Goal: Task Accomplishment & Management: Use online tool/utility

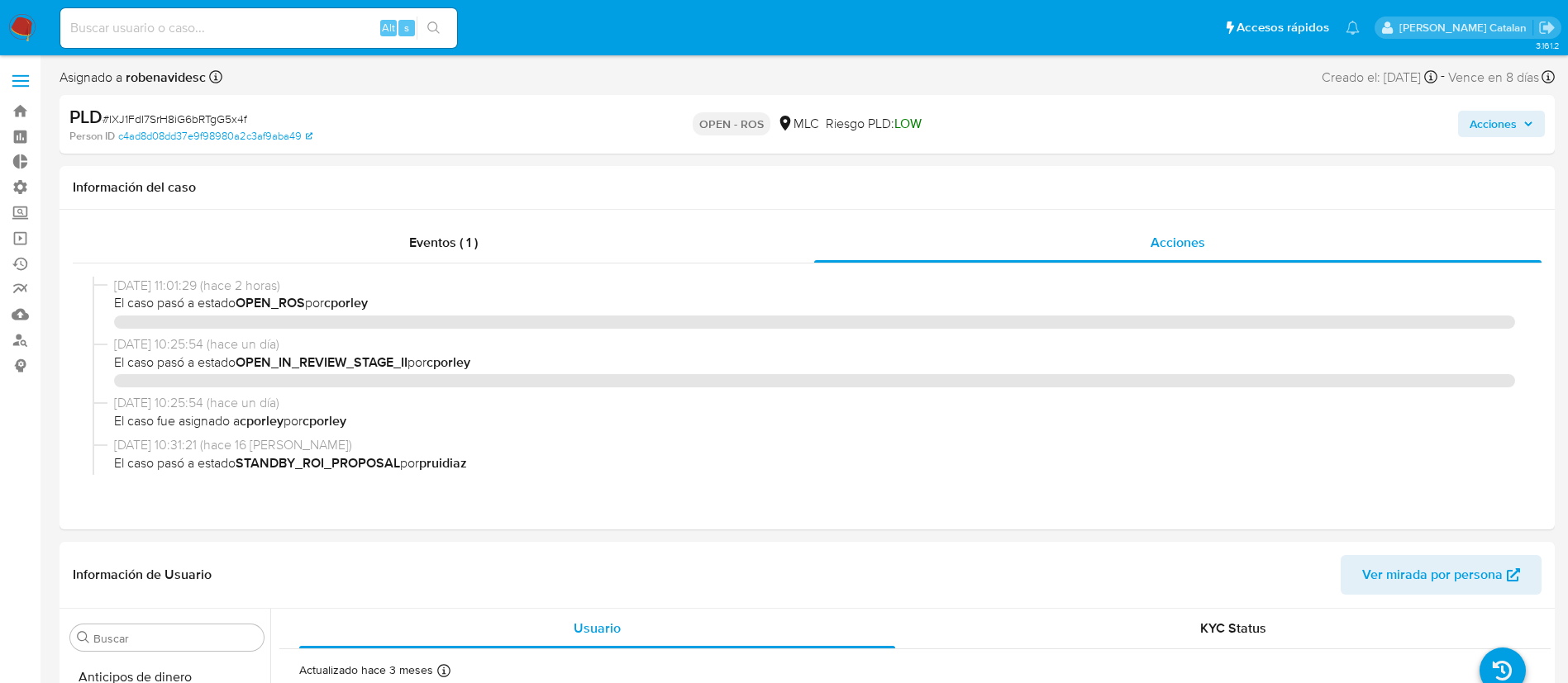
select select "10"
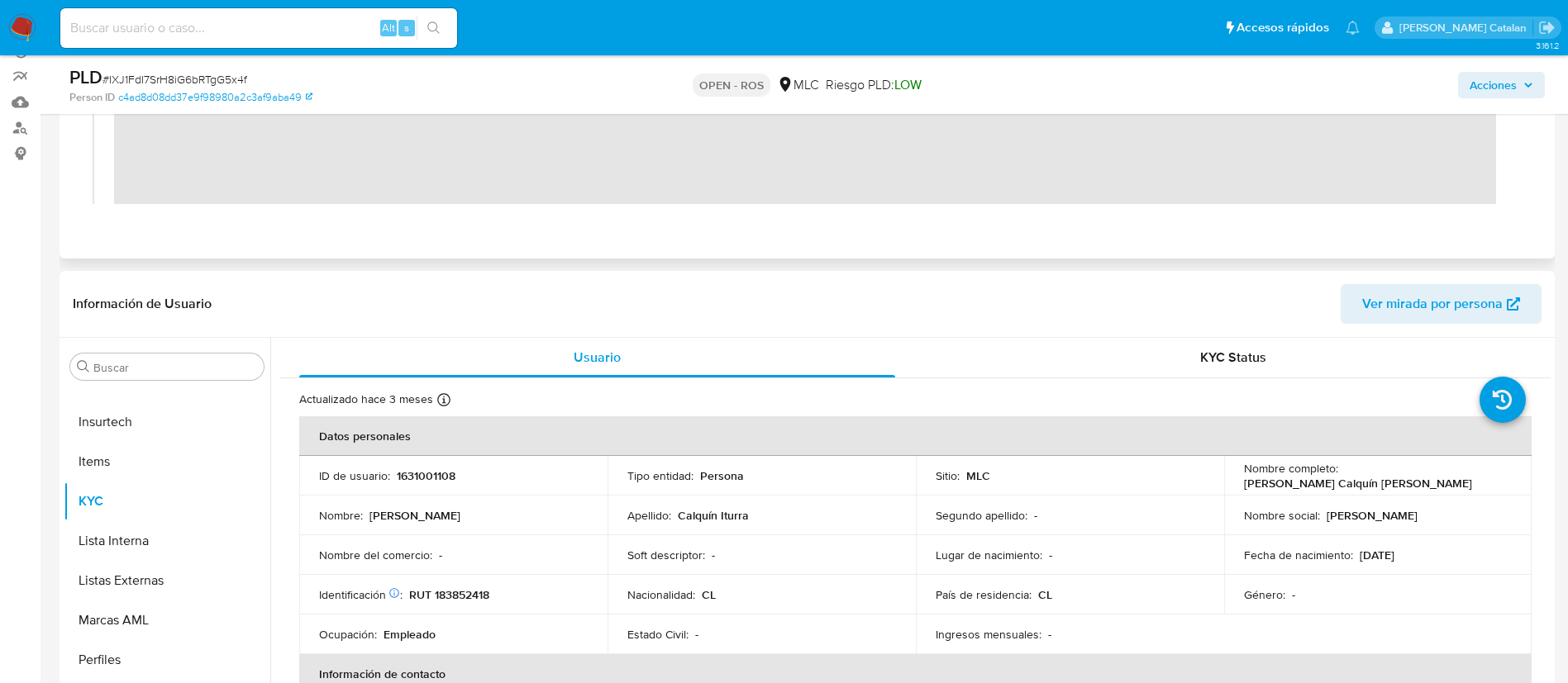
scroll to position [262, 0]
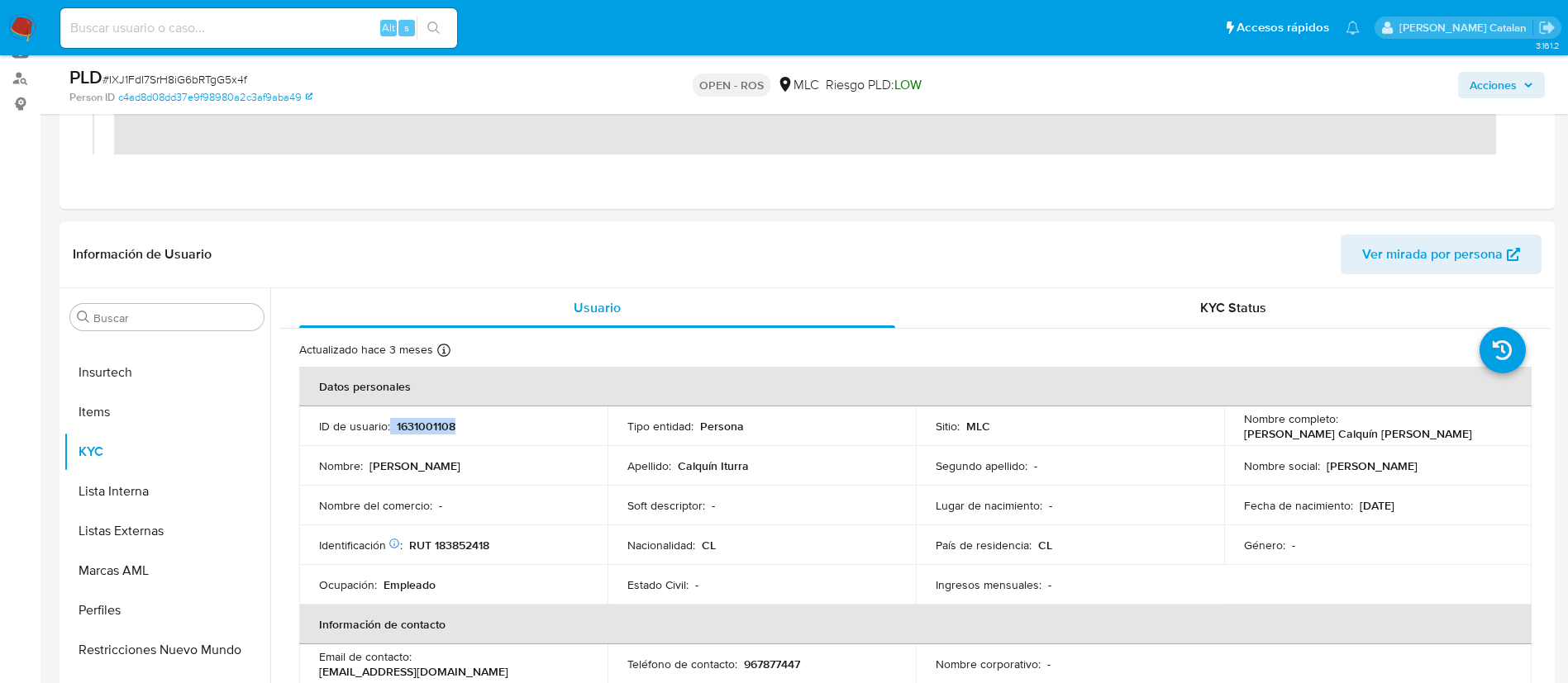
drag, startPoint x: 471, startPoint y: 438, endPoint x: 390, endPoint y: 430, distance: 81.4
click at [390, 430] on td "ID de usuario : 1631001108" at bounding box center [453, 426] width 309 height 40
copy div "1631001108"
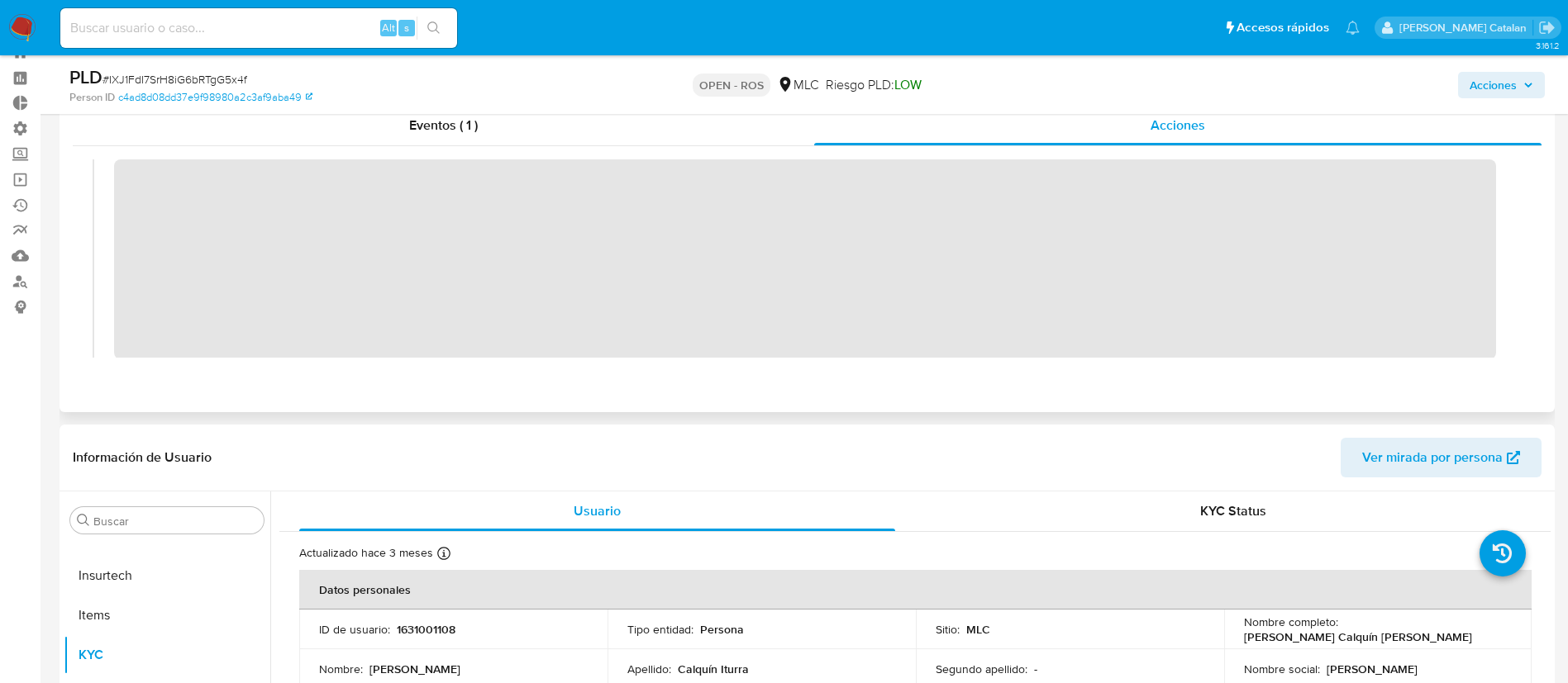
scroll to position [29, 0]
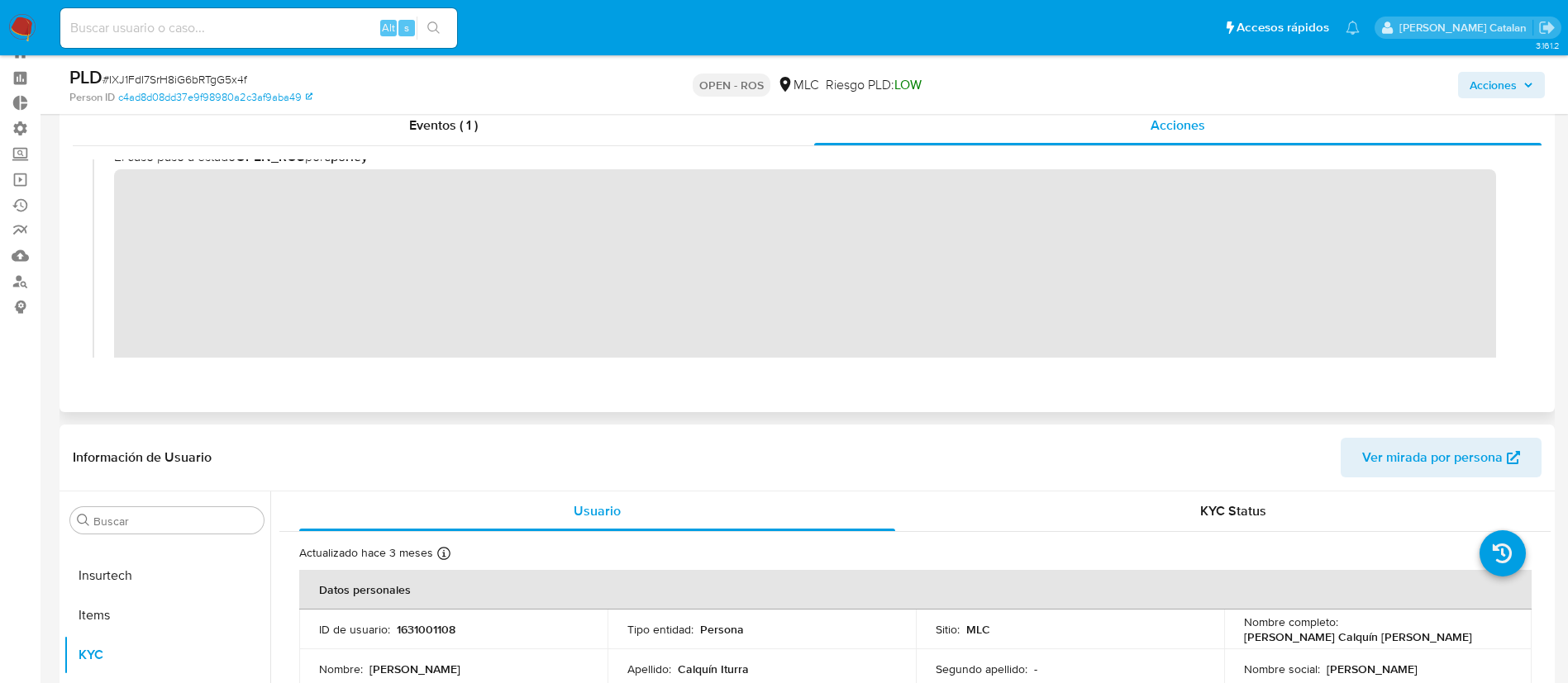
click at [99, 189] on div "02/10/2025 11:01:29 (hace 2 horas) El caso pasó a estado OPEN_ROS por cporley" at bounding box center [807, 254] width 1429 height 246
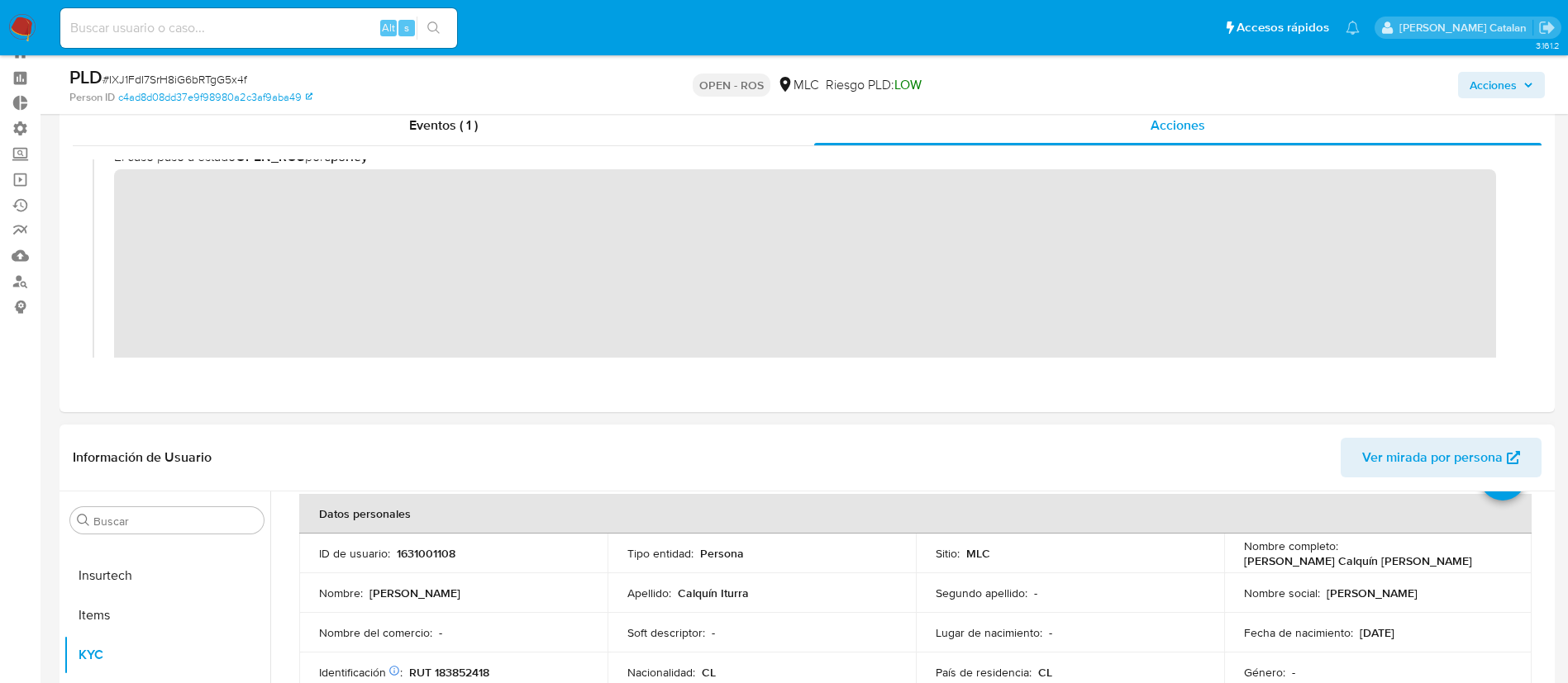
scroll to position [77, 0]
drag, startPoint x: 1430, startPoint y: 568, endPoint x: 1235, endPoint y: 558, distance: 195.3
click at [1235, 558] on td "Nombre completo : Alejandro Alfonso Calquín Iturra" at bounding box center [1378, 553] width 309 height 40
copy p "Alejandro Alfonso Calquín Iturra"
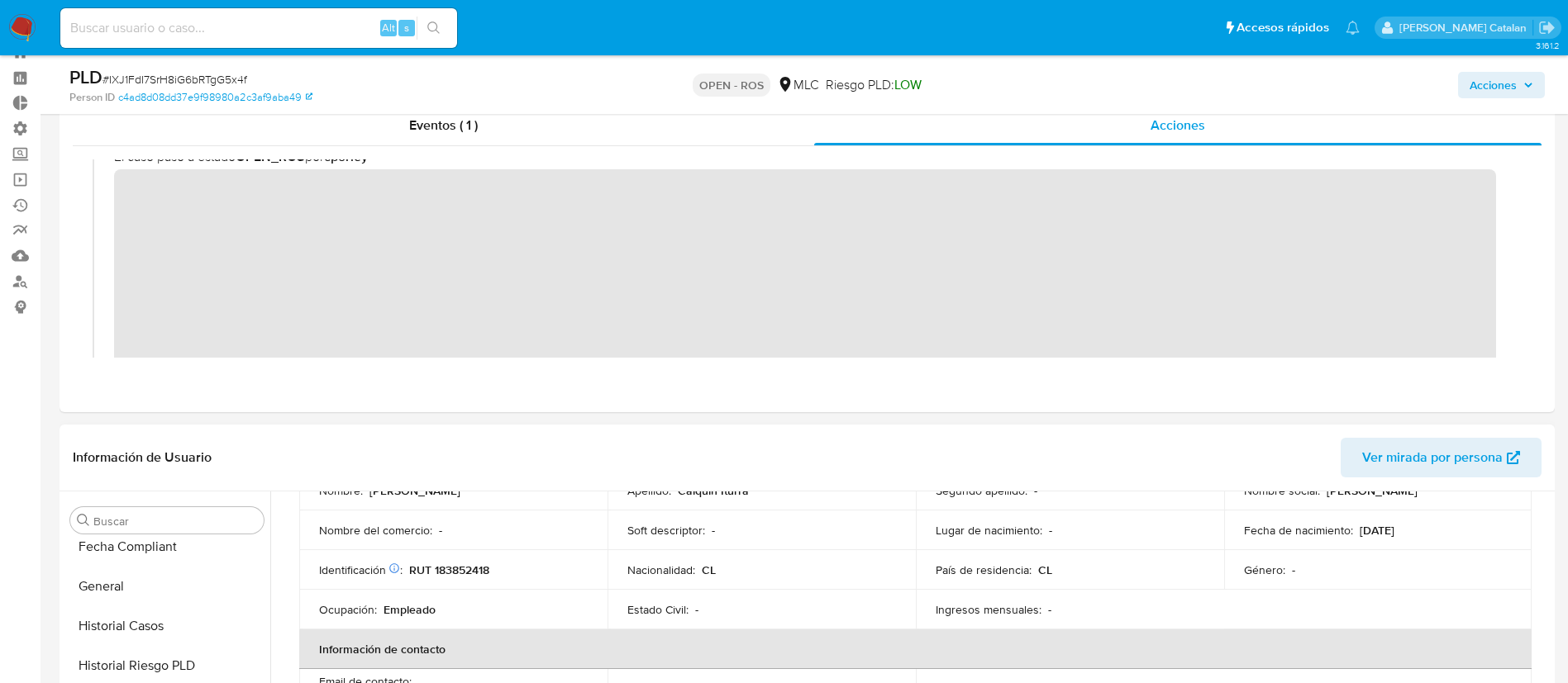
scroll to position [526, 0]
click at [178, 618] on button "Historial Casos" at bounding box center [166, 629] width 207 height 40
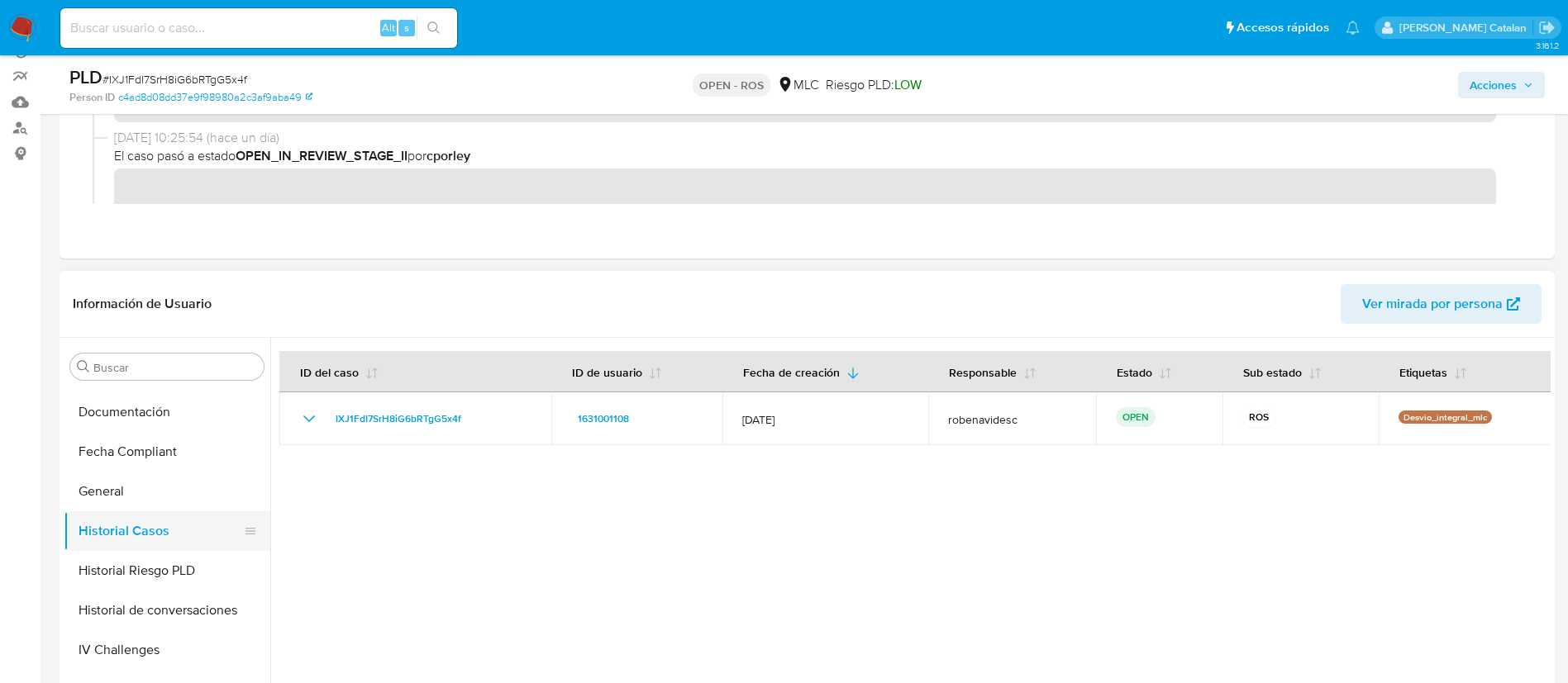
scroll to position [457, 0]
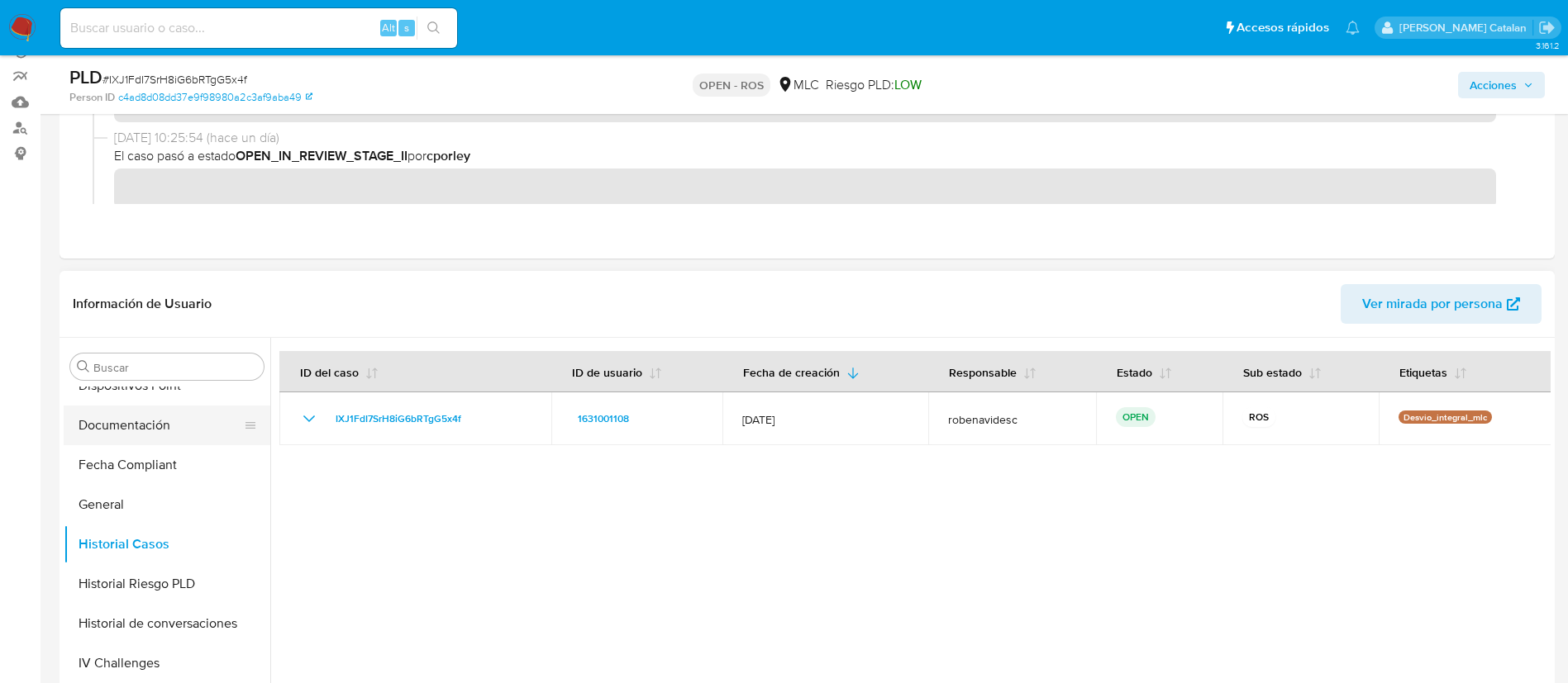
click at [137, 429] on button "Documentación" at bounding box center [160, 426] width 193 height 40
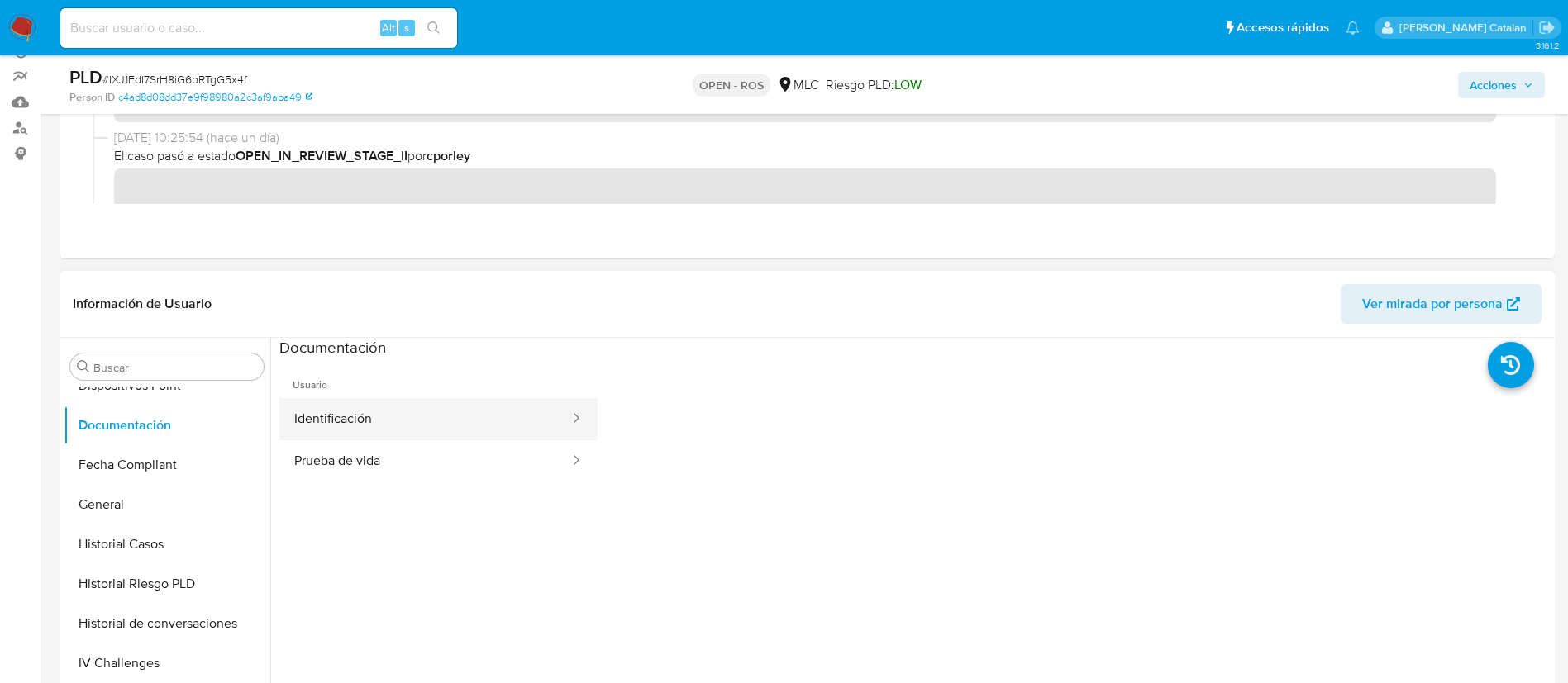
click at [512, 434] on button "Identificación" at bounding box center [424, 419] width 292 height 42
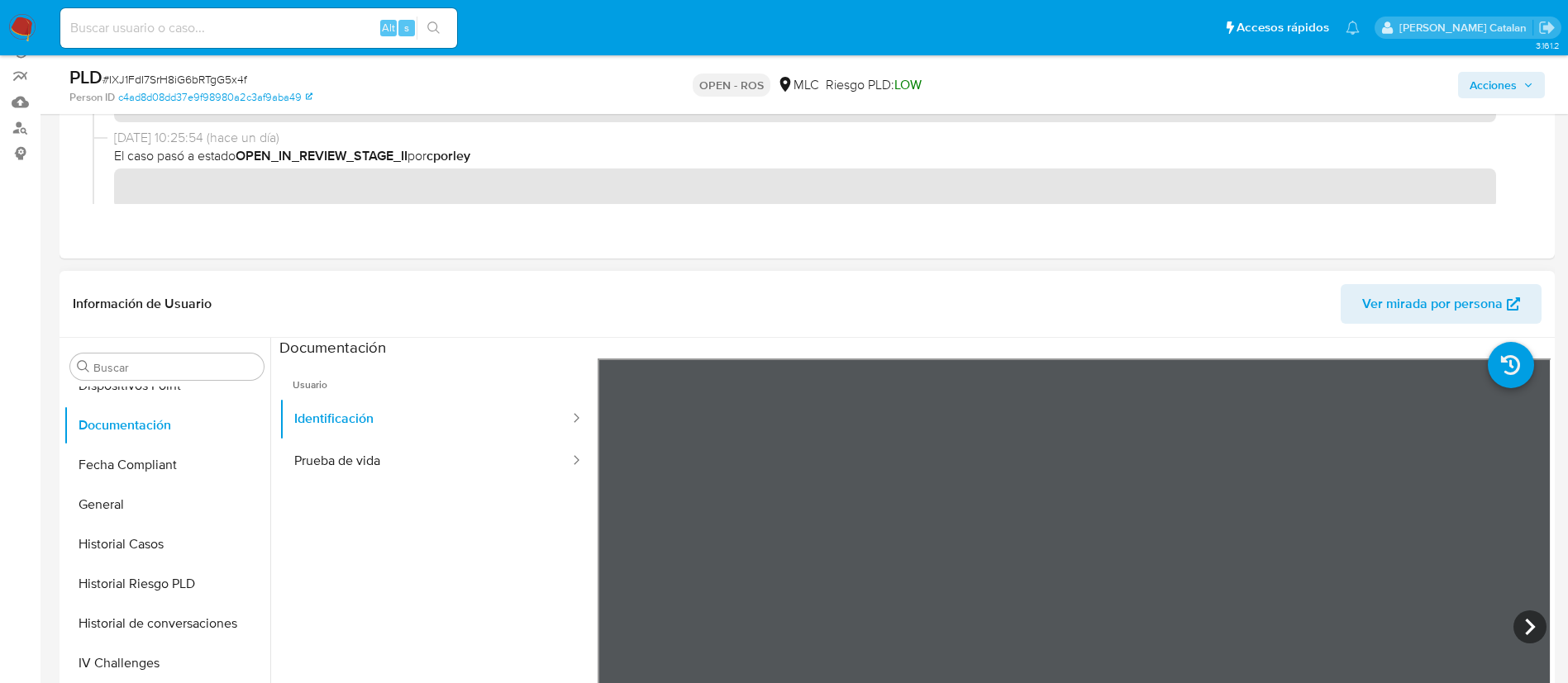
click at [1403, 319] on span "Ver mirada por persona" at bounding box center [1433, 304] width 141 height 40
click at [417, 467] on button "Prueba de vida" at bounding box center [424, 461] width 292 height 42
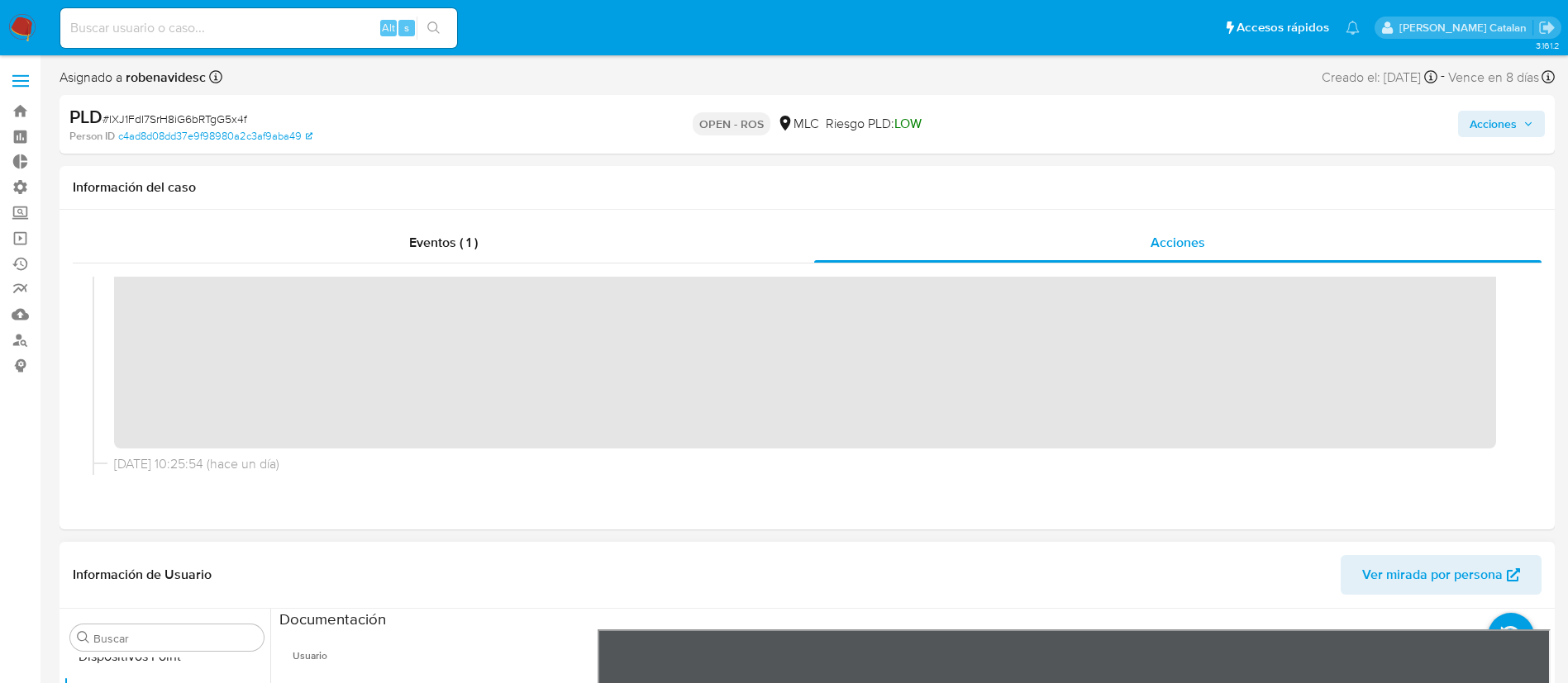
scroll to position [0, 0]
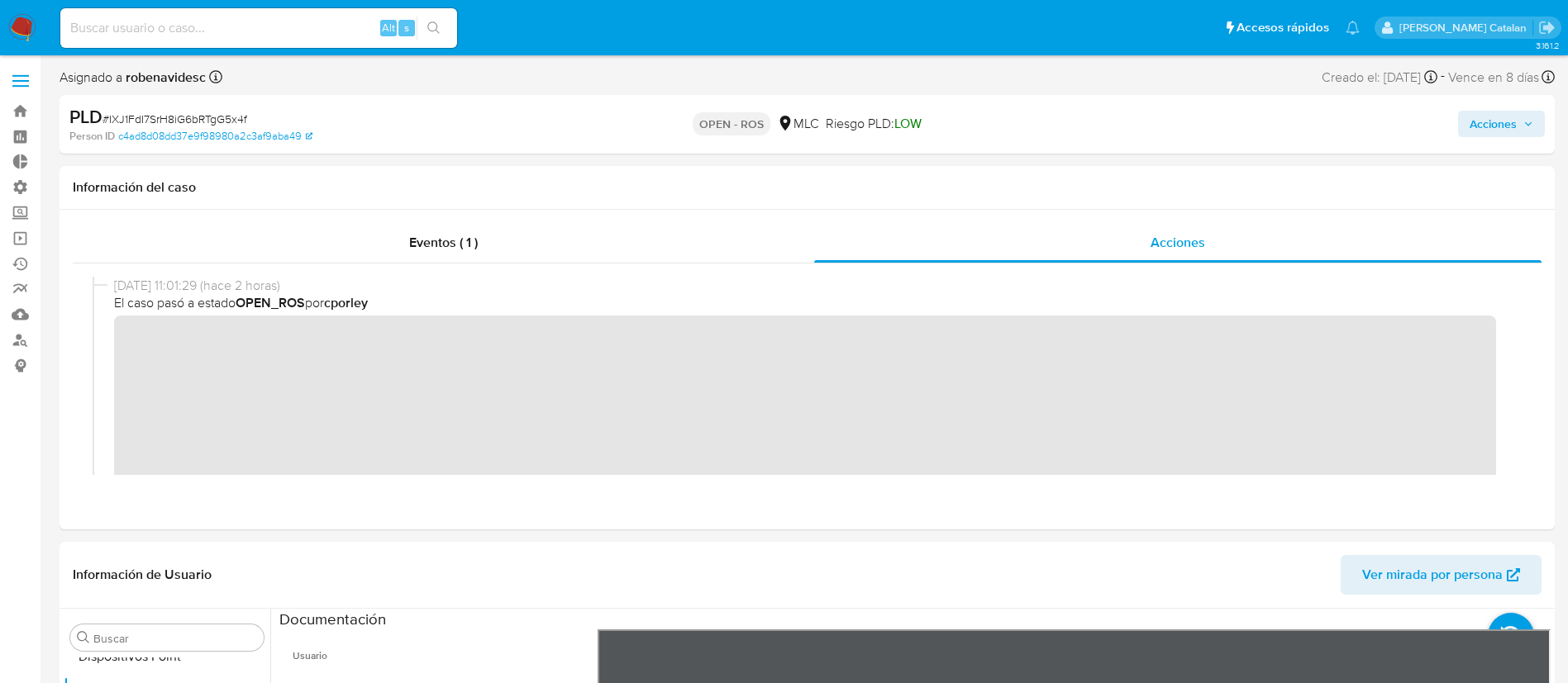
click at [1489, 111] on span "Acciones" at bounding box center [1493, 124] width 47 height 26
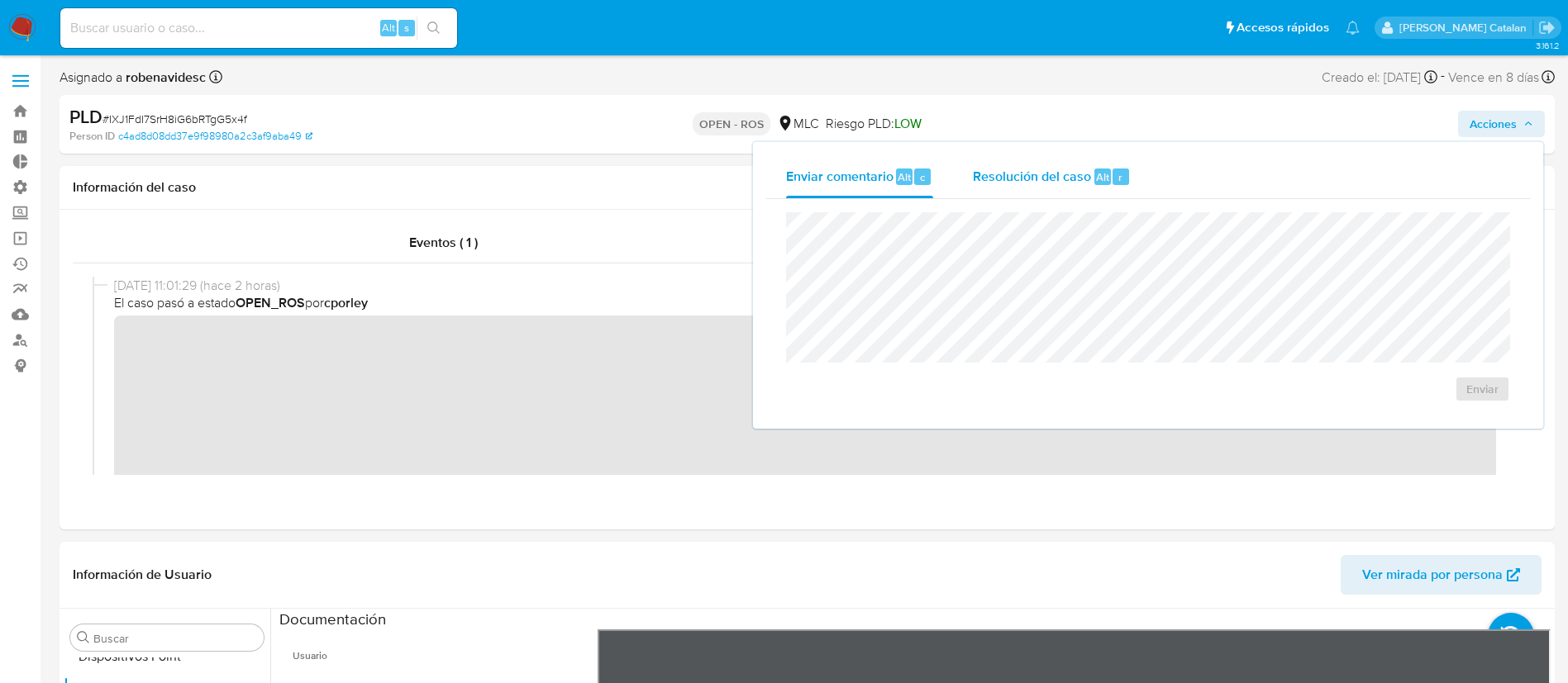
click at [1051, 177] on span "Resolución del caso" at bounding box center [1032, 176] width 118 height 19
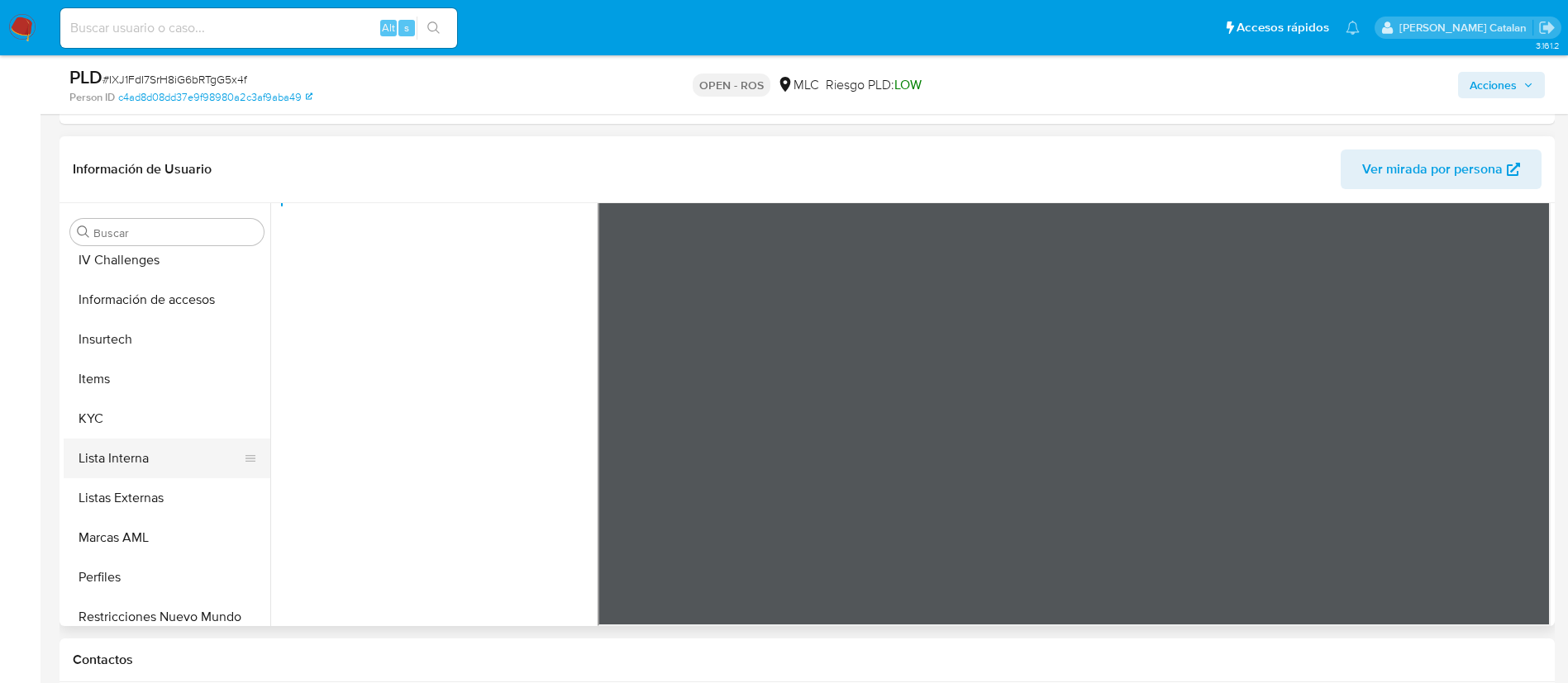
scroll to position [727, 0]
click at [97, 417] on button "KYC" at bounding box center [160, 417] width 193 height 40
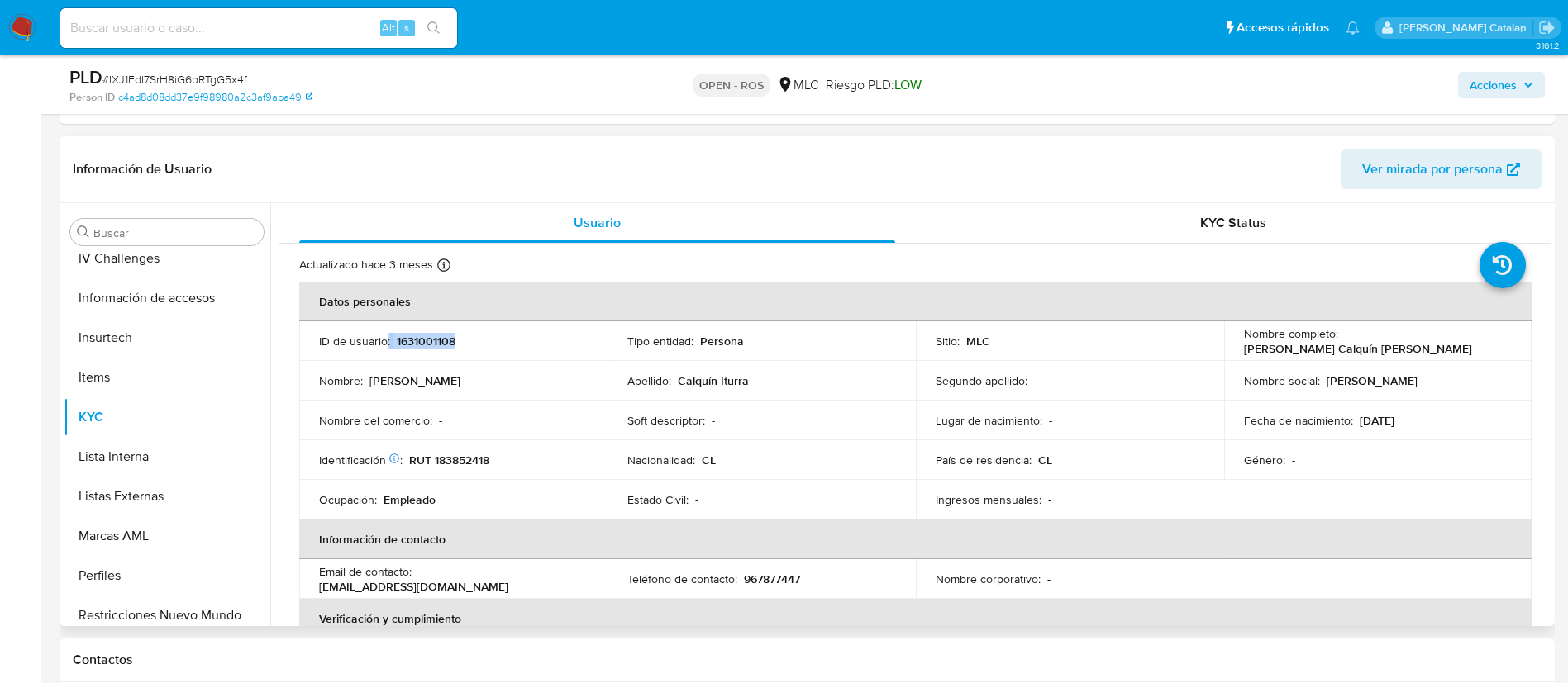
drag, startPoint x: 490, startPoint y: 355, endPoint x: 386, endPoint y: 344, distance: 104.6
click at [386, 344] on td "ID de usuario : 1631001108" at bounding box center [453, 341] width 309 height 40
copy div ": 1631001108"
click at [1441, 171] on span "Ver mirada por persona" at bounding box center [1433, 170] width 141 height 40
click at [1480, 87] on span "Acciones" at bounding box center [1493, 85] width 47 height 26
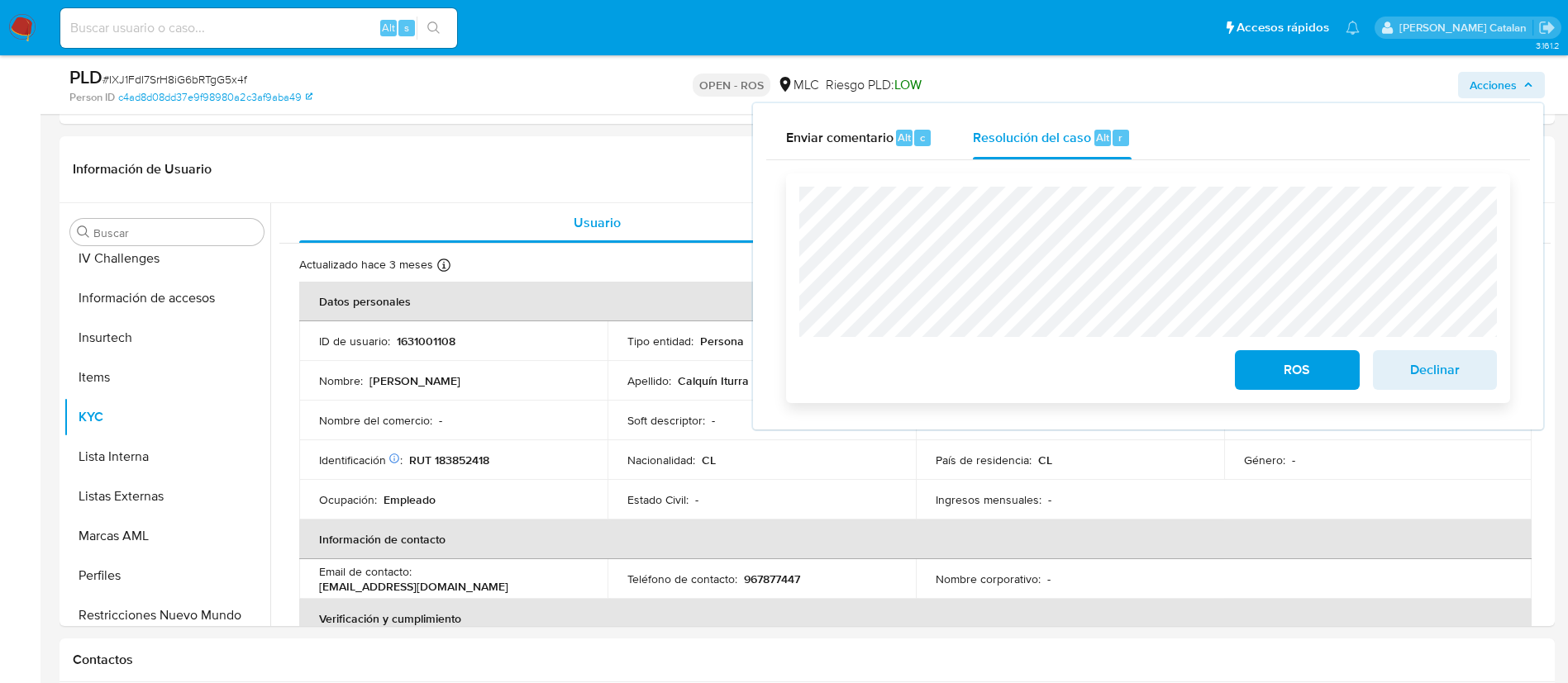
click at [1248, 367] on button "ROS" at bounding box center [1296, 370] width 124 height 40
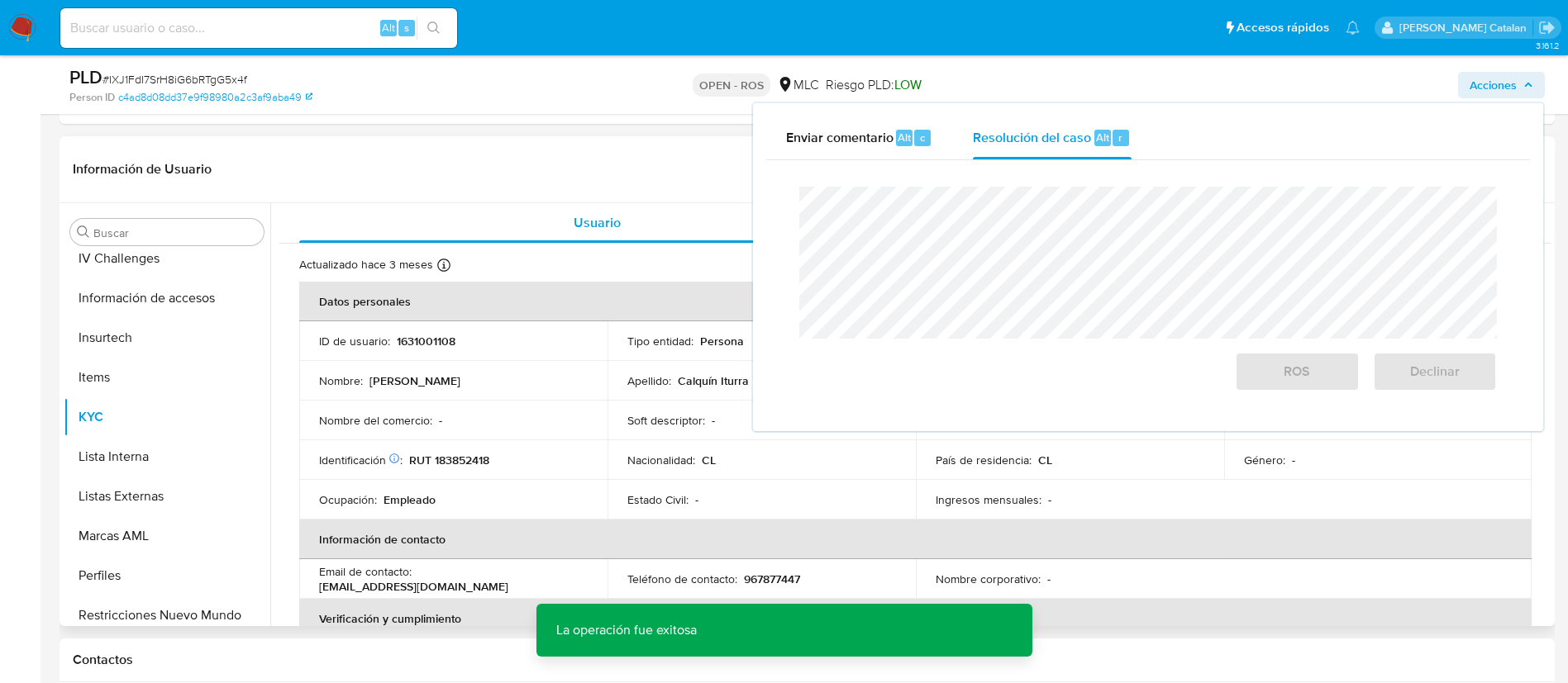
click at [710, 453] on p "CL" at bounding box center [709, 460] width 14 height 14
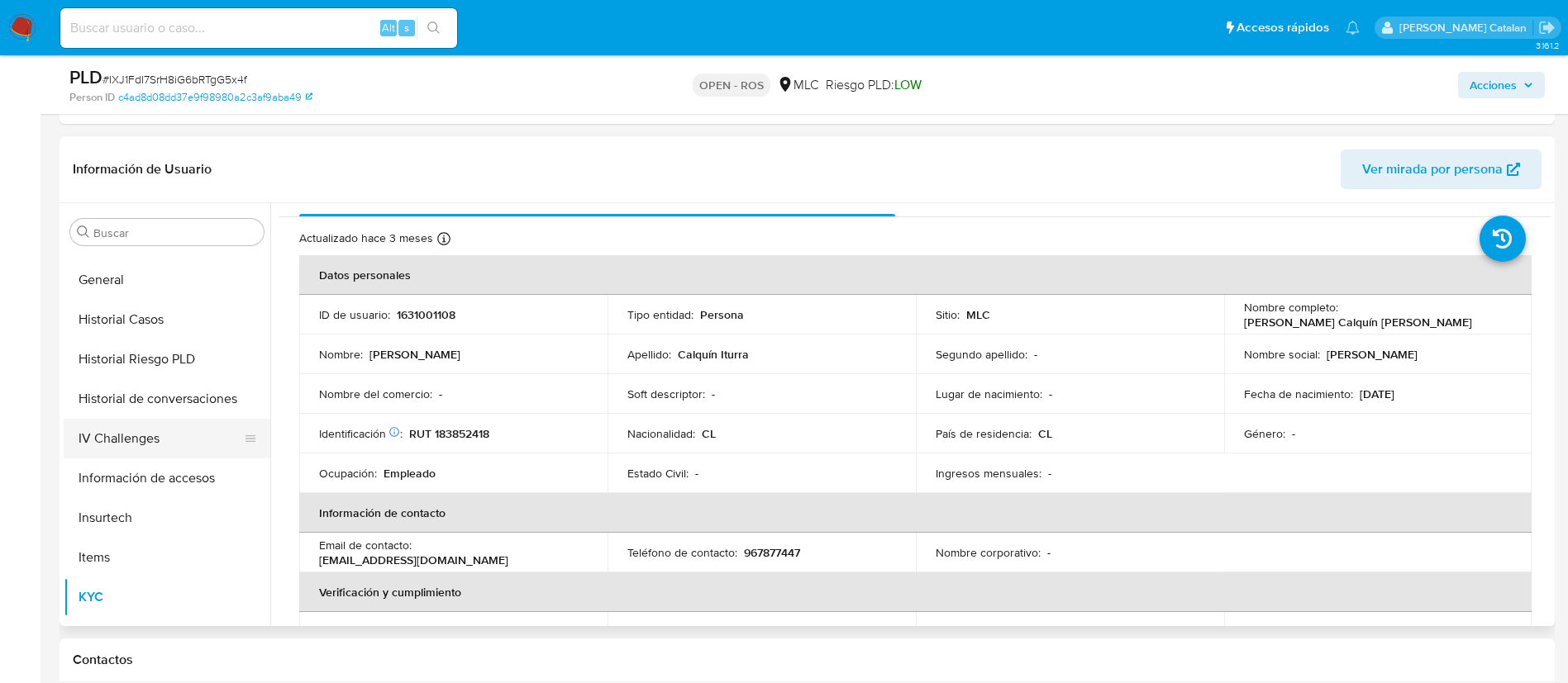
scroll to position [546, 0]
click at [157, 398] on button "Historial de conversaciones" at bounding box center [160, 400] width 193 height 40
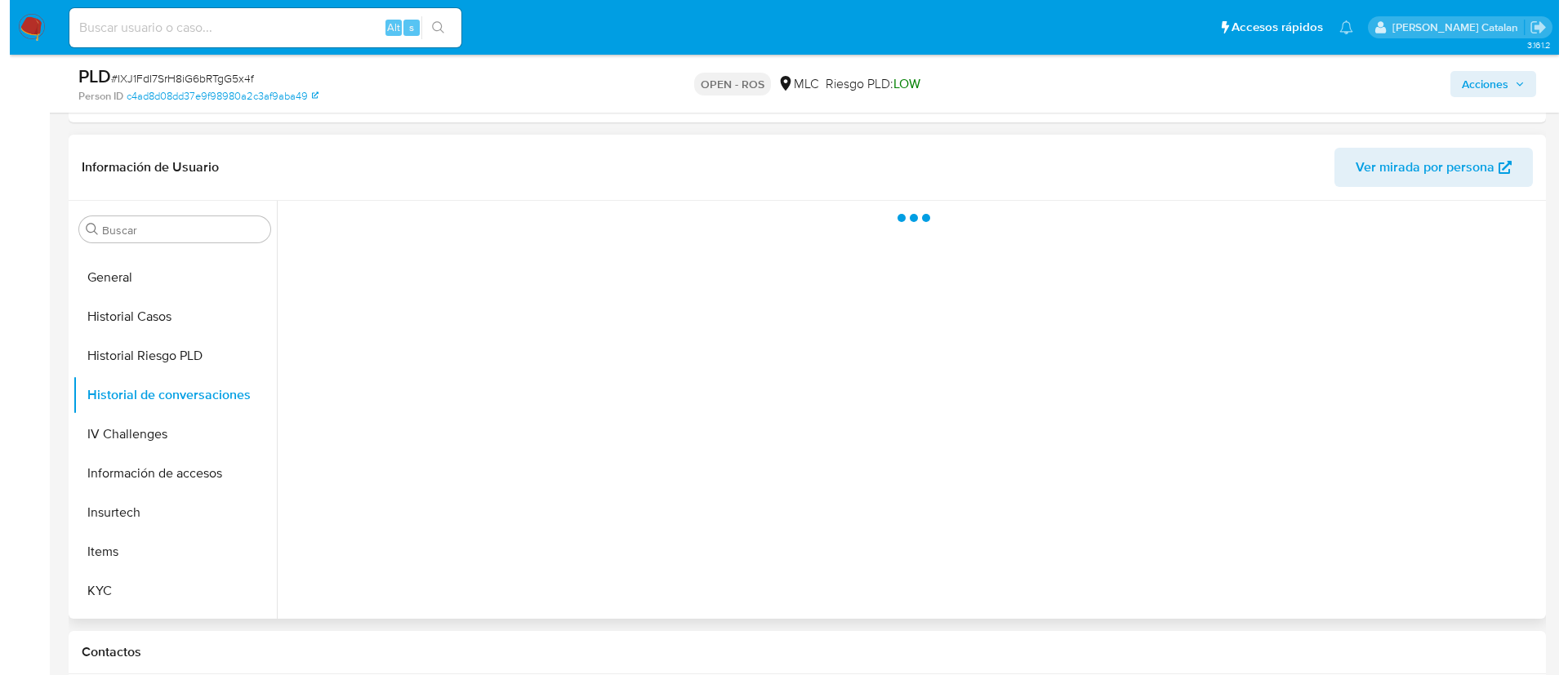
scroll to position [0, 0]
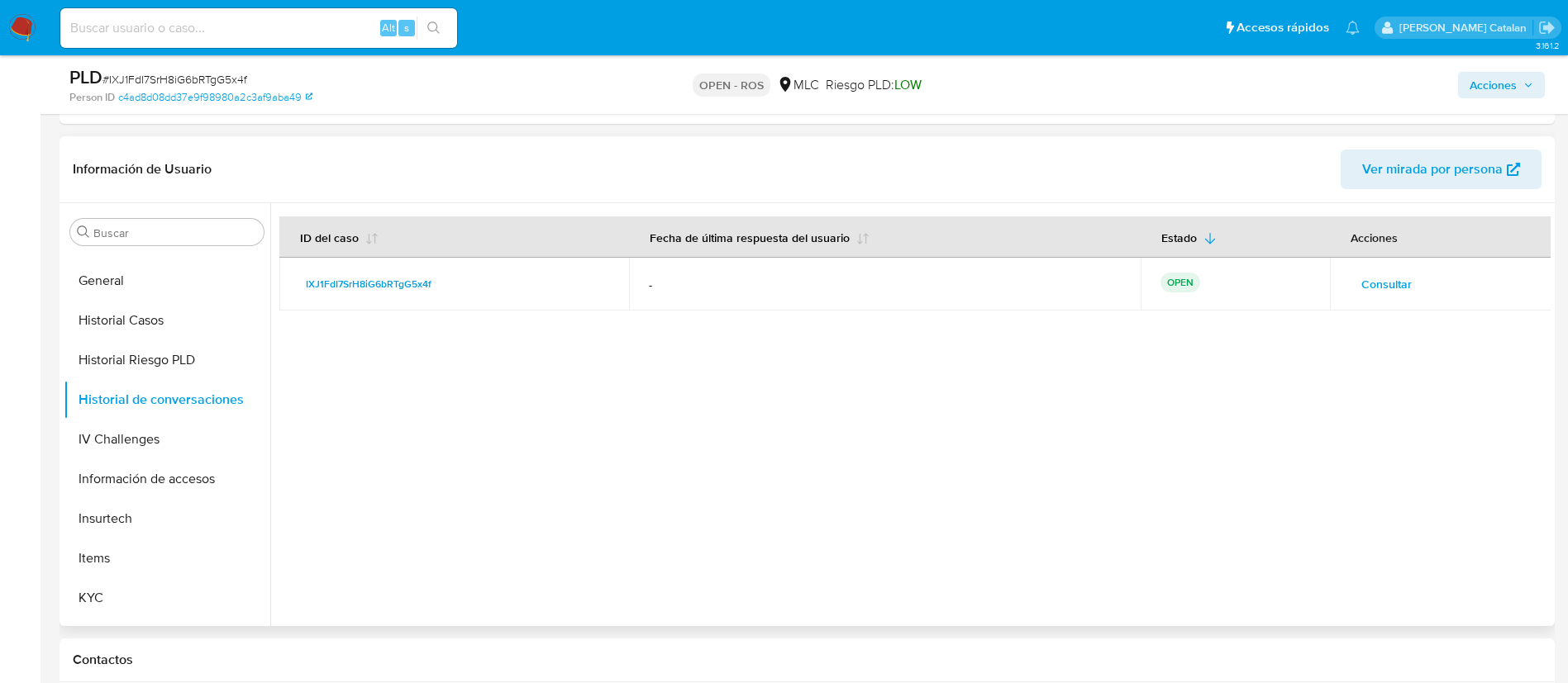
click at [566, 404] on div at bounding box center [910, 414] width 1280 height 423
click at [1369, 292] on span "Consultar" at bounding box center [1387, 284] width 51 height 23
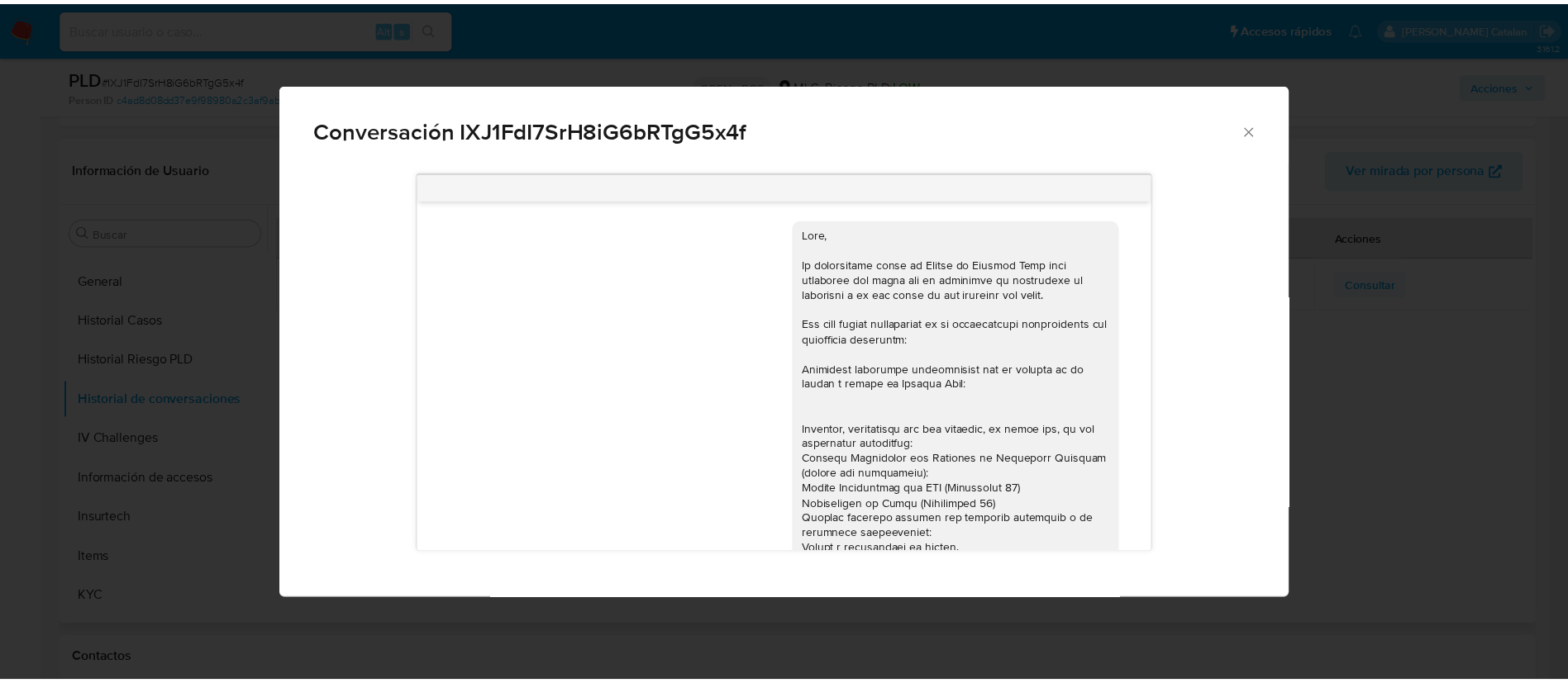
scroll to position [313, 0]
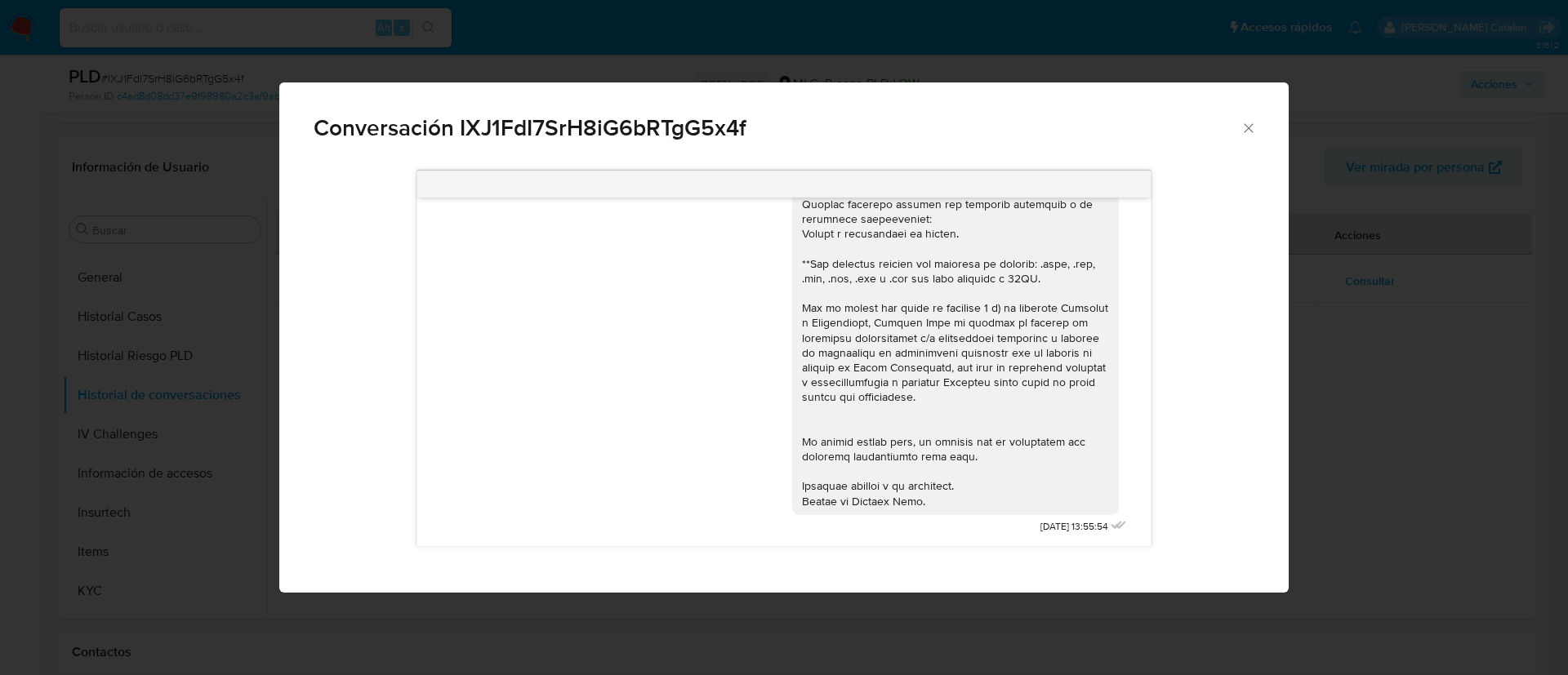
click at [1252, 121] on icon "Cerrar" at bounding box center [1249, 128] width 16 height 16
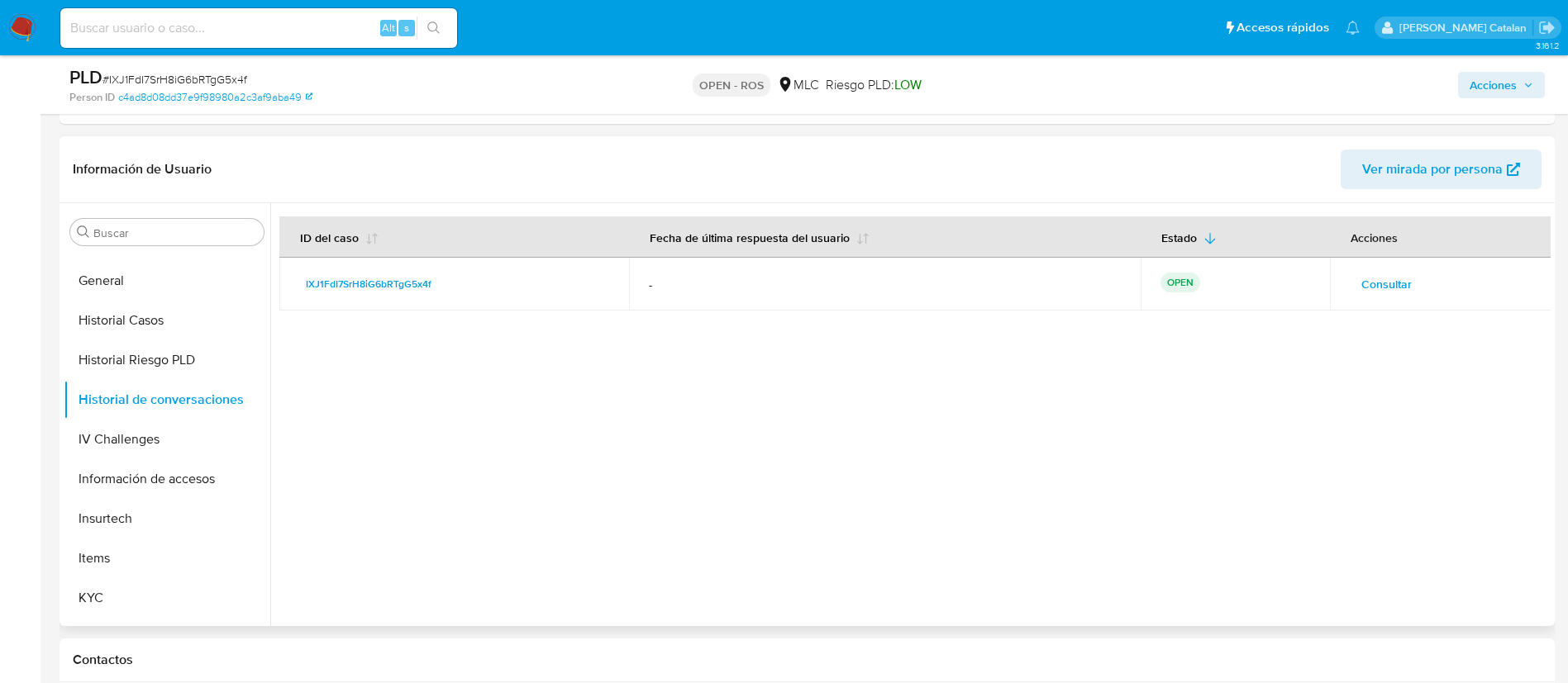
click at [1181, 355] on div at bounding box center [910, 414] width 1280 height 423
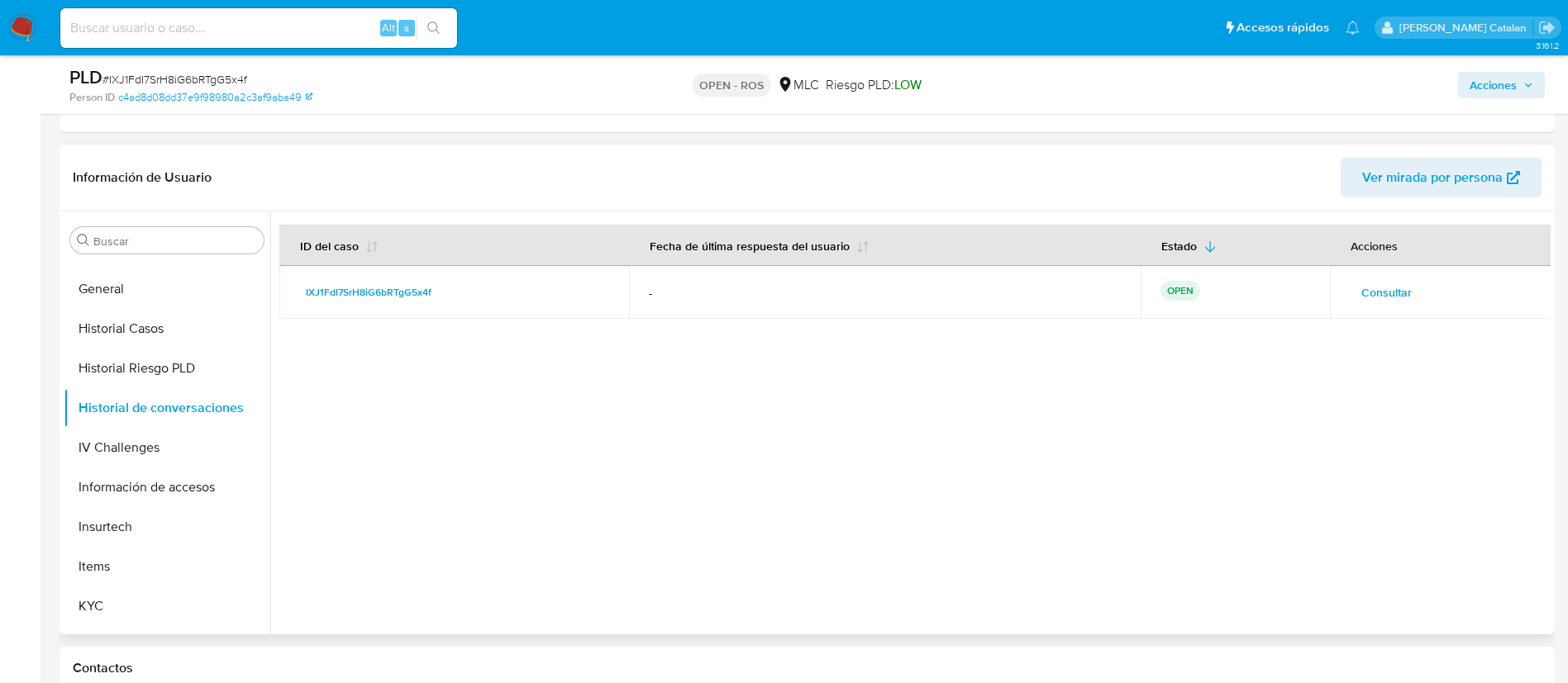
scroll to position [0, 0]
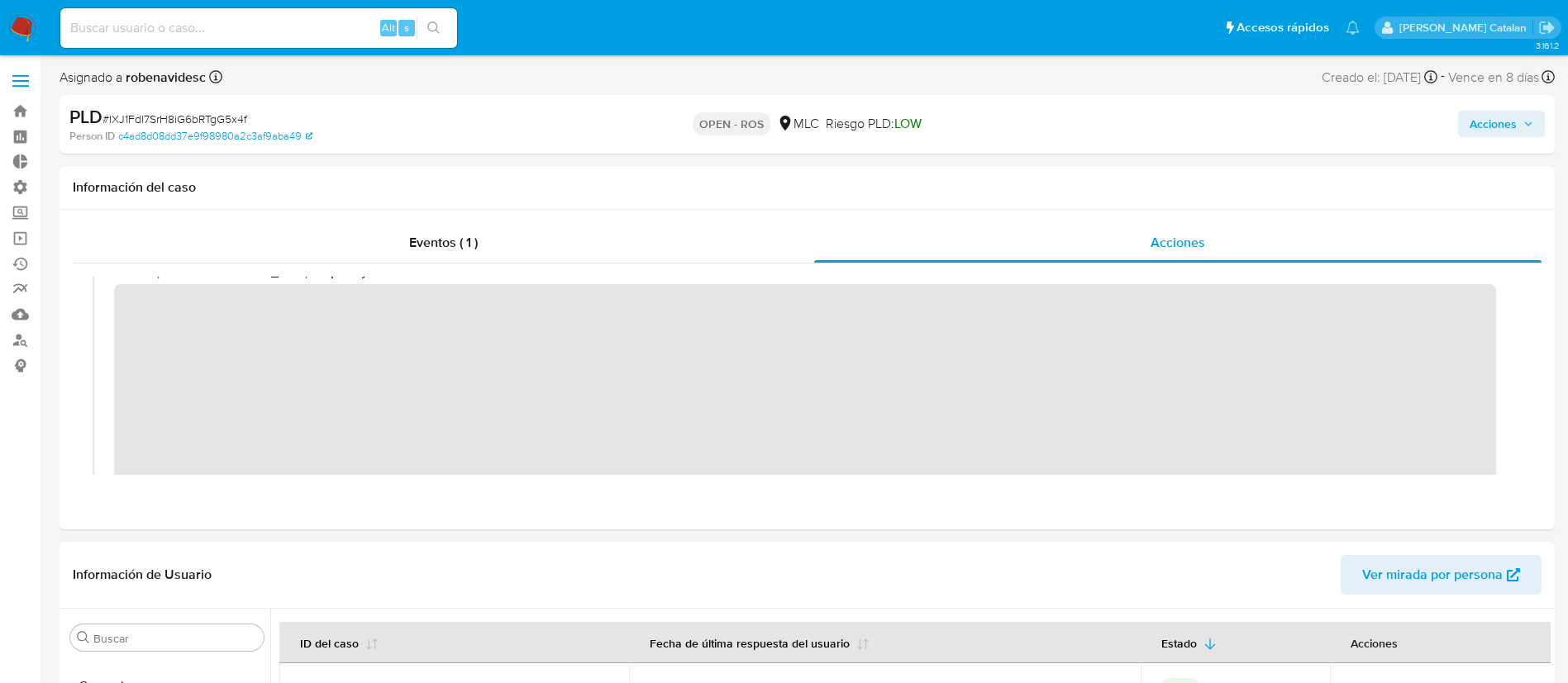
click at [1474, 128] on span "Acciones" at bounding box center [1493, 124] width 47 height 26
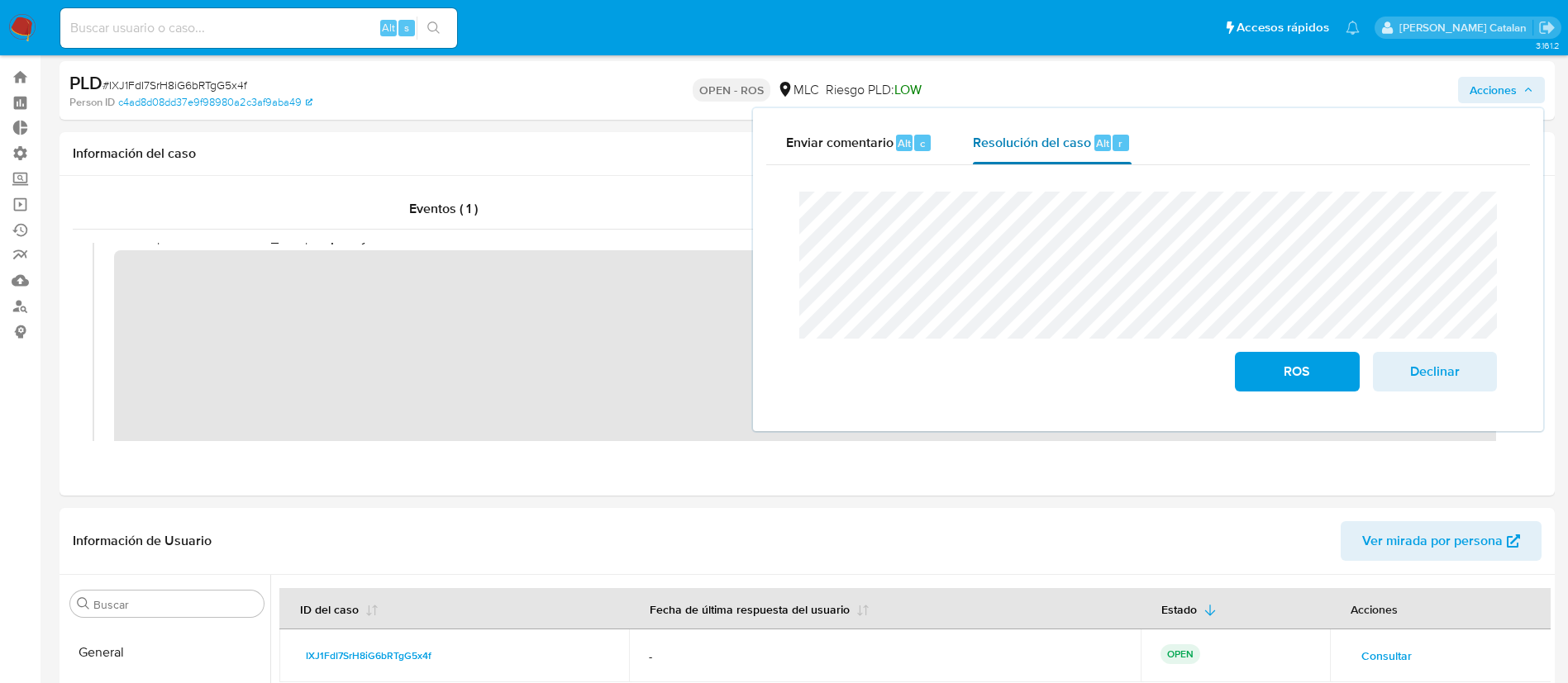
scroll to position [34, 0]
click at [1423, 553] on span "Ver mirada por persona" at bounding box center [1433, 540] width 141 height 40
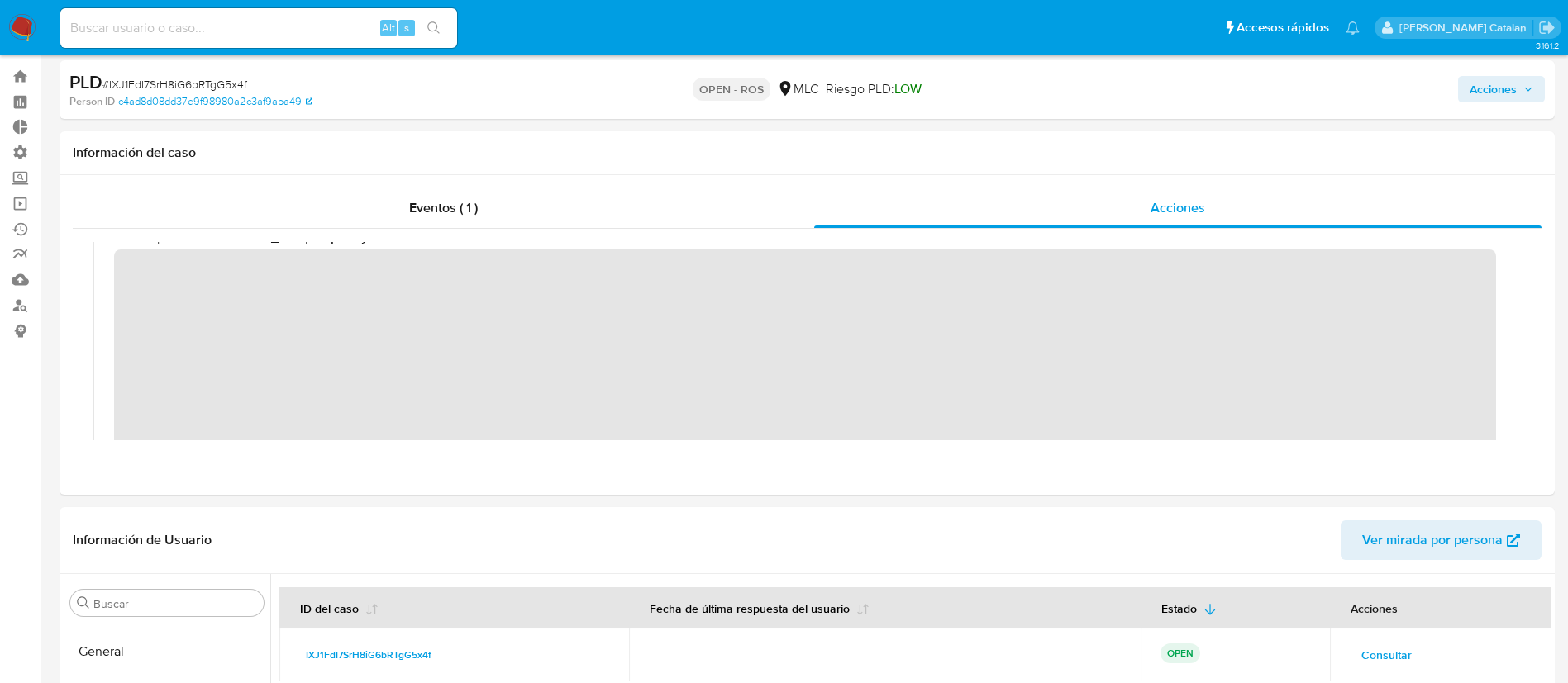
click at [1488, 92] on span "Acciones" at bounding box center [1493, 88] width 47 height 26
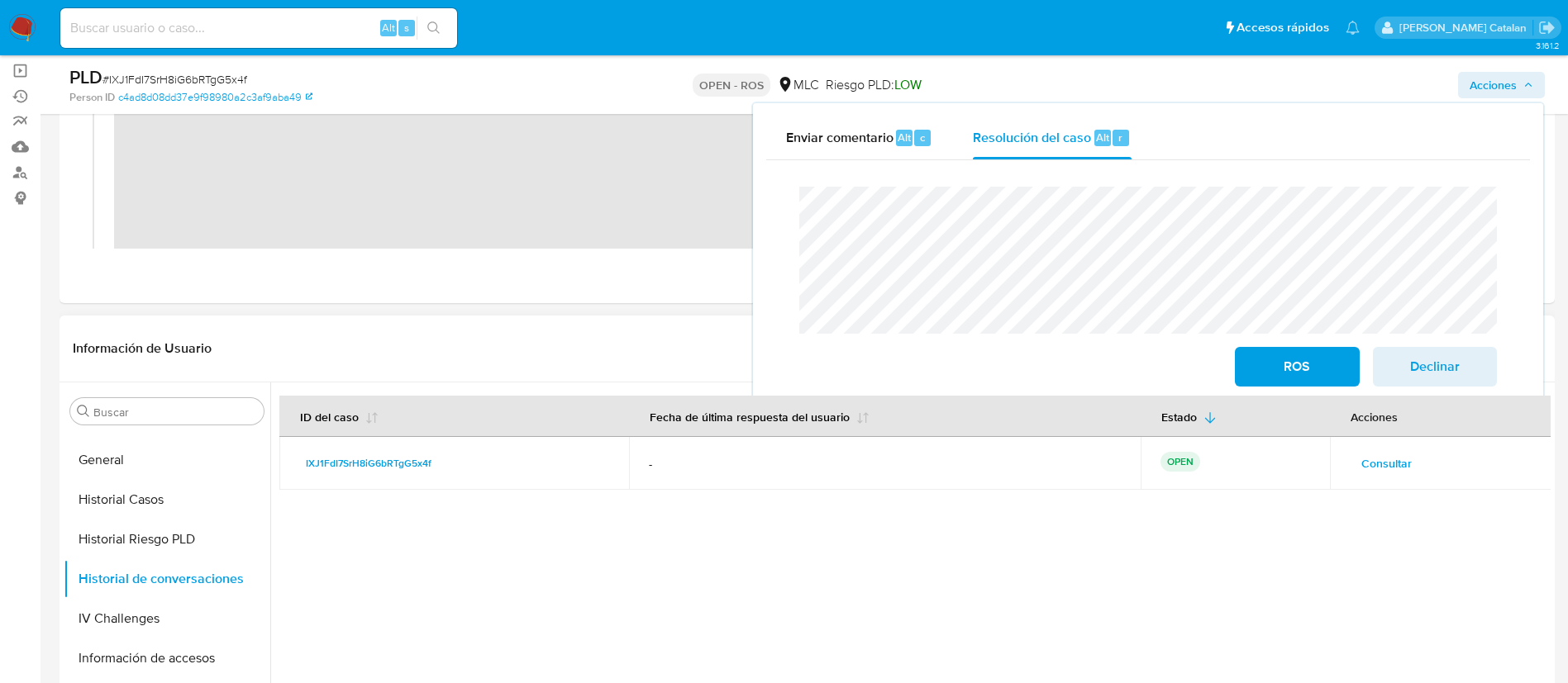
scroll to position [169, 0]
click at [1433, 367] on span "Declinar" at bounding box center [1435, 366] width 81 height 36
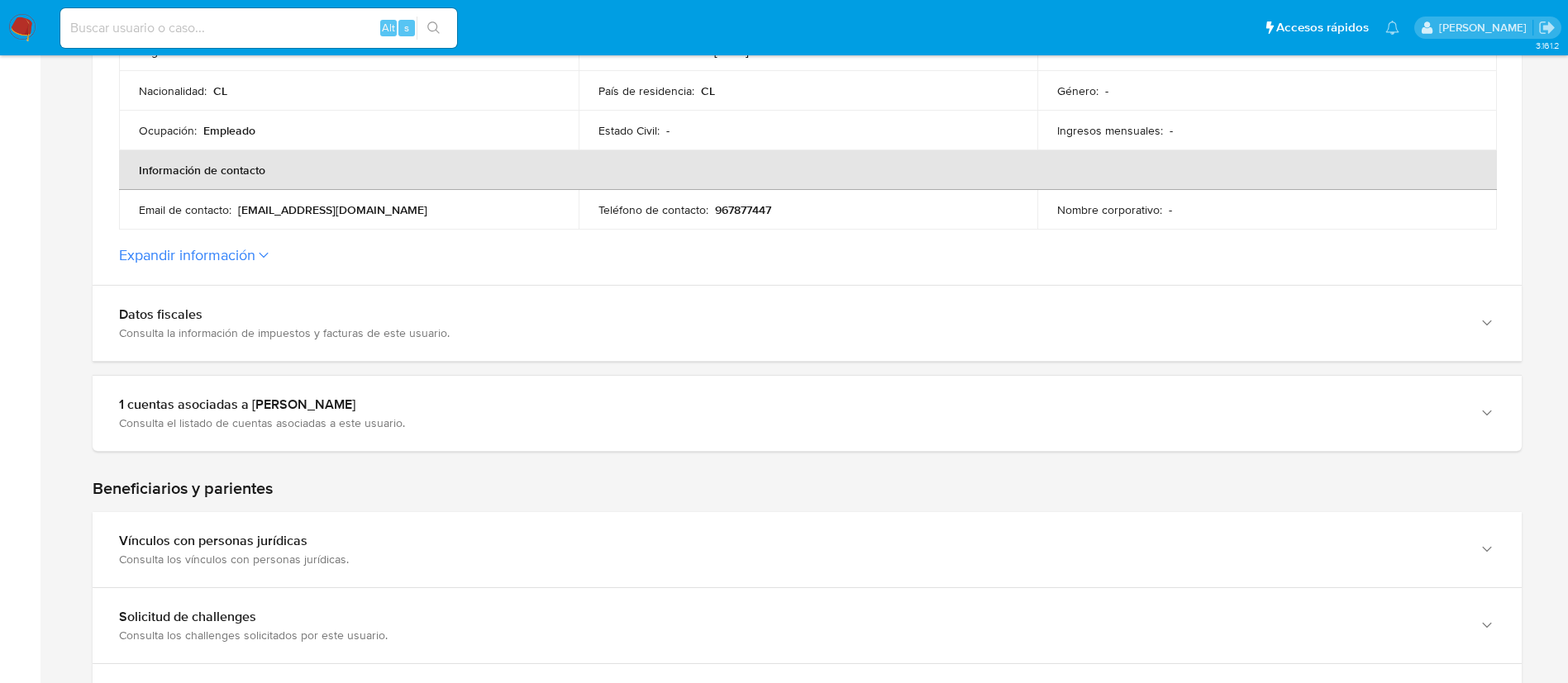
scroll to position [523, 0]
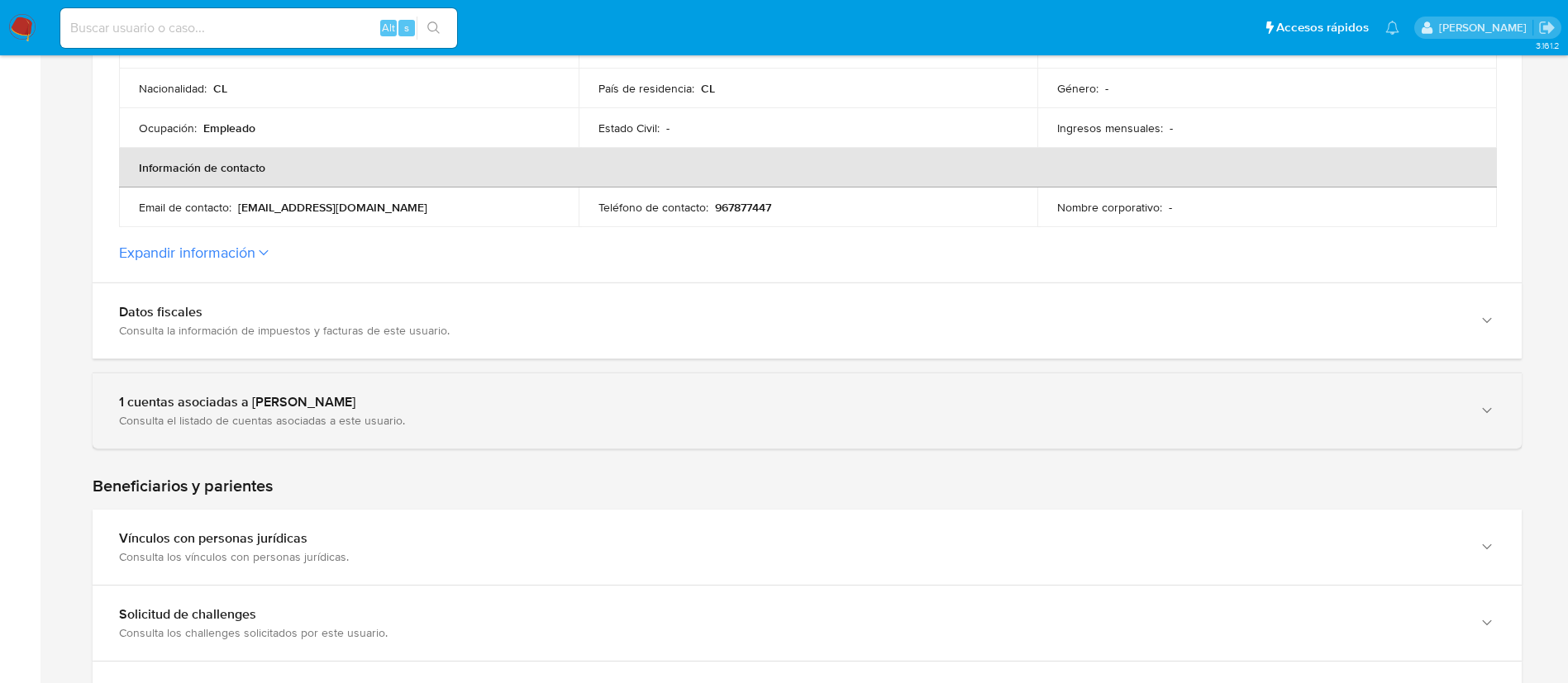
click at [776, 383] on div "1 cuentas asociadas a Alejandro Alfonso Calquín Iturra Consulta el listado de c…" at bounding box center [807, 411] width 1429 height 75
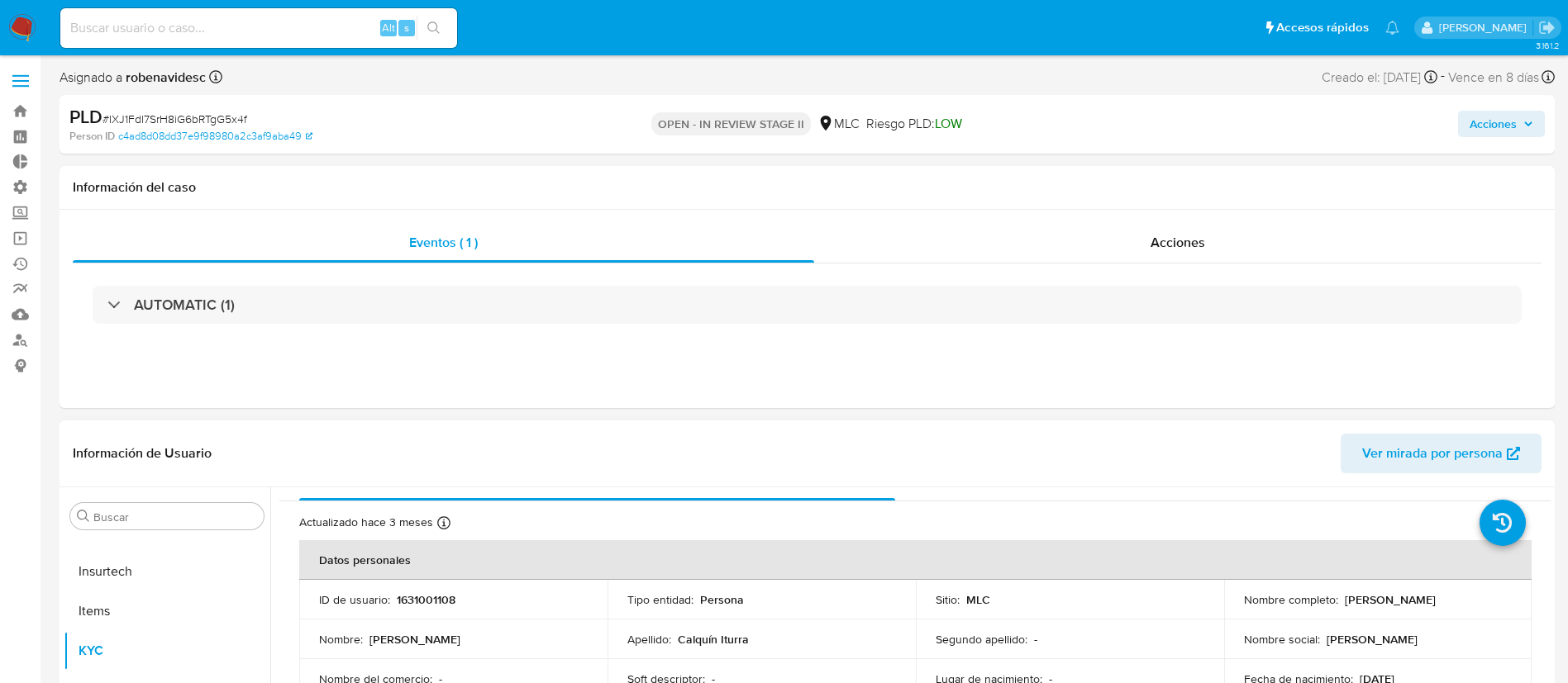
scroll to position [27, 0]
click at [1488, 121] on span "Acciones" at bounding box center [1493, 124] width 47 height 26
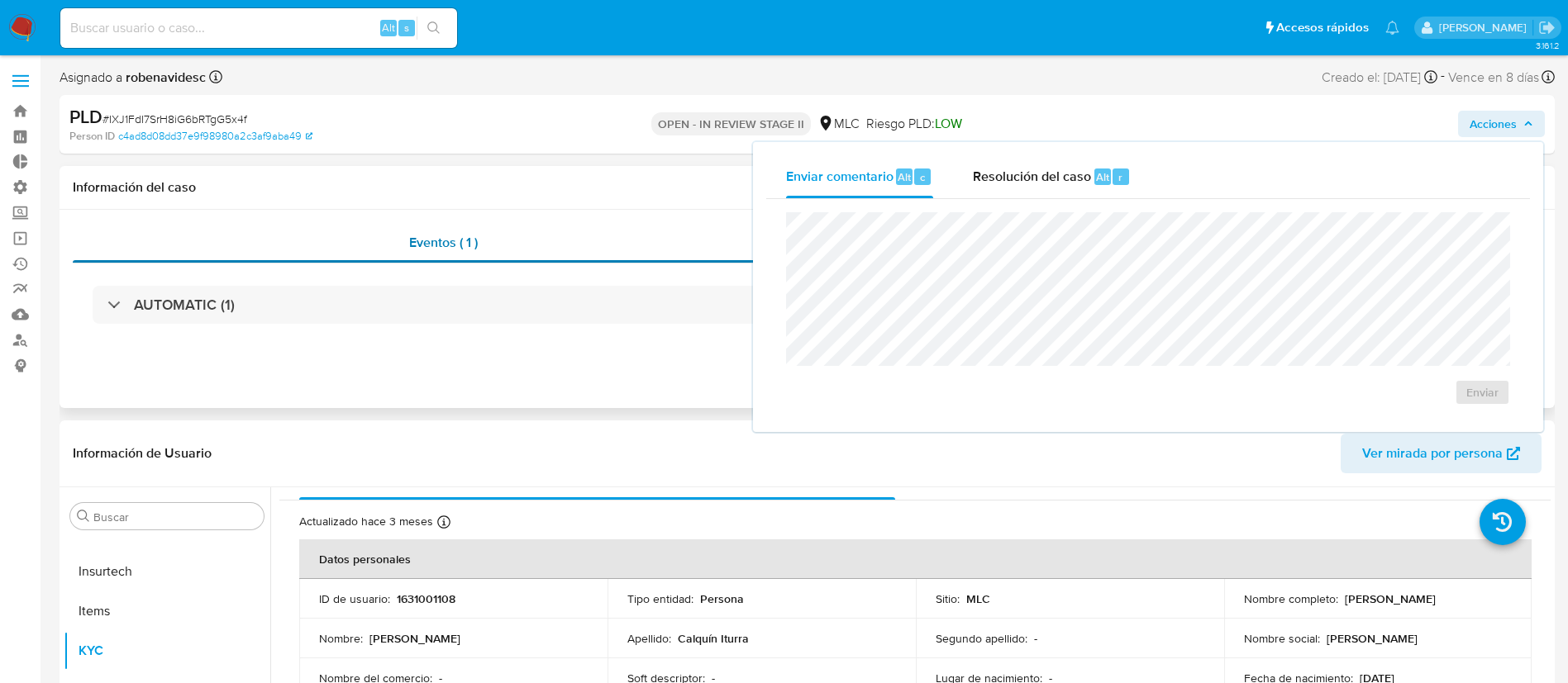
click at [637, 226] on div "Eventos ( 1 )" at bounding box center [443, 243] width 741 height 40
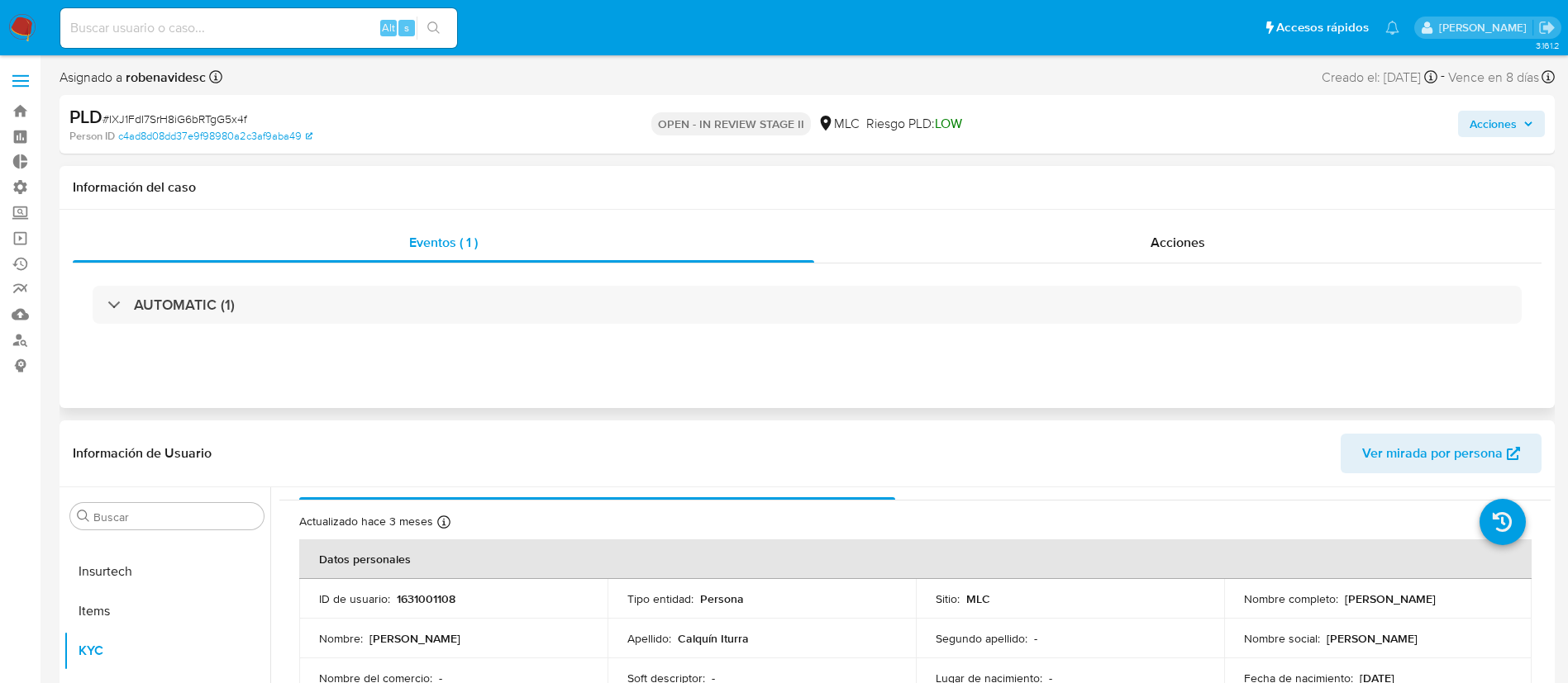
select select "10"
click at [1155, 250] on span "Acciones" at bounding box center [1177, 242] width 54 height 19
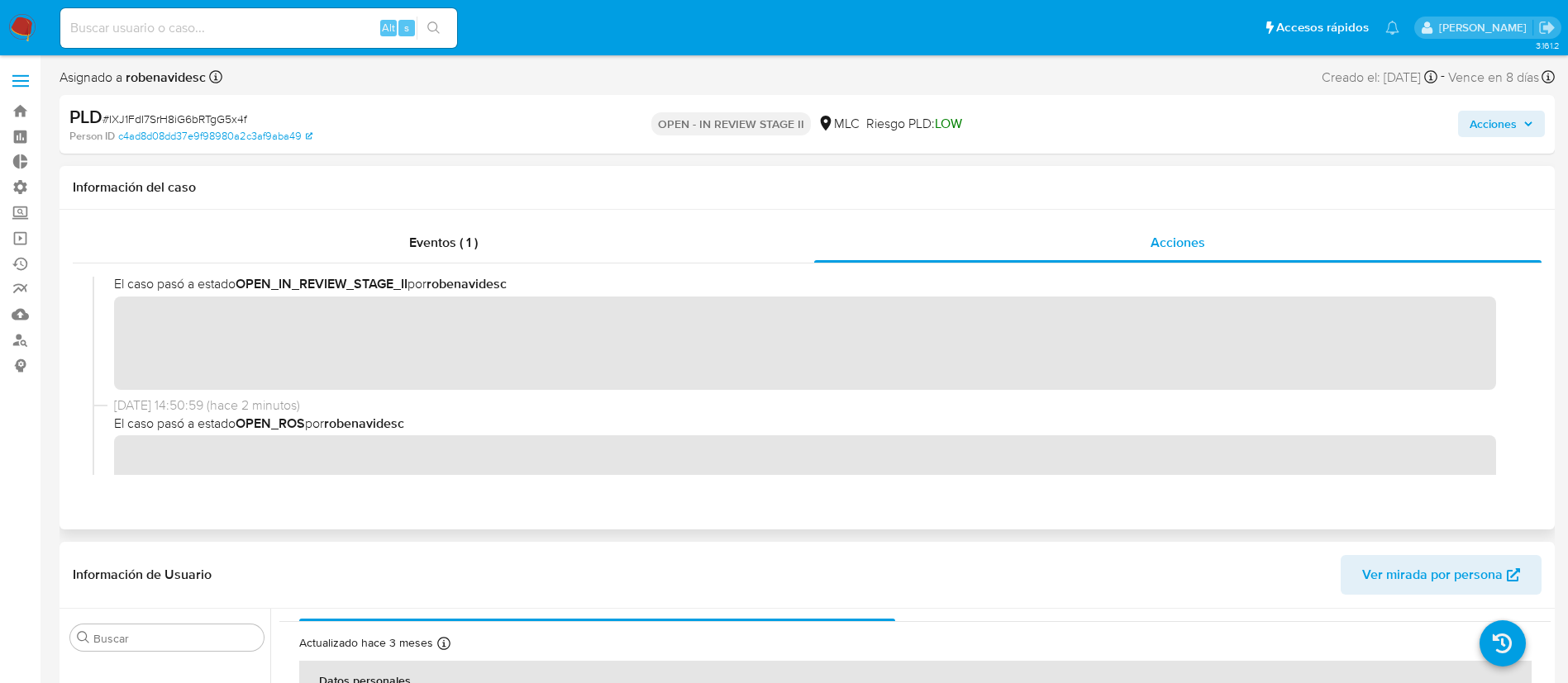
scroll to position [0, 0]
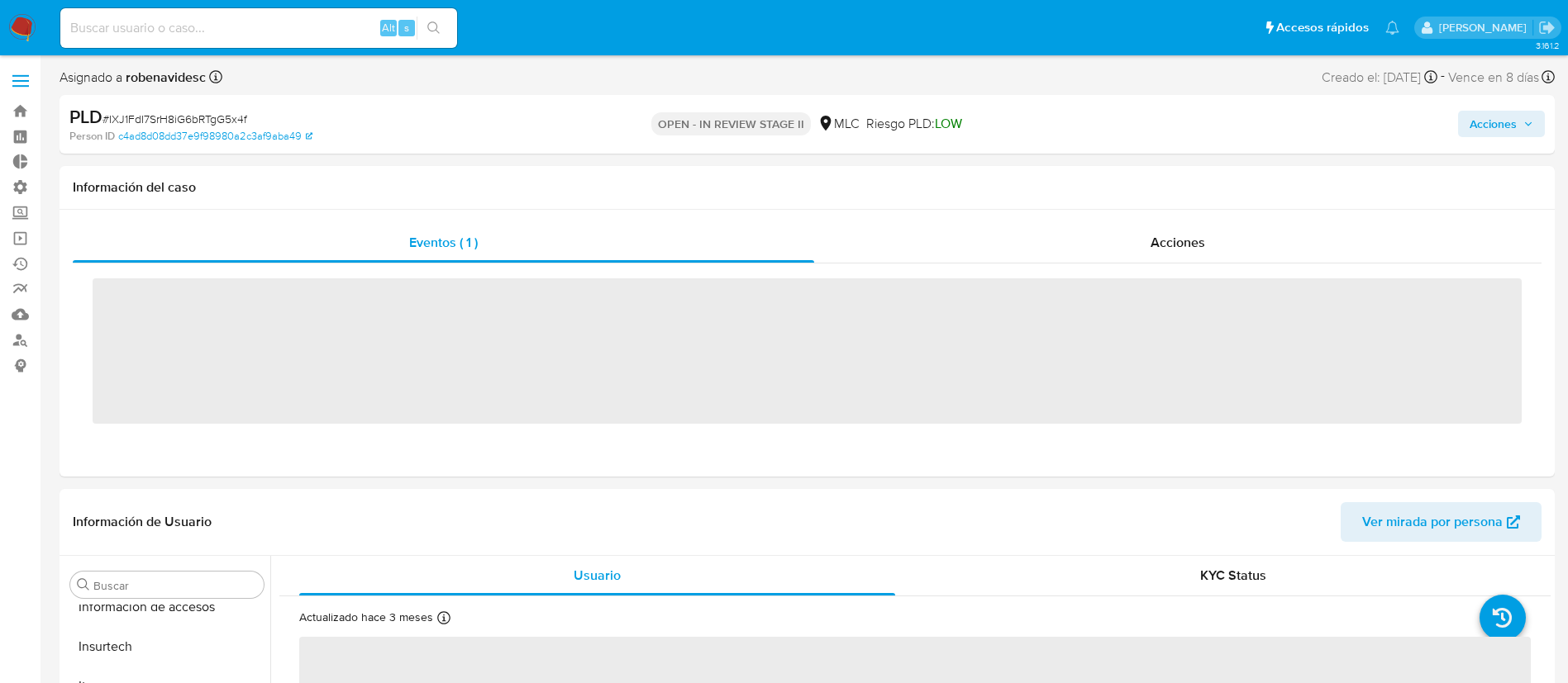
scroll to position [778, 0]
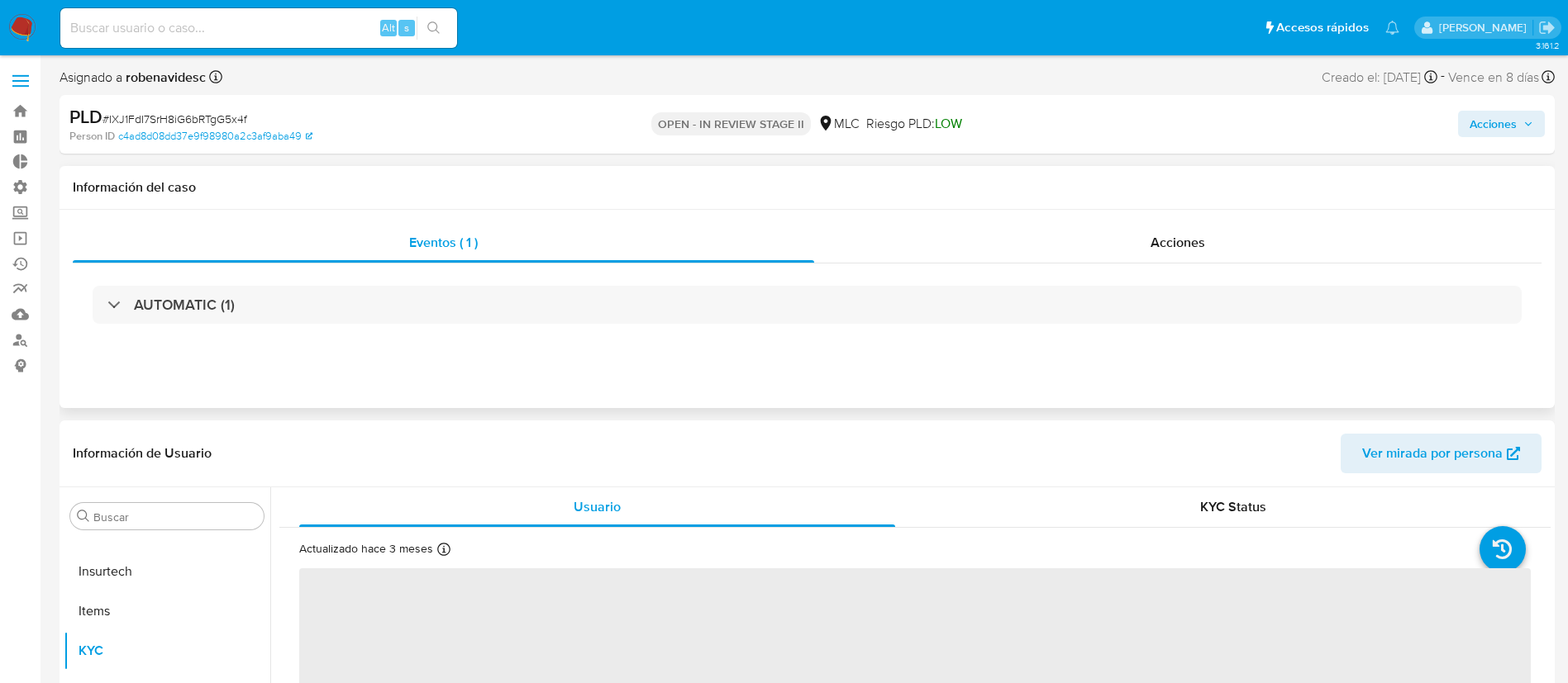
select select "10"
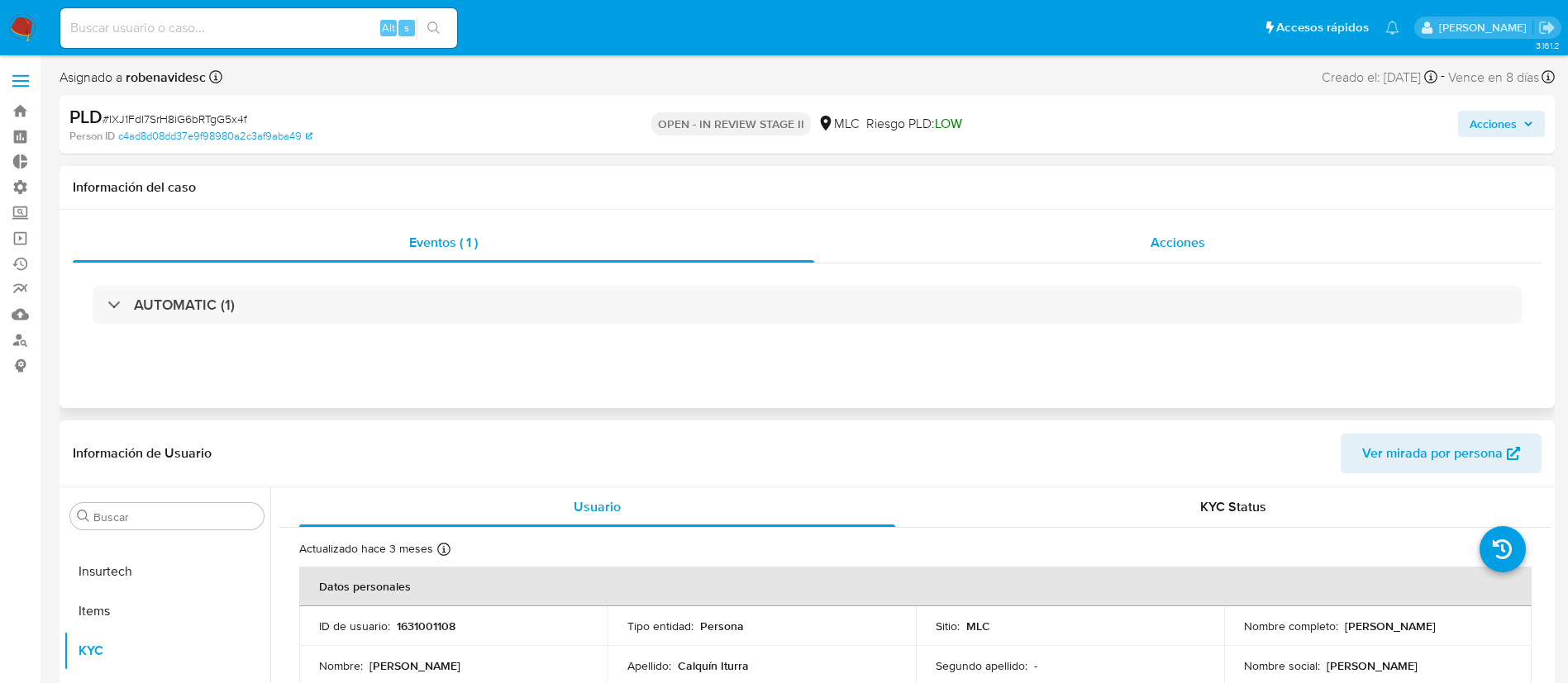
click at [1099, 242] on div "Acciones" at bounding box center [1178, 243] width 728 height 40
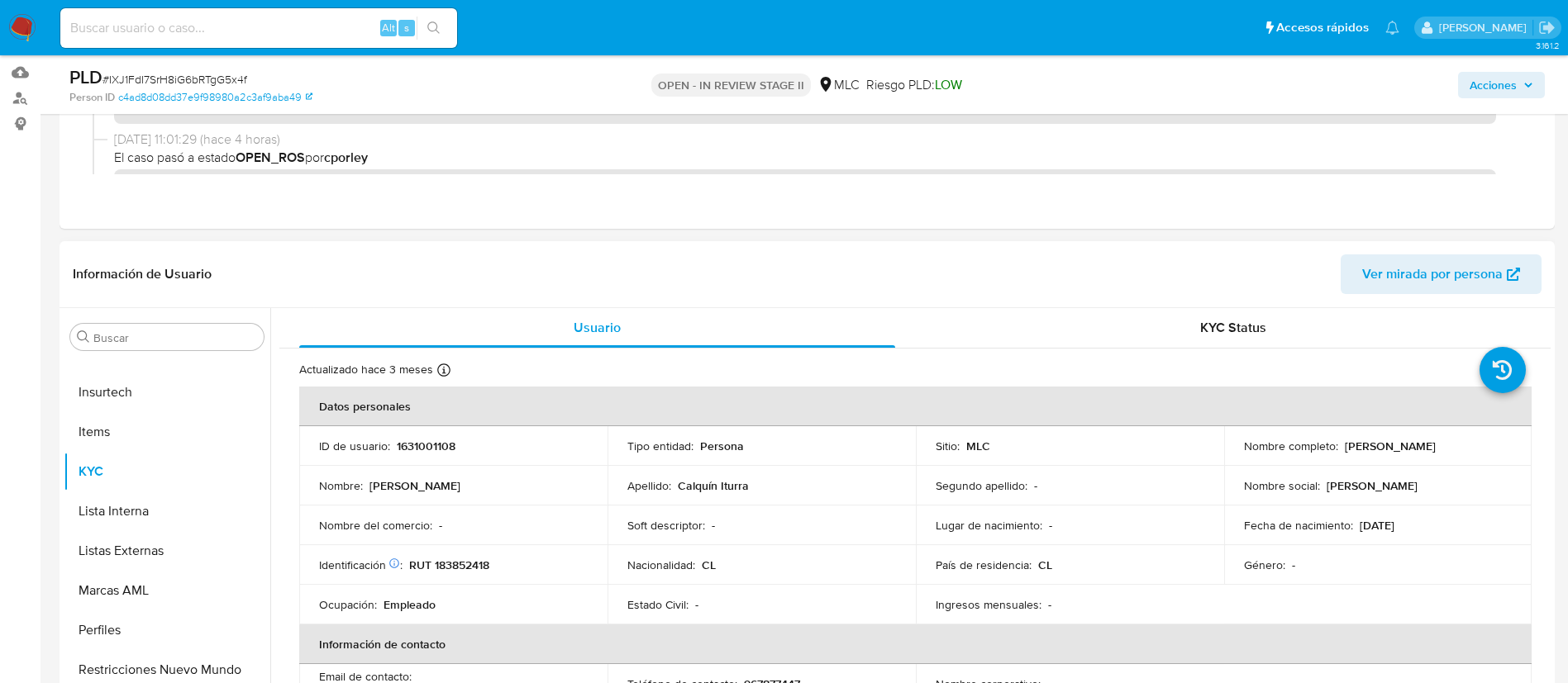
scroll to position [245, 0]
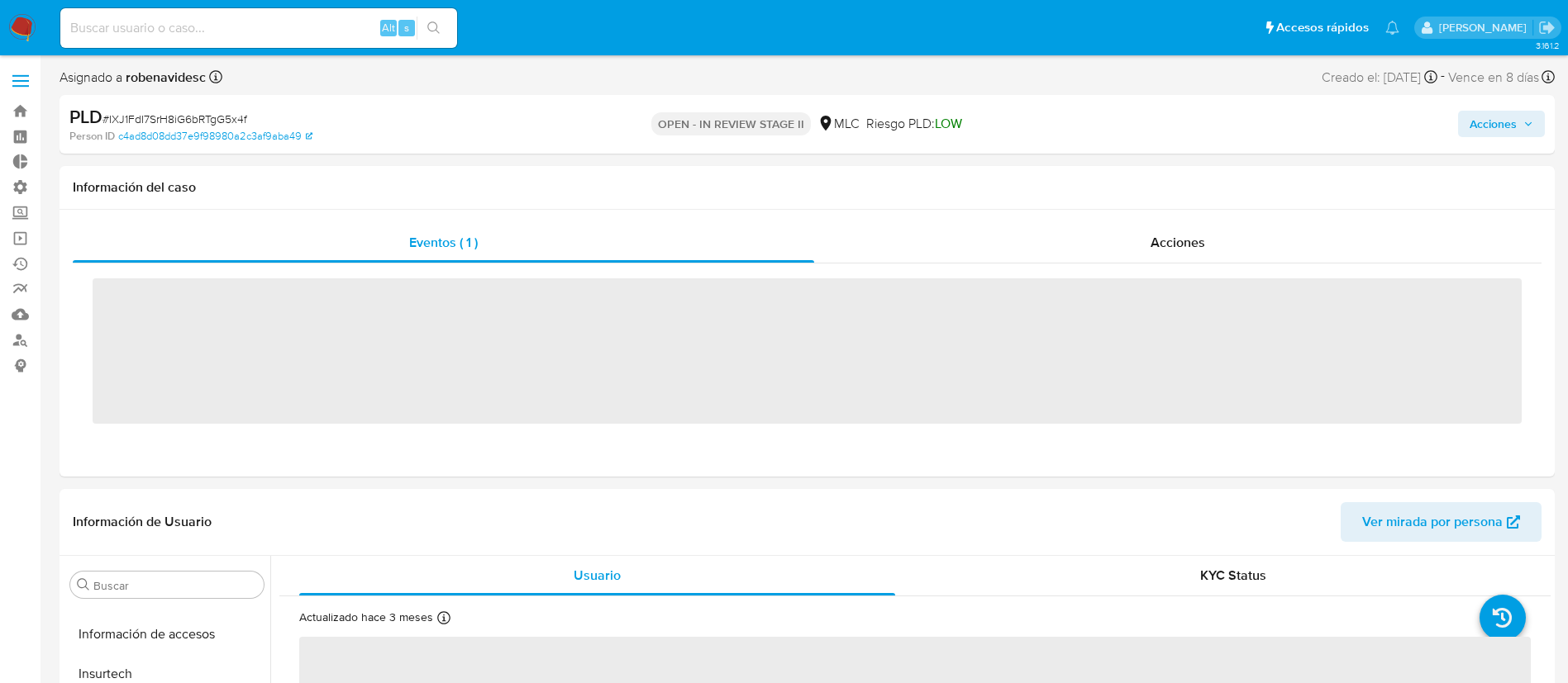
scroll to position [778, 0]
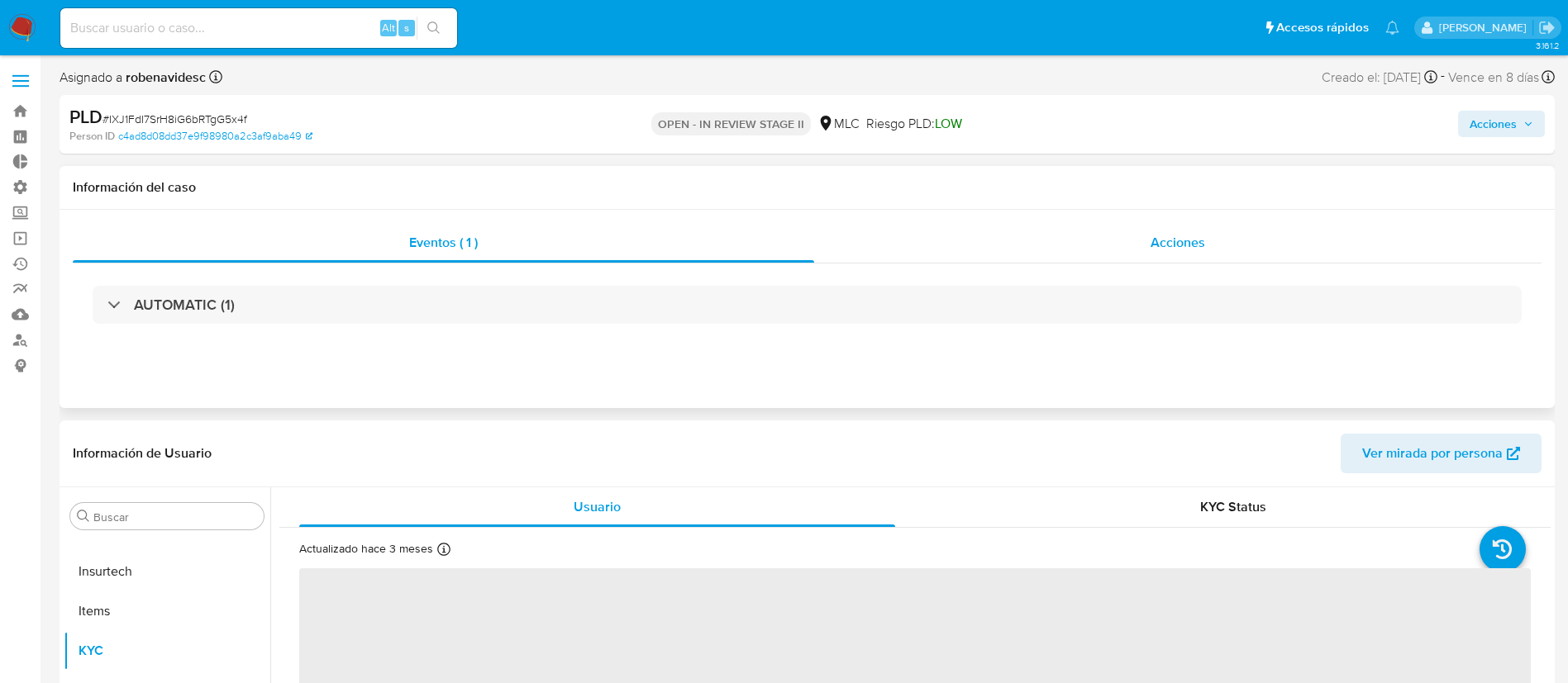
select select "10"
click at [1187, 231] on div "Acciones" at bounding box center [1178, 243] width 728 height 40
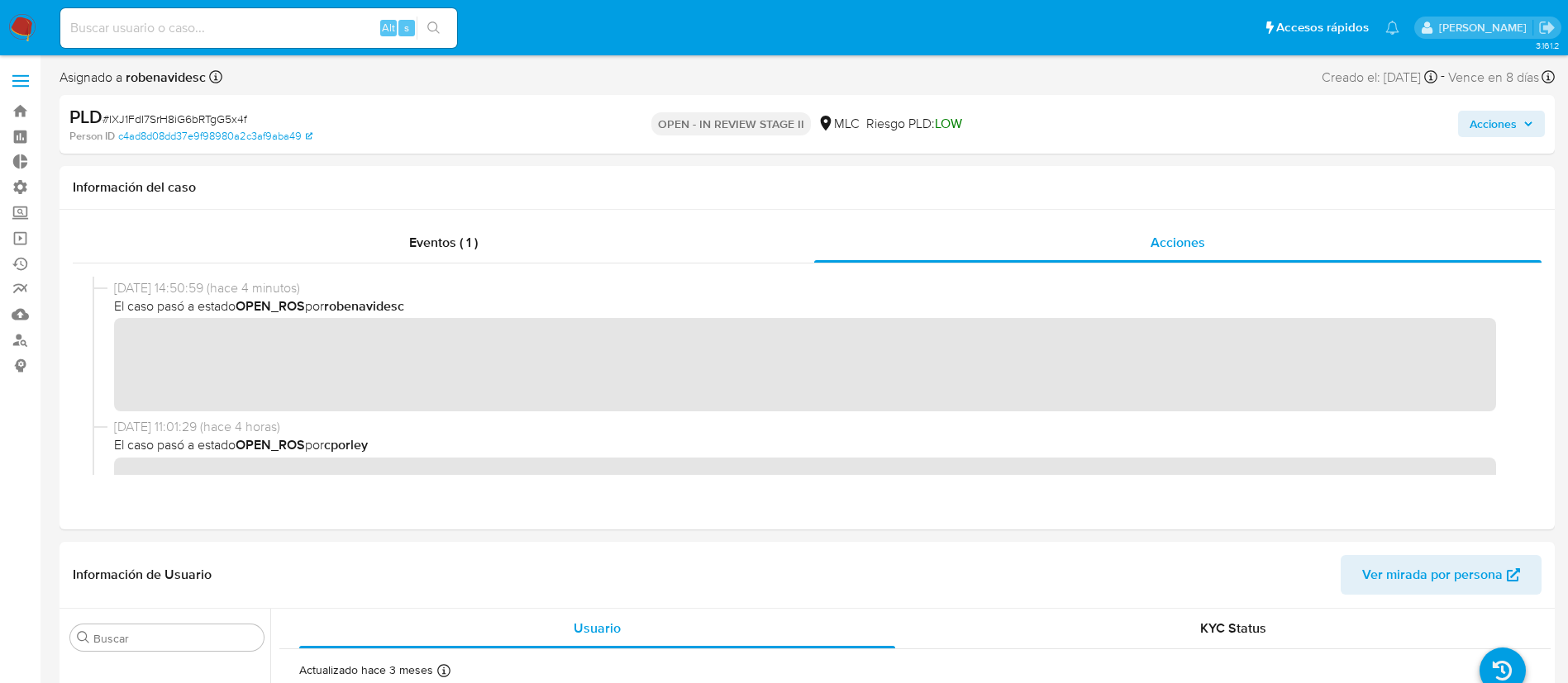
scroll to position [138, 0]
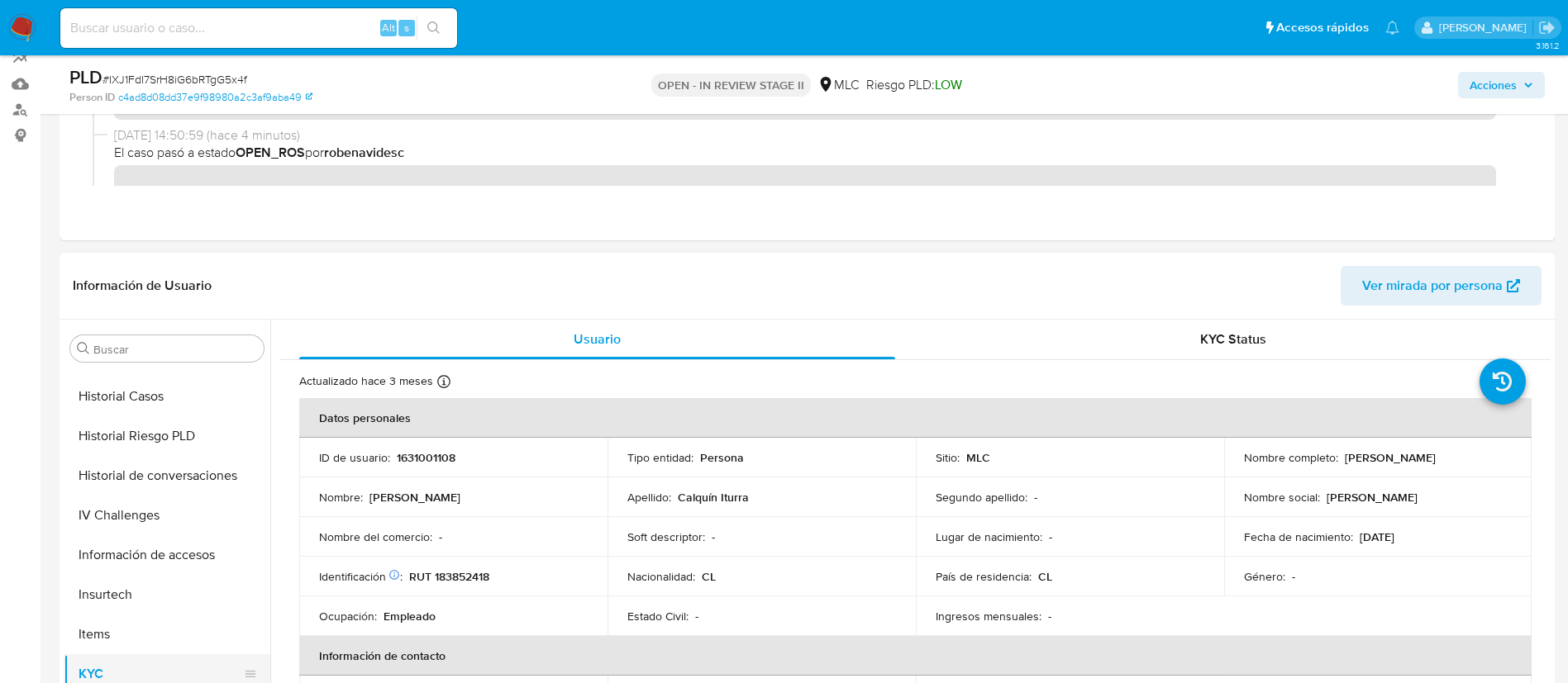
scroll to position [586, 0]
click at [136, 467] on button "Historial de conversaciones" at bounding box center [166, 476] width 207 height 40
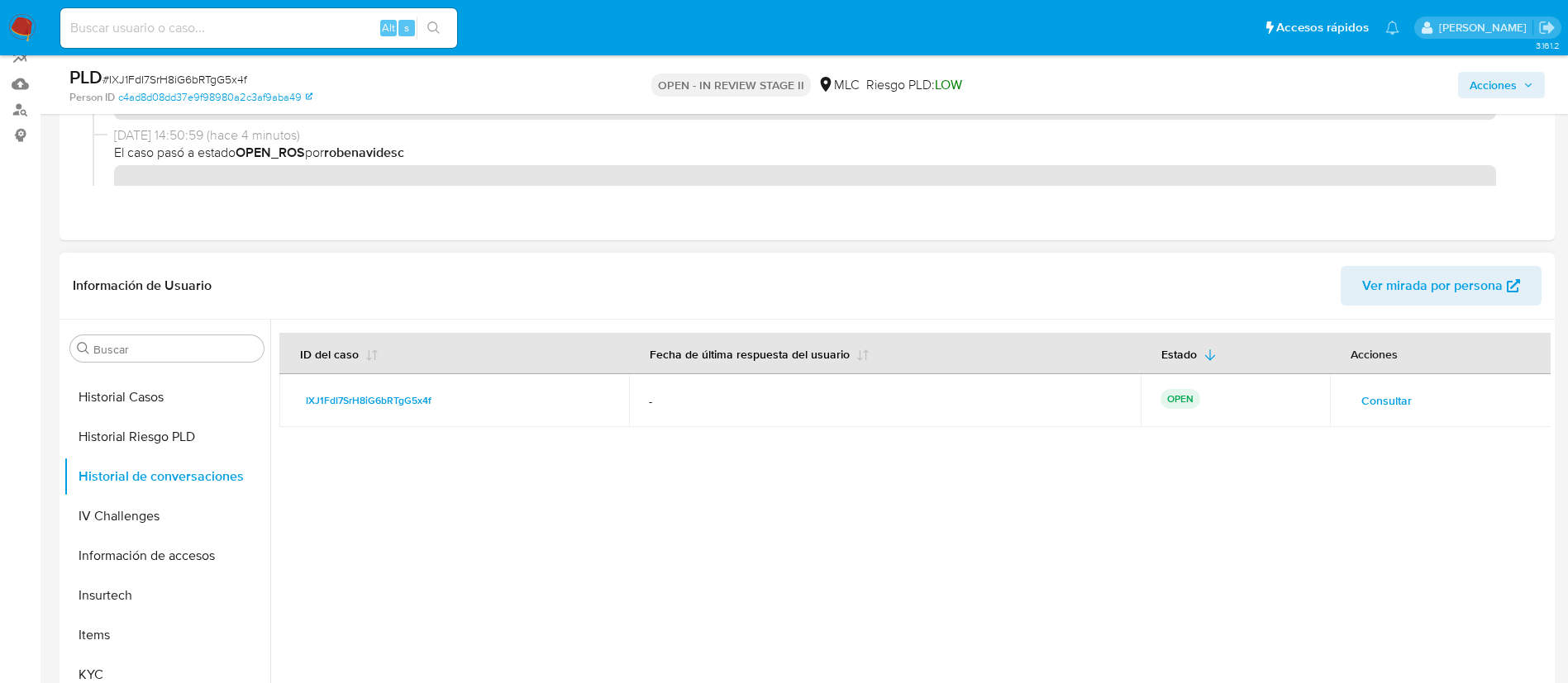
click at [888, 550] on div at bounding box center [910, 531] width 1280 height 423
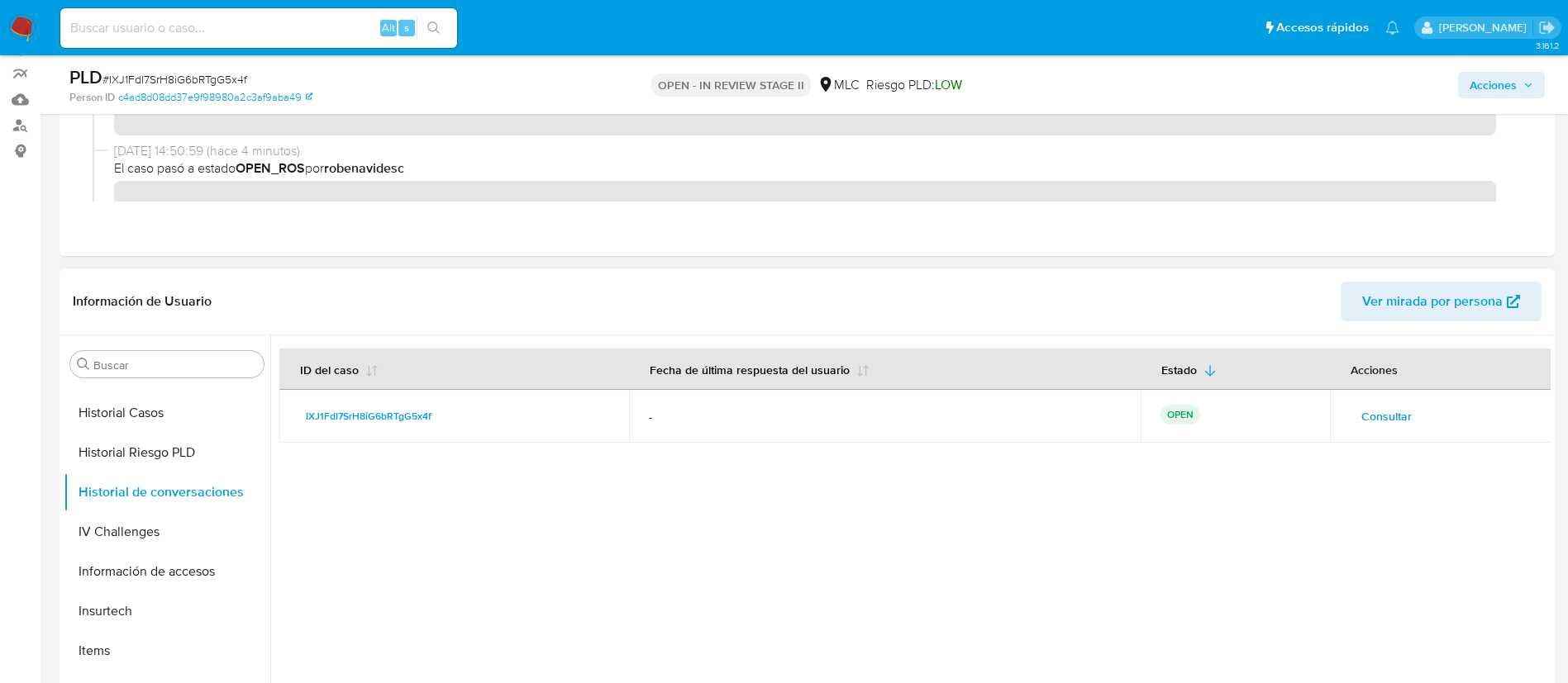
scroll to position [218, 0]
click at [151, 422] on button "Historial Casos" at bounding box center [160, 410] width 193 height 40
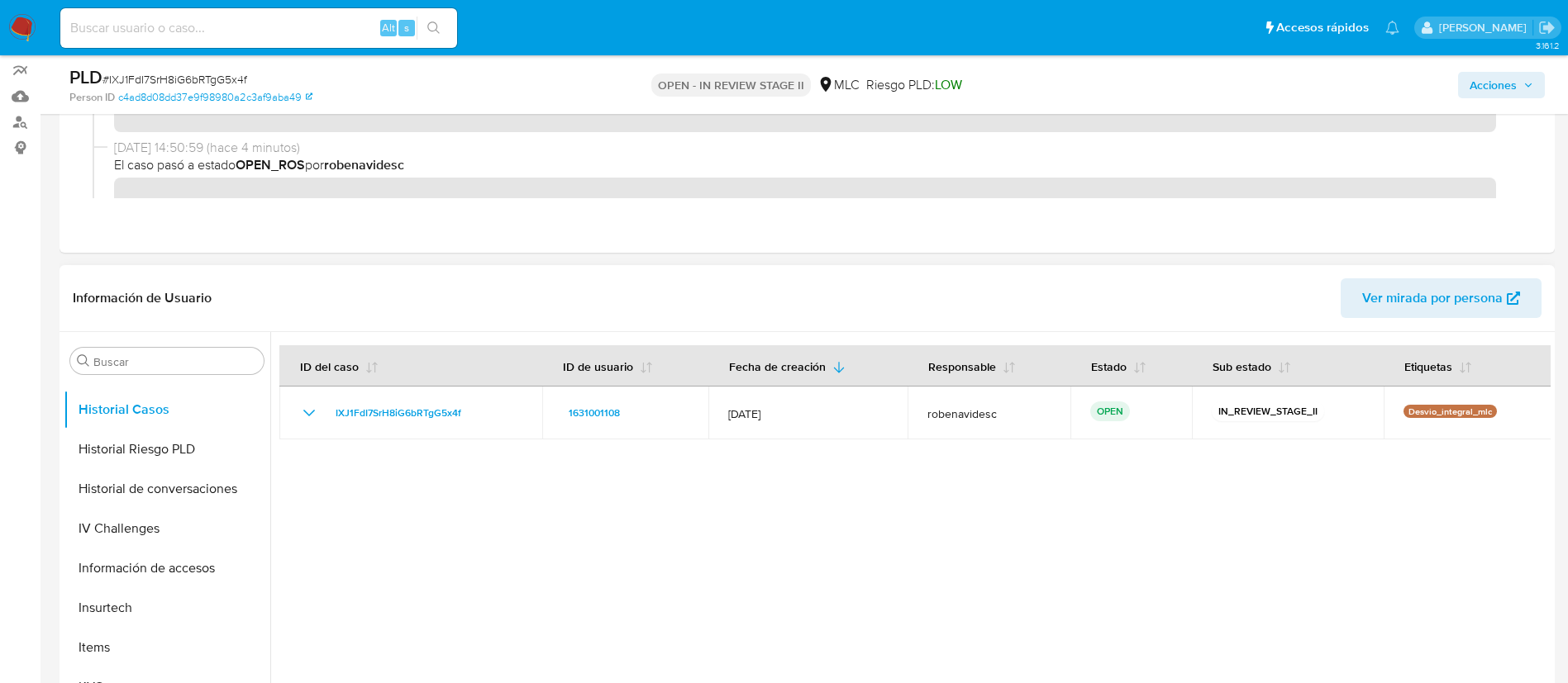
click at [756, 564] on div at bounding box center [910, 543] width 1280 height 423
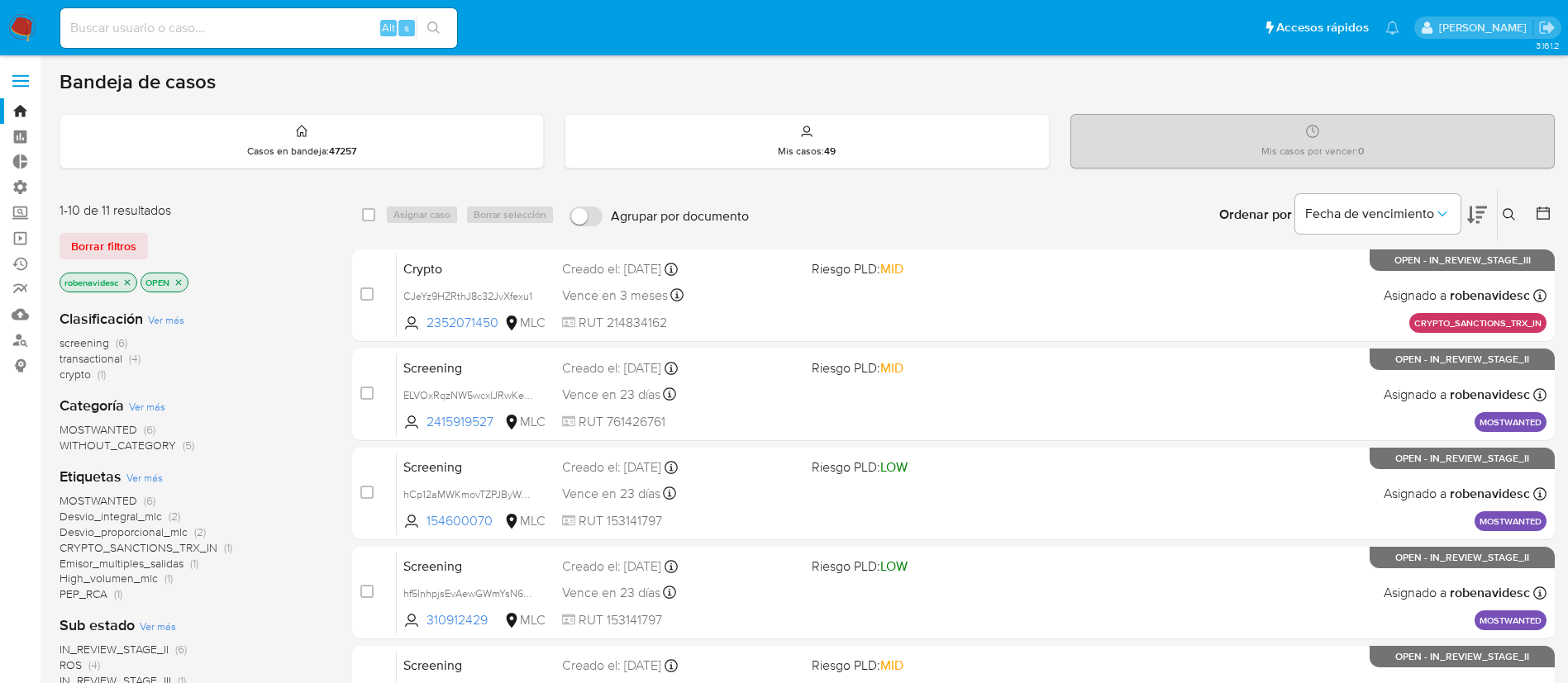
scroll to position [680, 0]
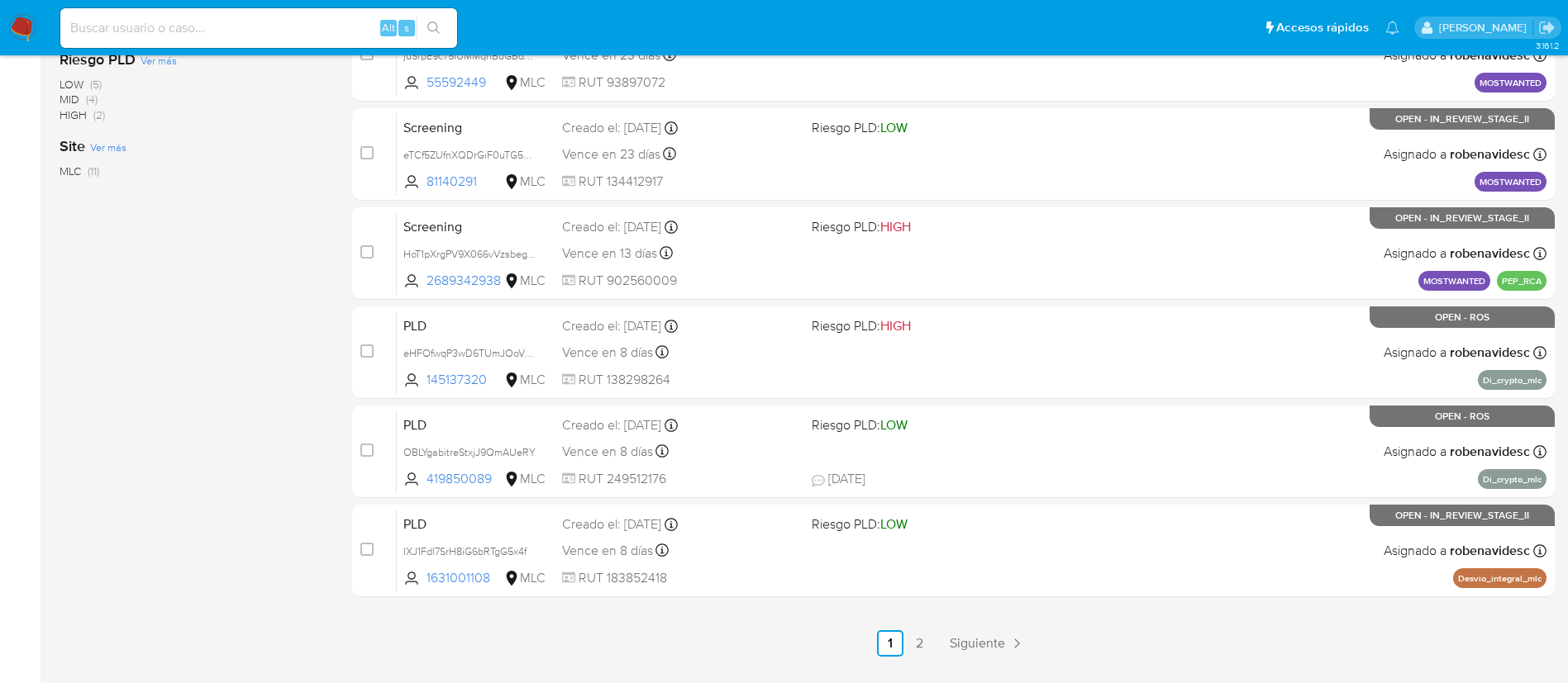
scroll to position [641, 0]
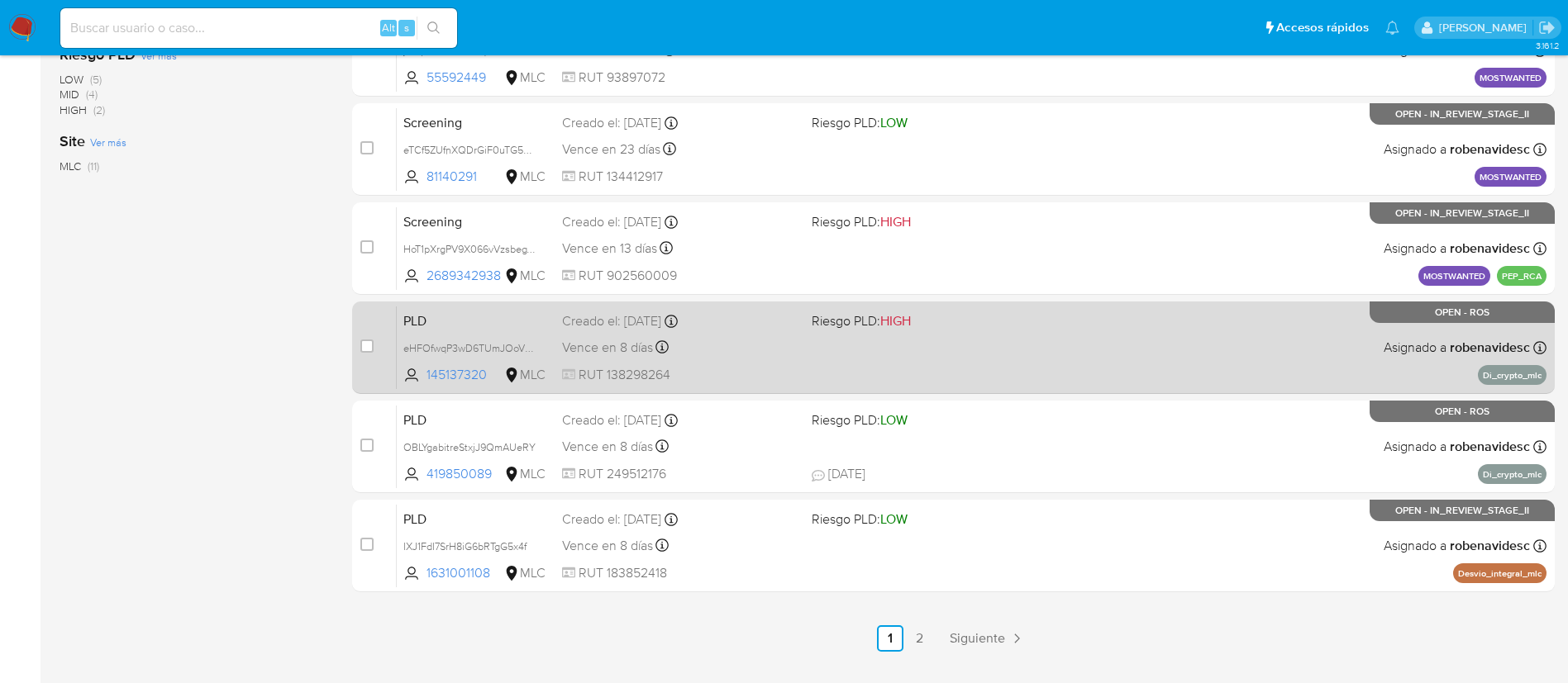
click at [949, 366] on div "PLD eHFOfwqP3wD6TUmJOoVyODir 145137320 MLC Riesgo PLD: HIGH Creado el: 12/07/20…" at bounding box center [971, 347] width 1150 height 83
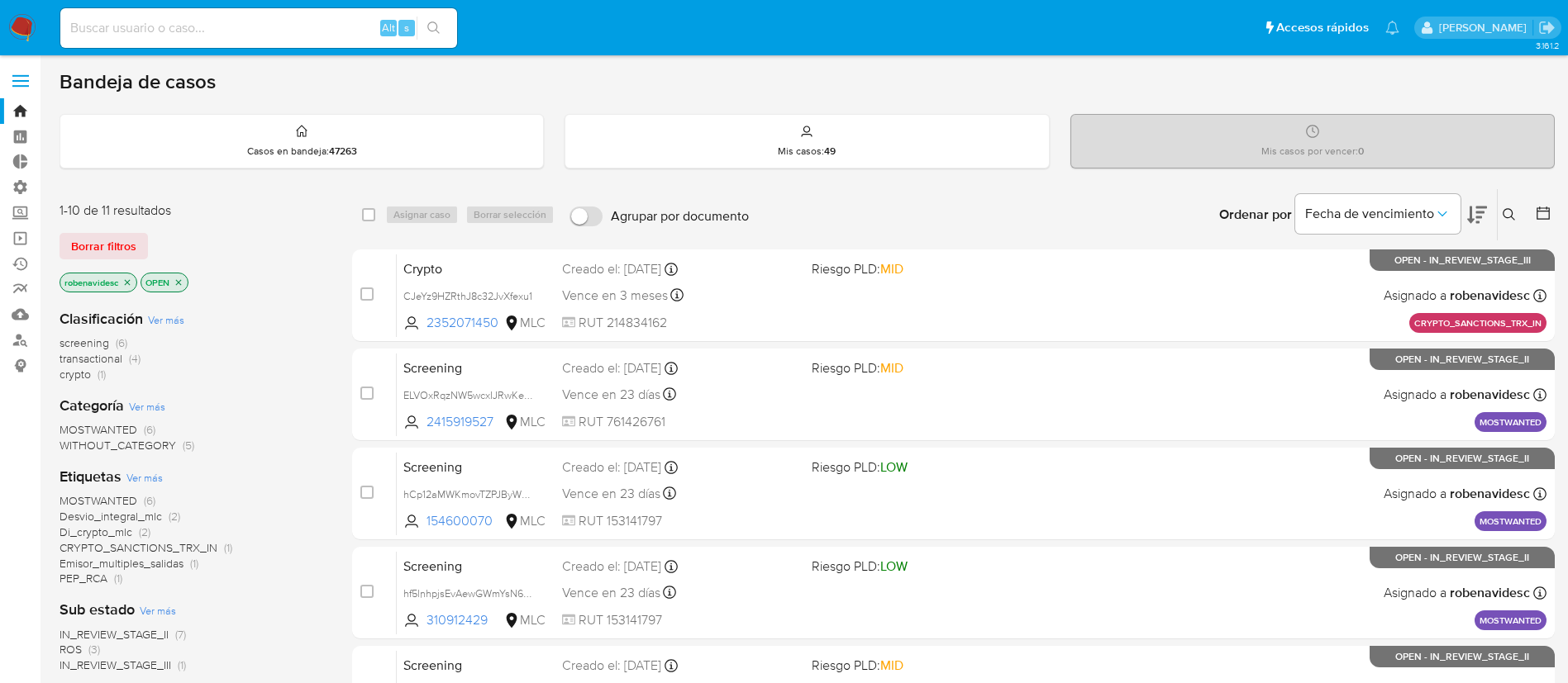
scroll to position [680, 0]
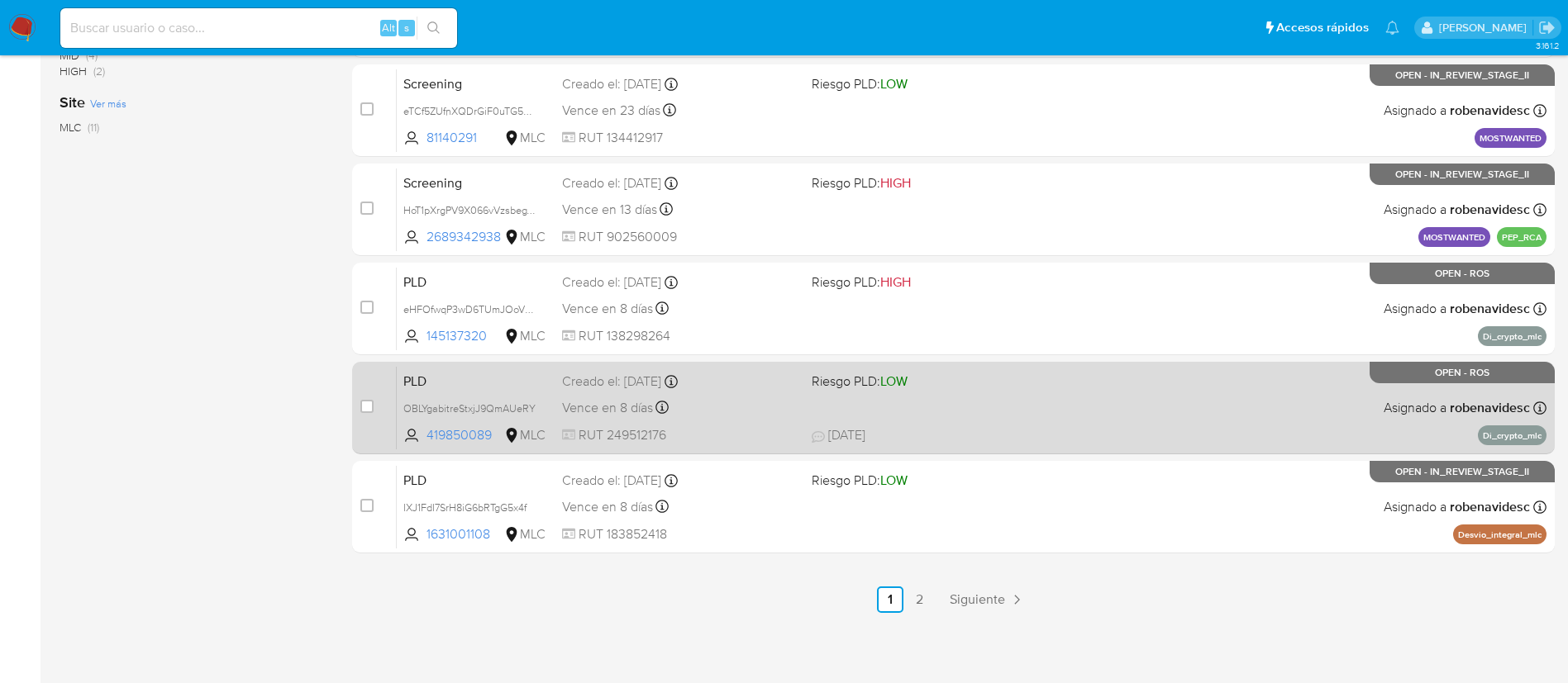
click at [970, 420] on div "PLD OBLYgabitreStxjJ9QmAUeRY 419850089 MLC Riesgo PLD: LOW Creado el: 12/07/202…" at bounding box center [971, 408] width 1150 height 83
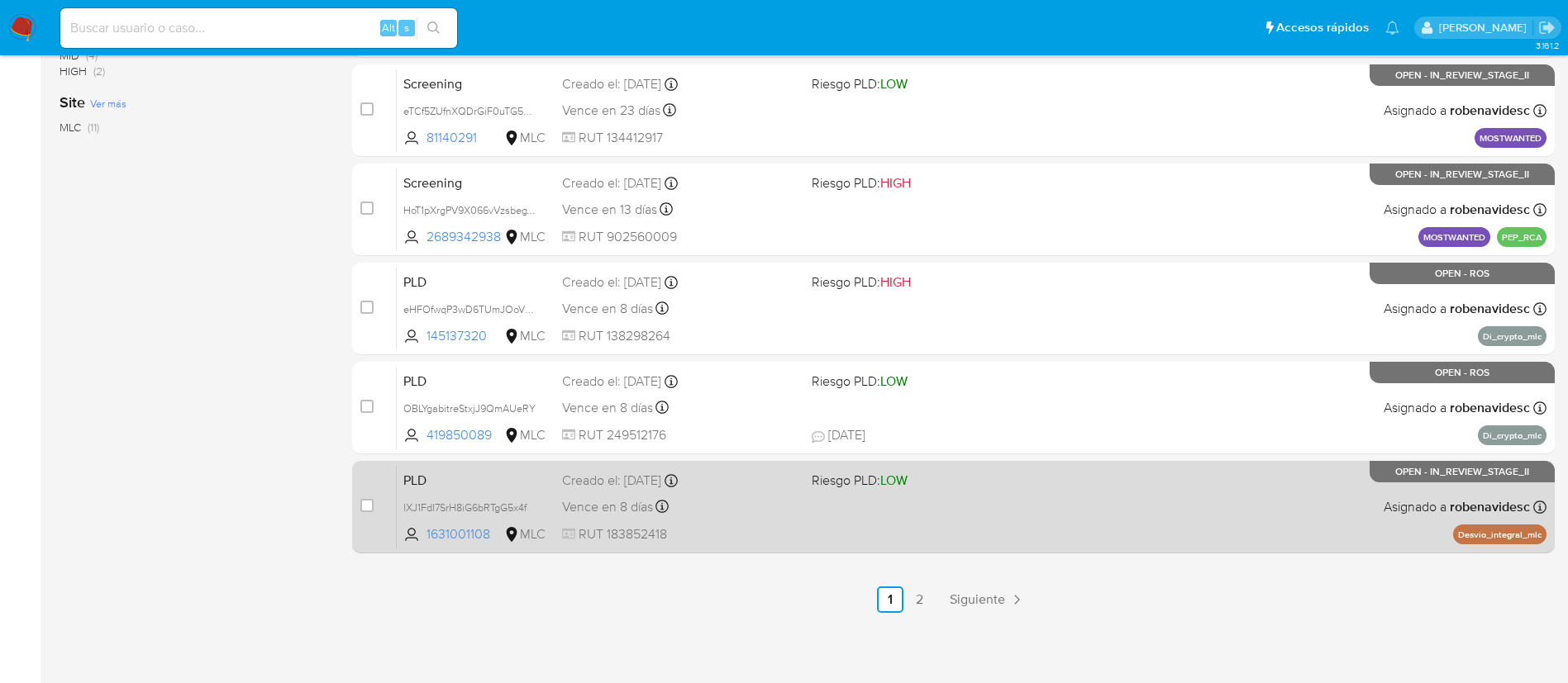
click at [910, 518] on div "PLD IXJ1FdI7SrH8iG6bRTgG5x4f 1631001108 MLC Riesgo PLD: LOW Creado el: 12/07/20…" at bounding box center [971, 506] width 1150 height 83
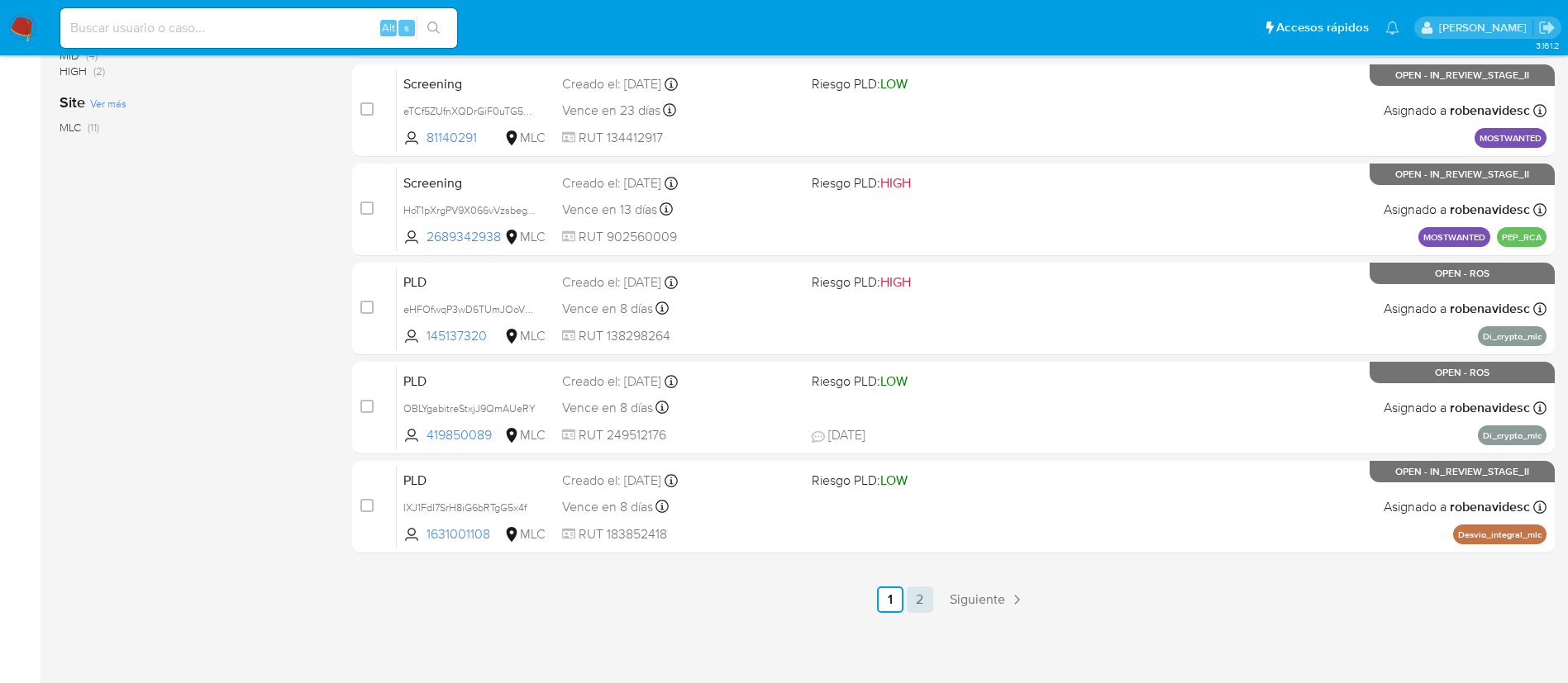
click at [924, 604] on link "2" at bounding box center [919, 599] width 26 height 26
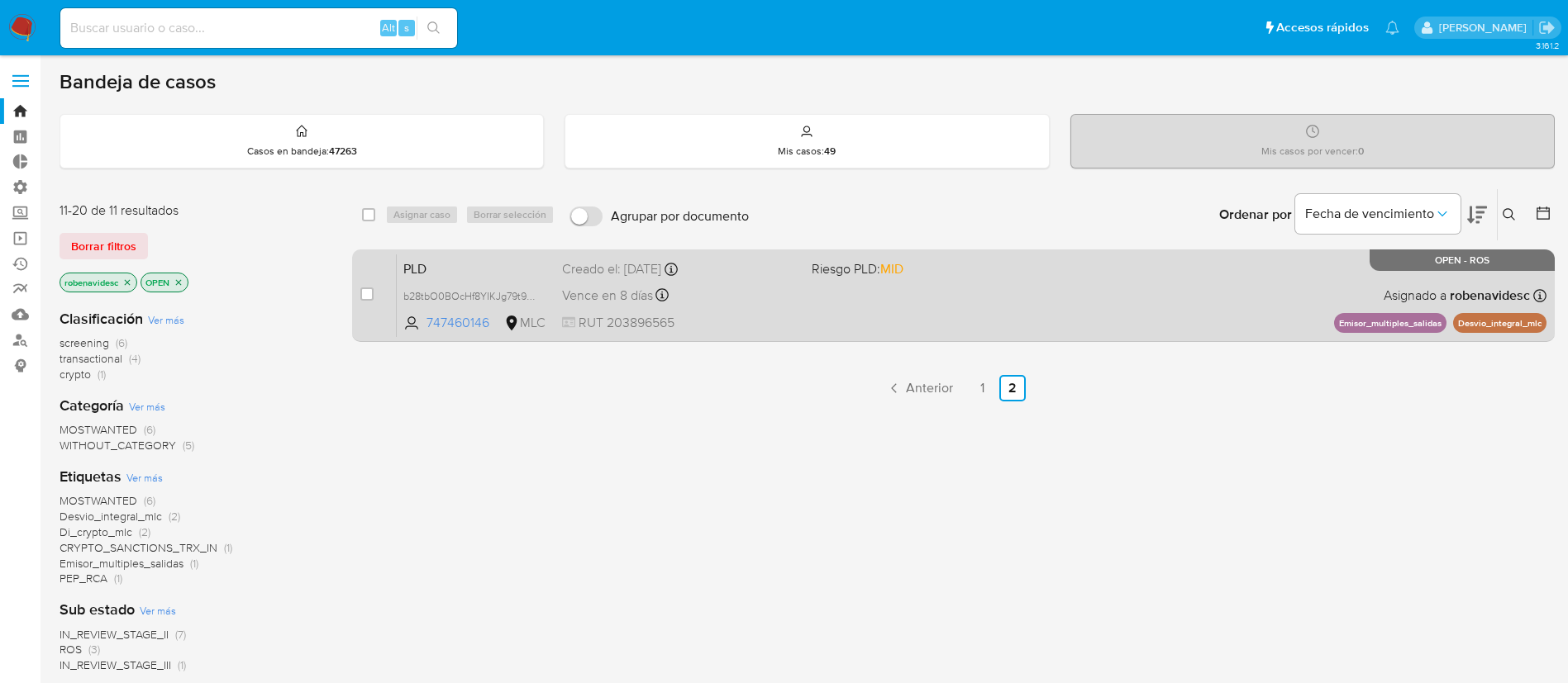
click at [775, 296] on div "Vence en 8 días Vence el 10/10/2025 16:06:31" at bounding box center [681, 295] width 237 height 23
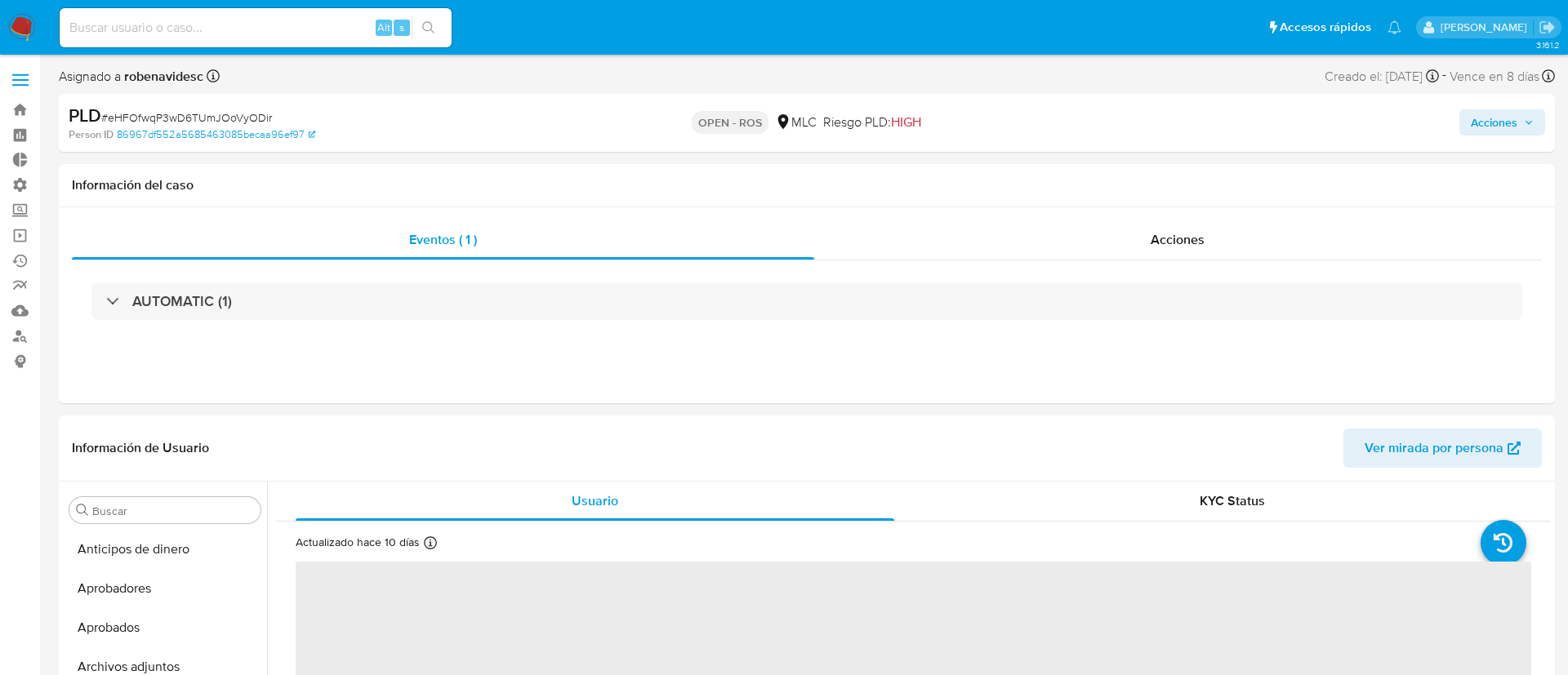
select select "10"
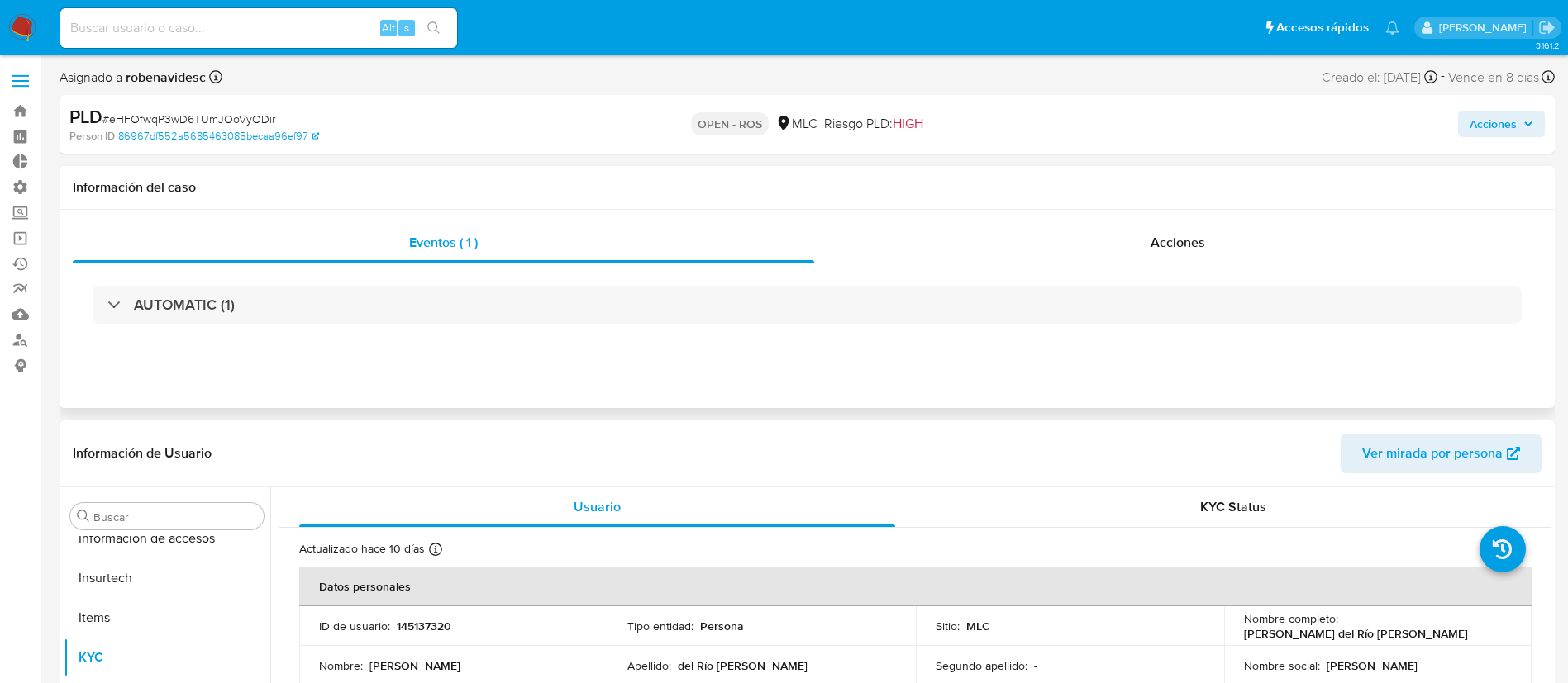
scroll to position [778, 0]
click at [1157, 248] on span "Acciones" at bounding box center [1177, 242] width 54 height 19
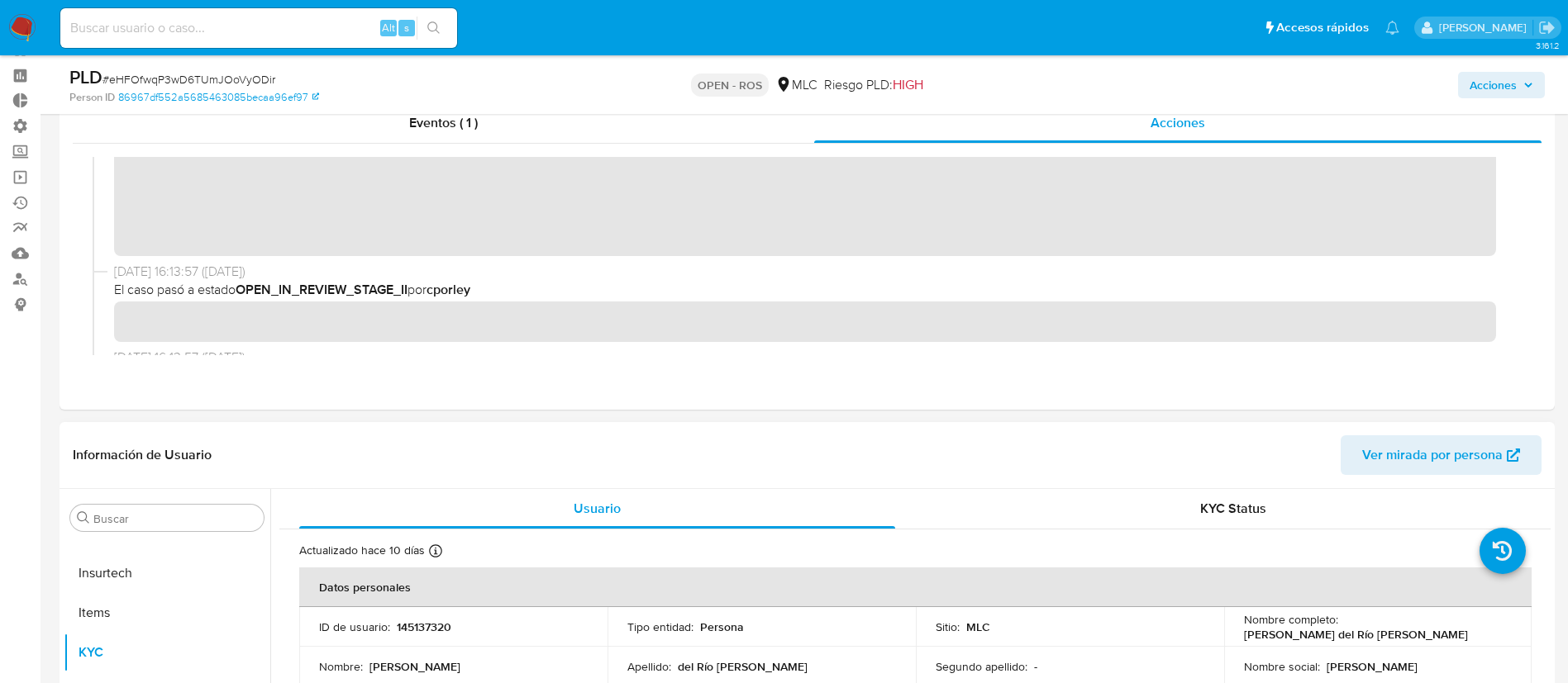
scroll to position [66, 0]
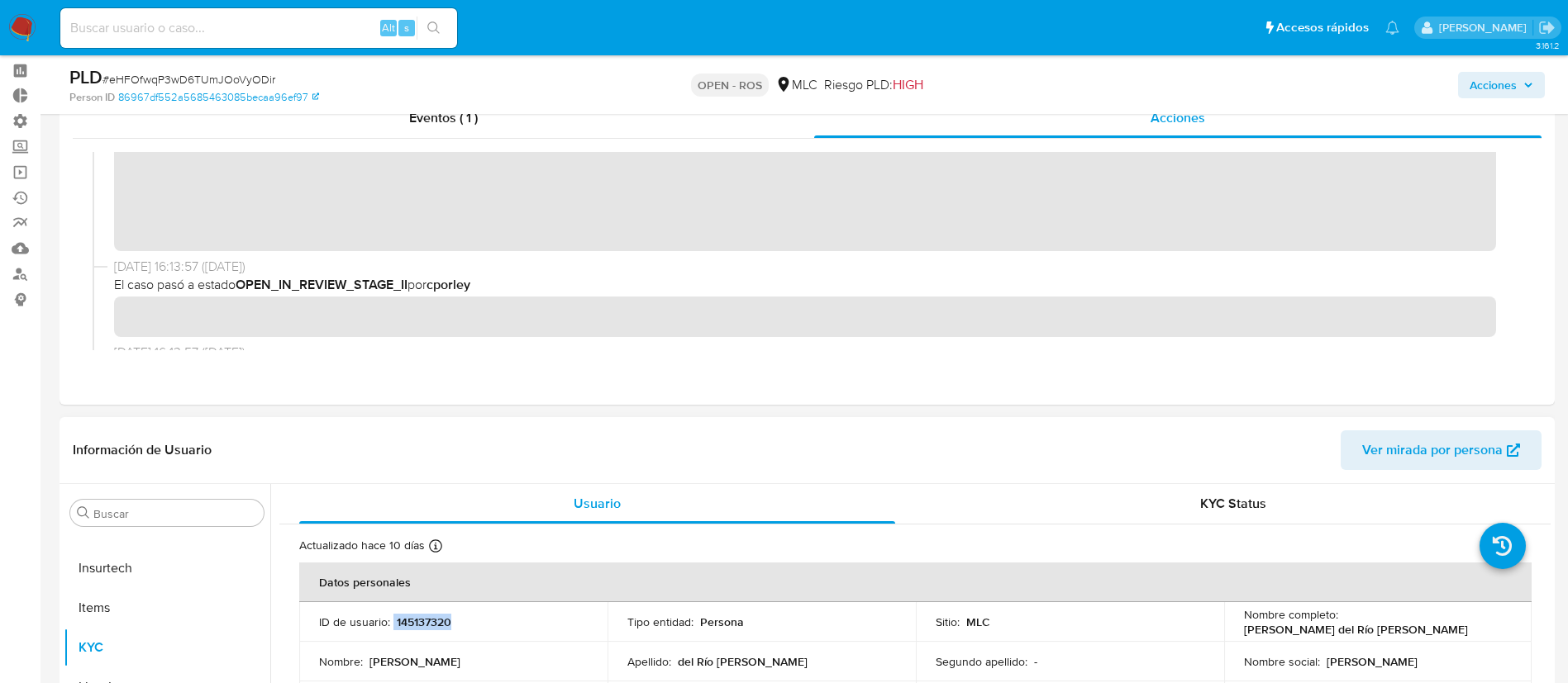
drag, startPoint x: 475, startPoint y: 626, endPoint x: 392, endPoint y: 623, distance: 83.1
click at [392, 623] on div "ID de usuario : 145137320" at bounding box center [453, 622] width 269 height 14
copy div "145137320"
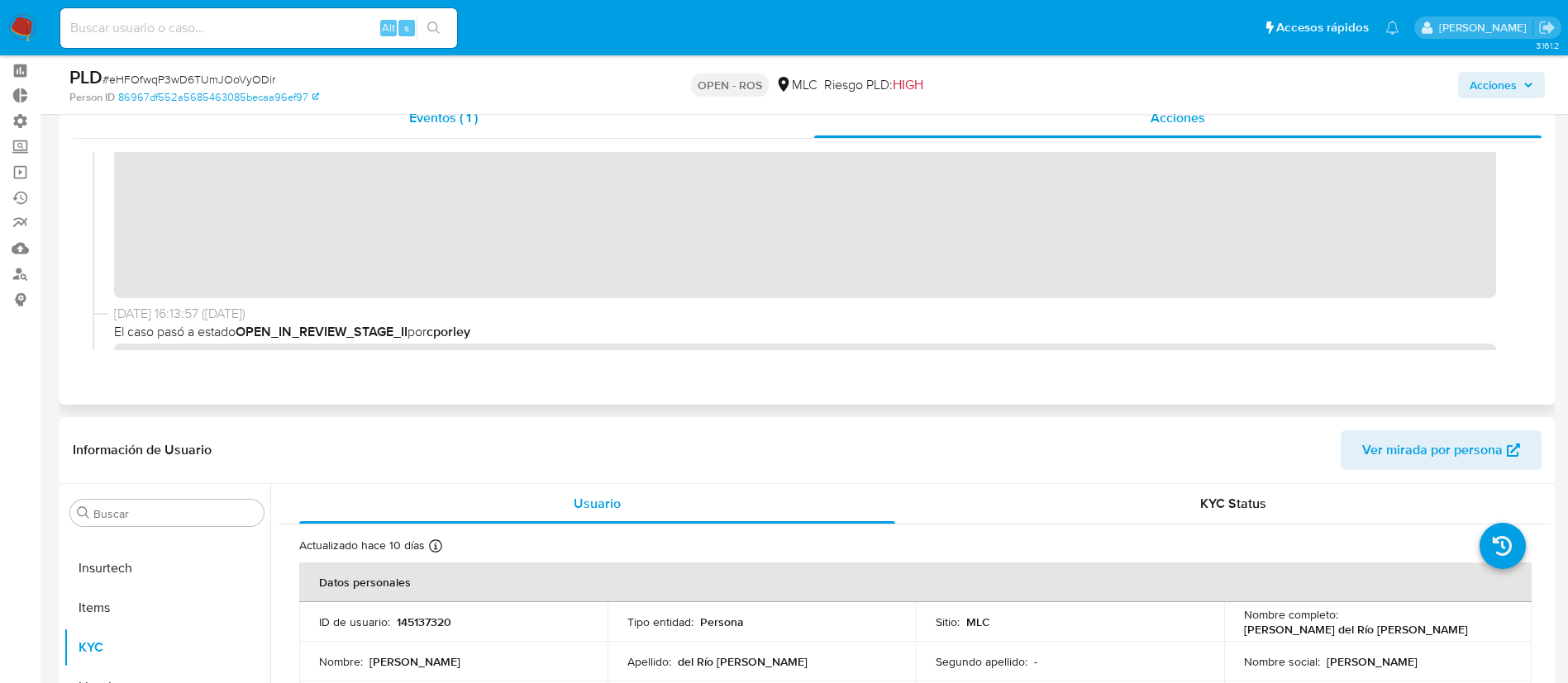
scroll to position [0, 0]
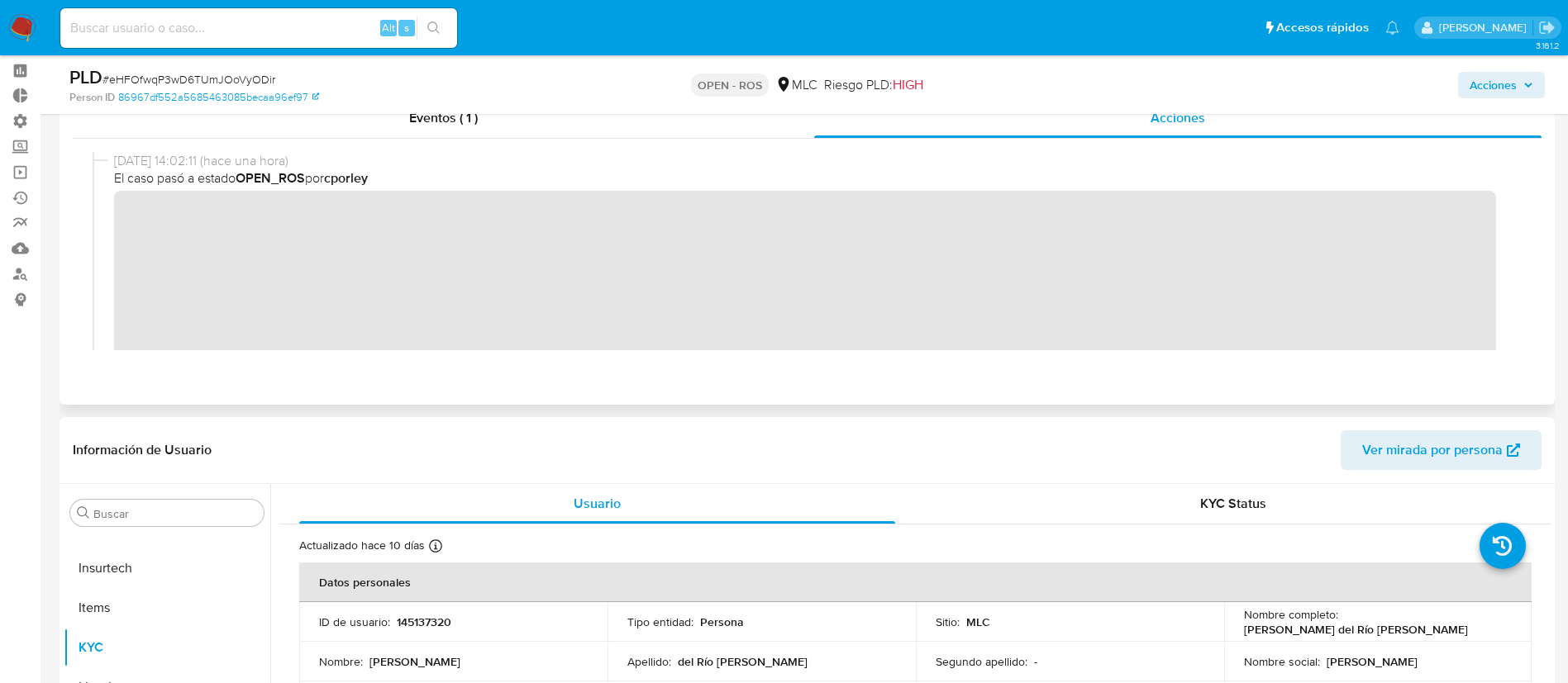
click at [103, 220] on div "02/10/2025 14:02:11 (hace una hora) El caso pasó a estado OPEN_ROS por cporley" at bounding box center [807, 268] width 1429 height 233
click at [800, 515] on div "Usuario" at bounding box center [597, 504] width 596 height 40
drag, startPoint x: 1500, startPoint y: 625, endPoint x: 1331, endPoint y: 624, distance: 169.0
click at [1331, 624] on div "Nombre completo : Nicolás Pedro del Río Silva" at bounding box center [1378, 622] width 269 height 30
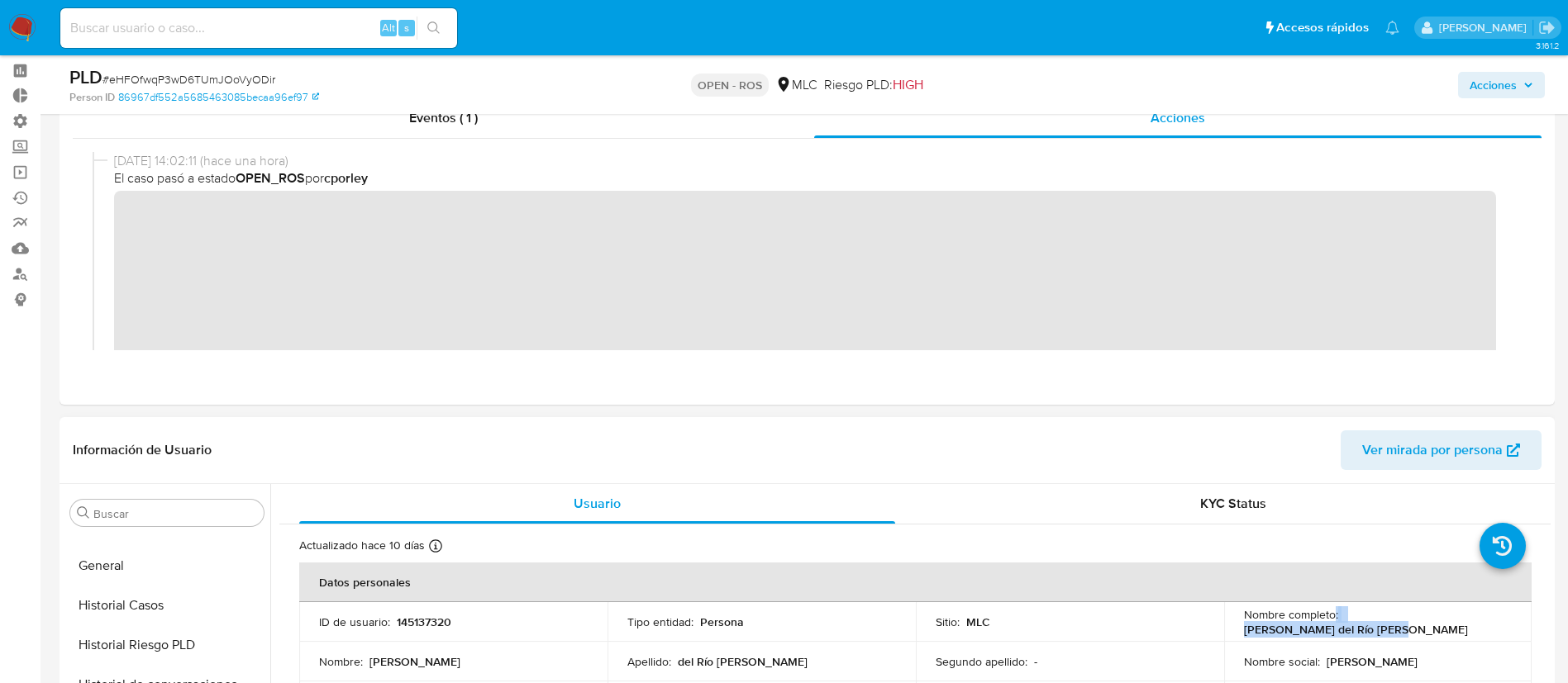
copy div ": Nicolás Pedro del Río Silva"
click at [136, 641] on button "Documentación" at bounding box center [160, 651] width 193 height 40
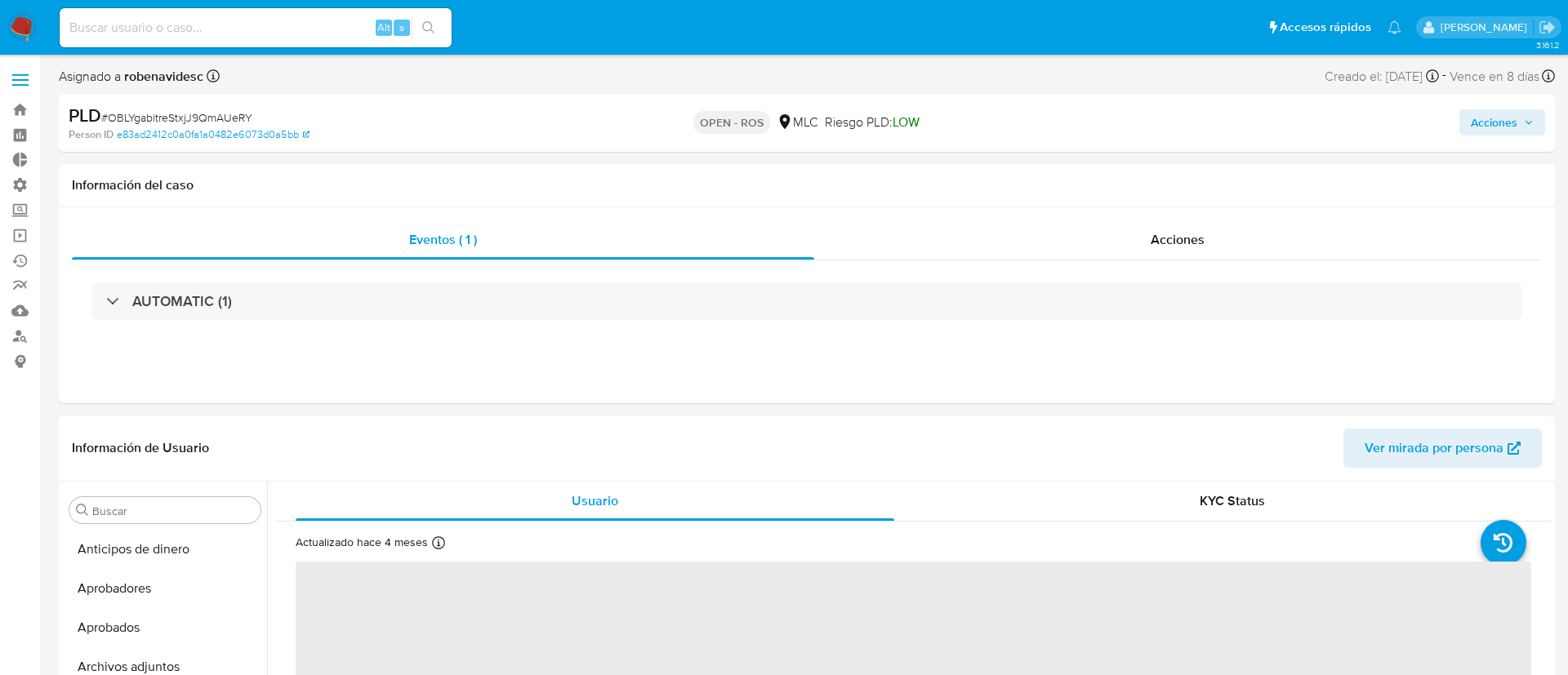
select select "10"
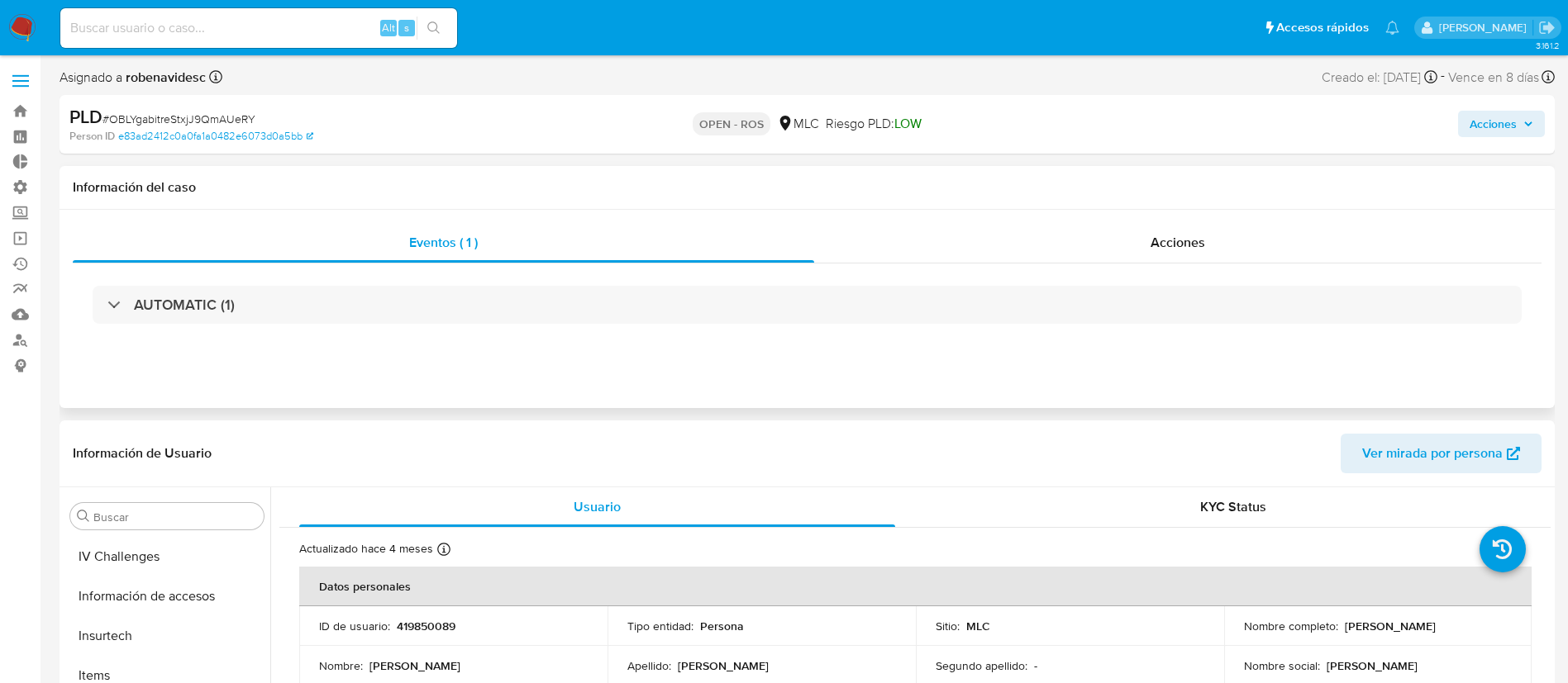
scroll to position [778, 0]
click at [1169, 226] on div "Acciones" at bounding box center [1178, 243] width 728 height 40
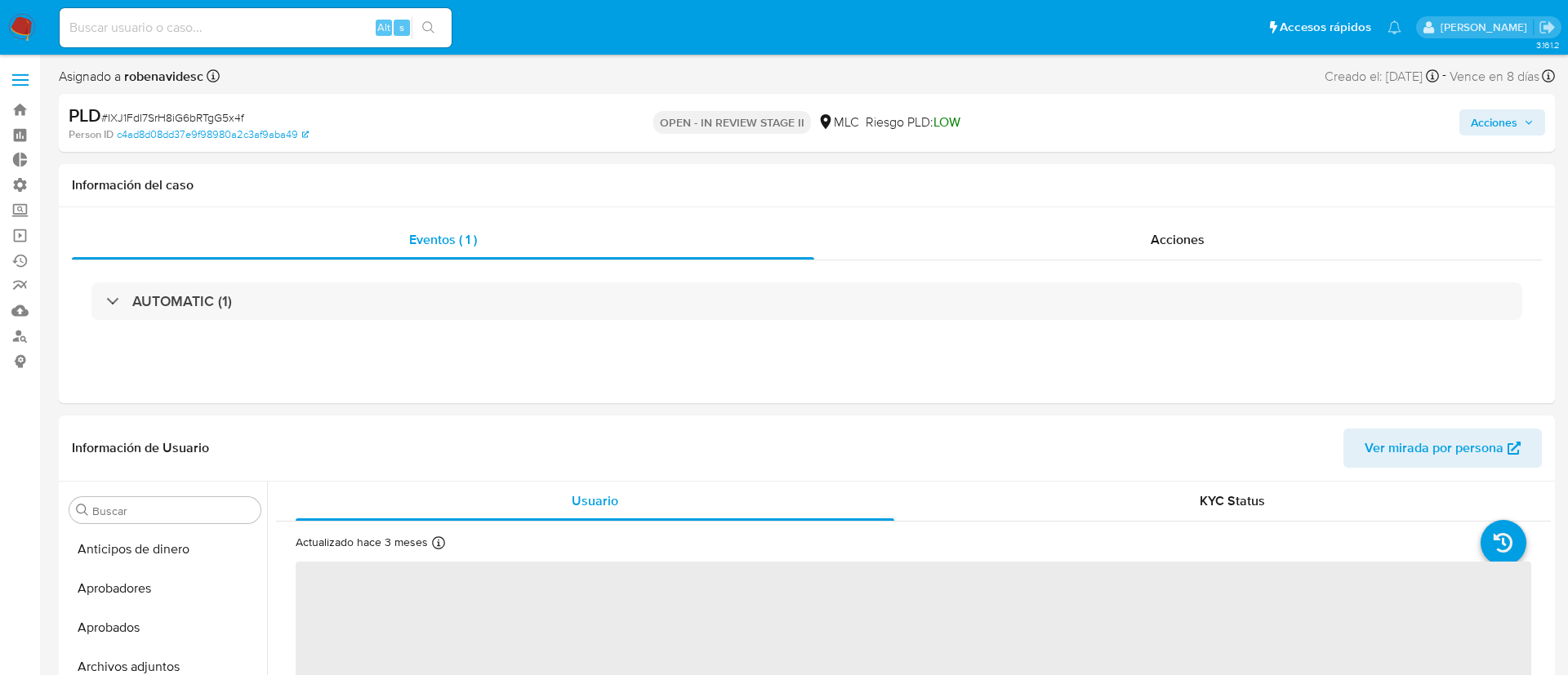
select select "10"
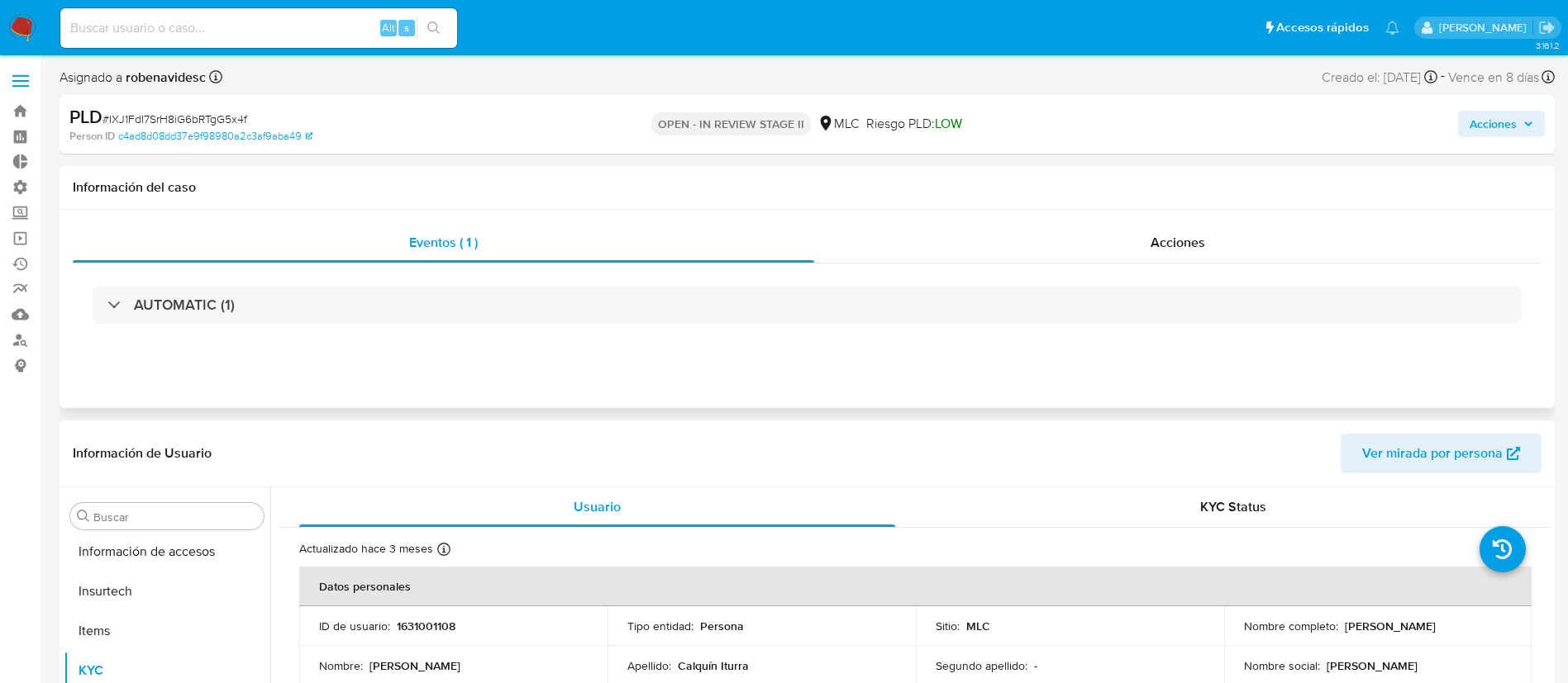
scroll to position [778, 0]
click at [1109, 224] on div "Acciones" at bounding box center [1178, 243] width 728 height 40
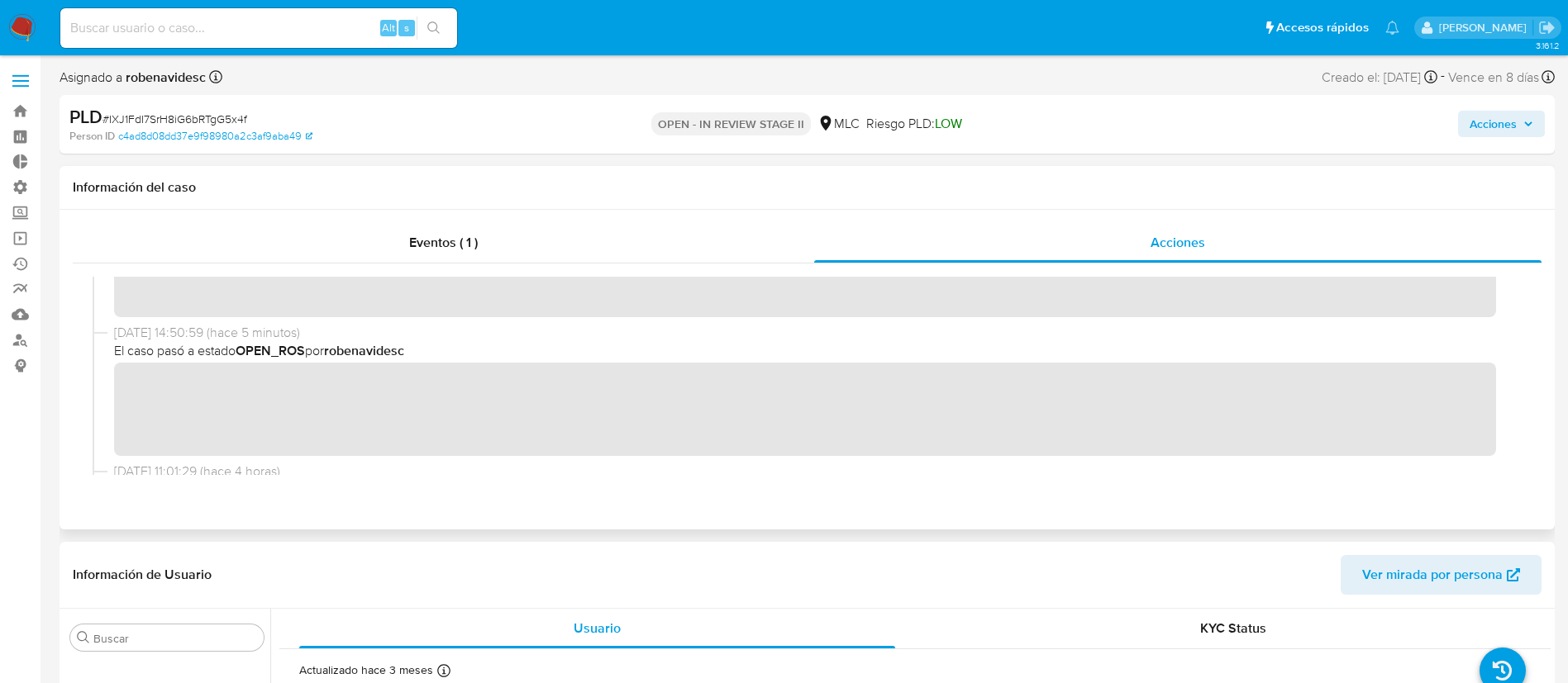
scroll to position [0, 0]
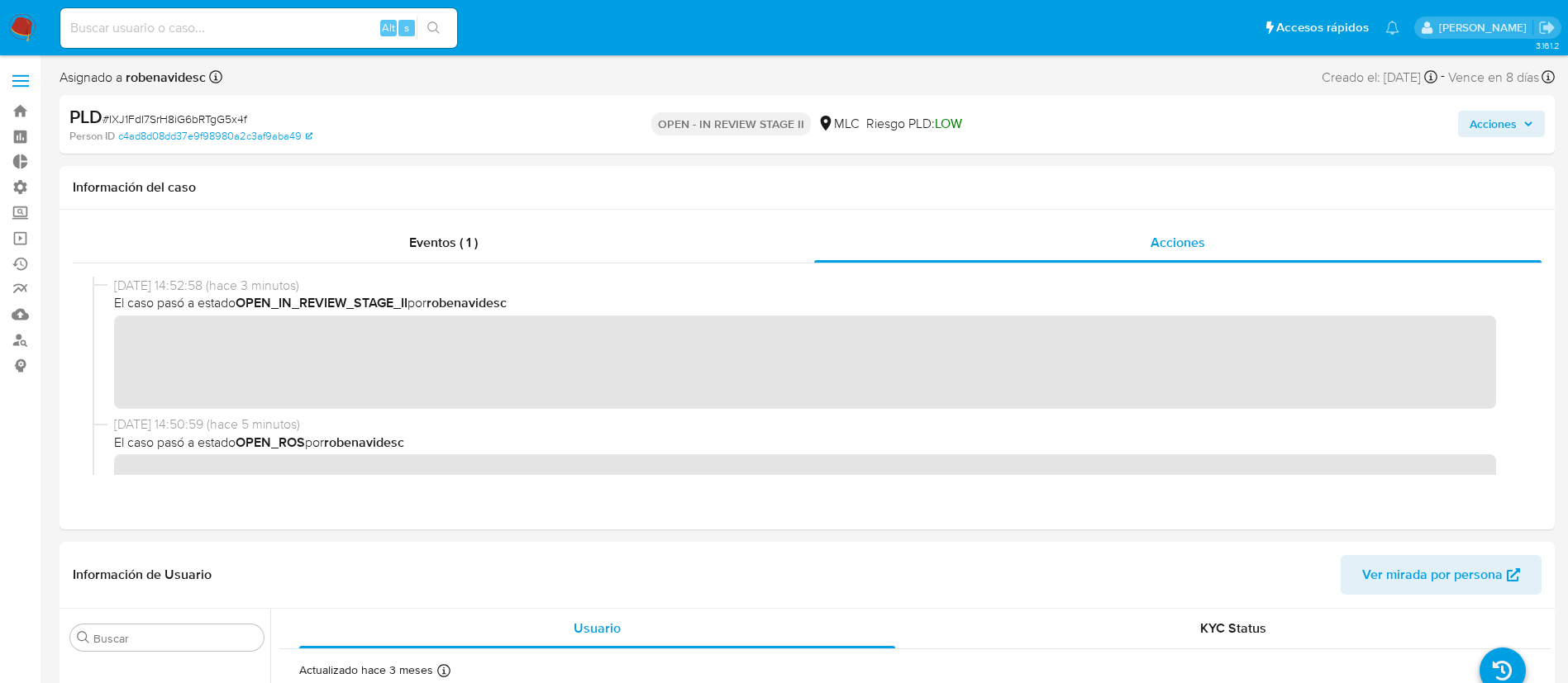
click at [1513, 116] on span "Acciones" at bounding box center [1493, 124] width 47 height 26
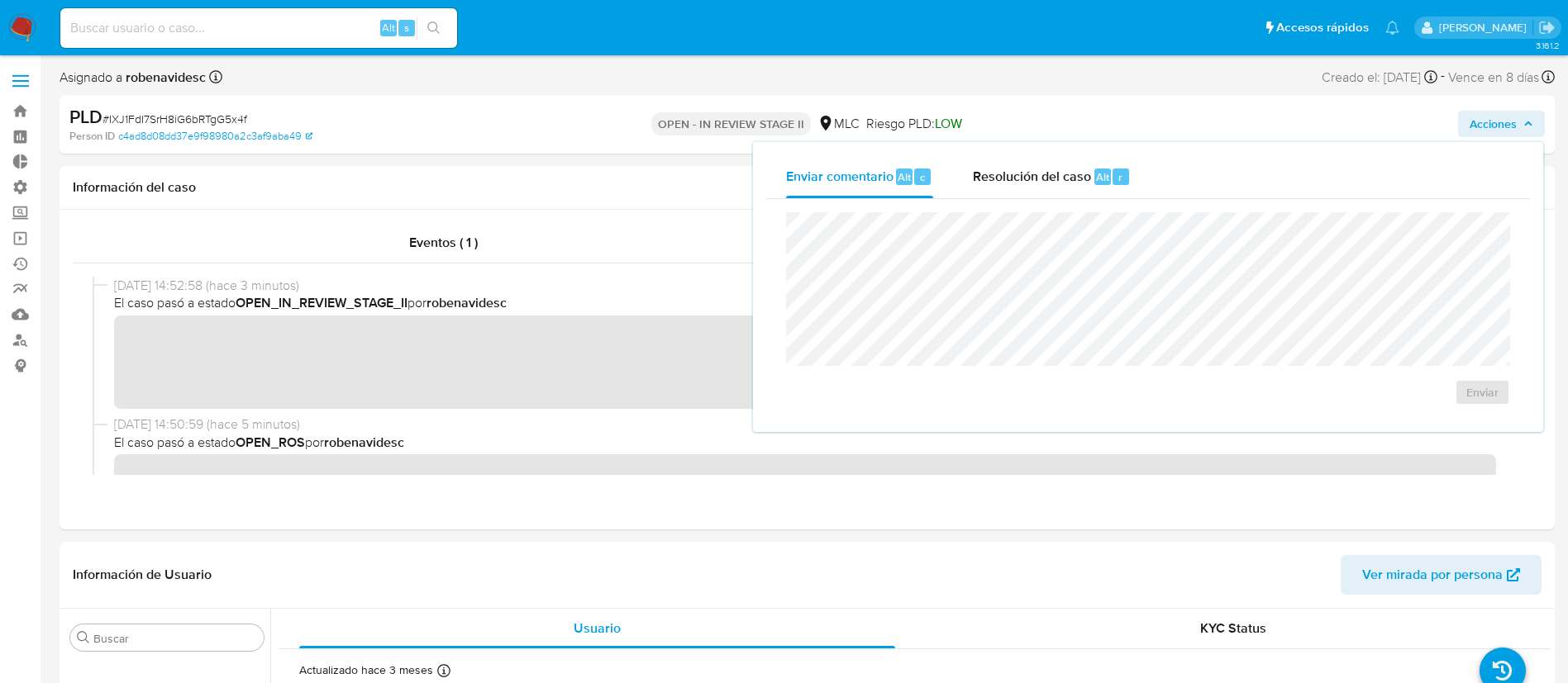
click at [1043, 201] on div "Enviar" at bounding box center [1148, 309] width 764 height 220
click at [1058, 189] on div "Resolución del caso Alt r" at bounding box center [1052, 177] width 158 height 43
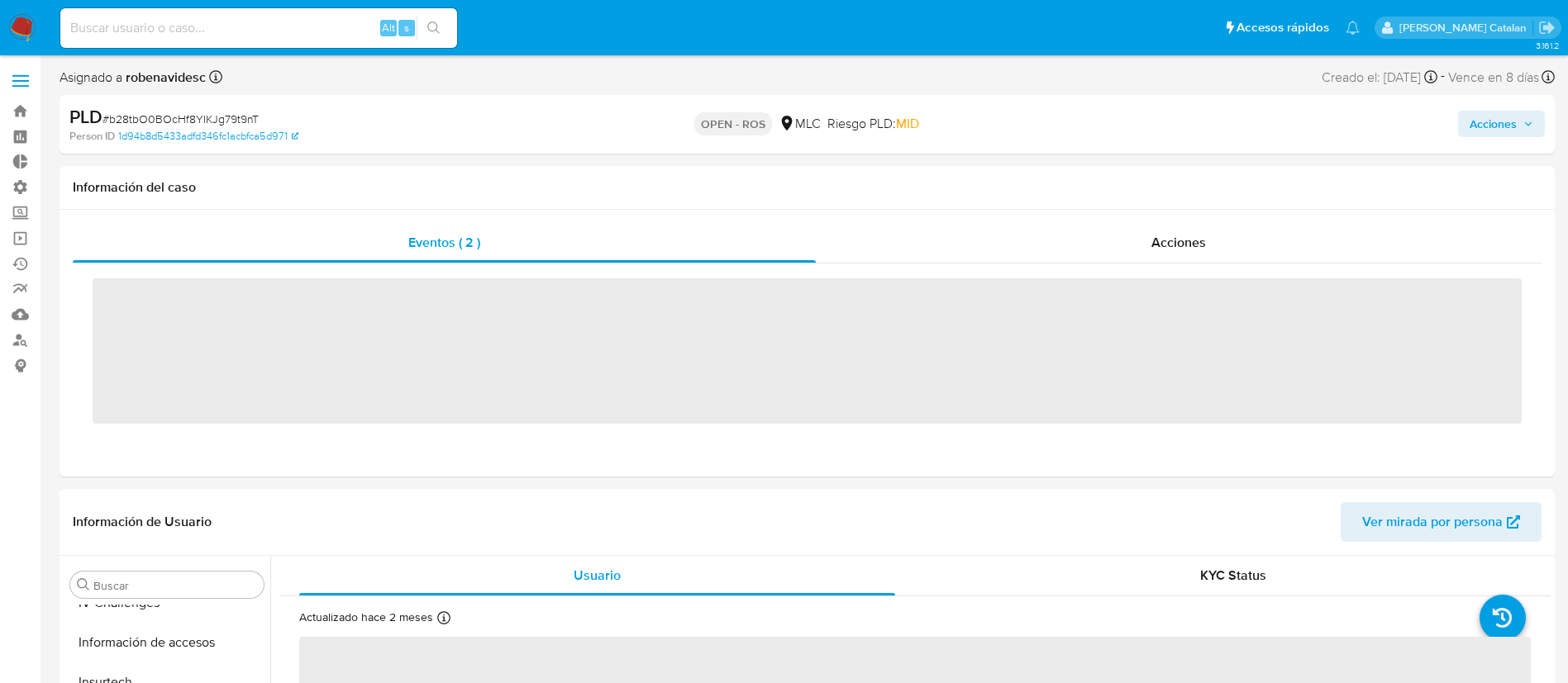
scroll to position [773, 0]
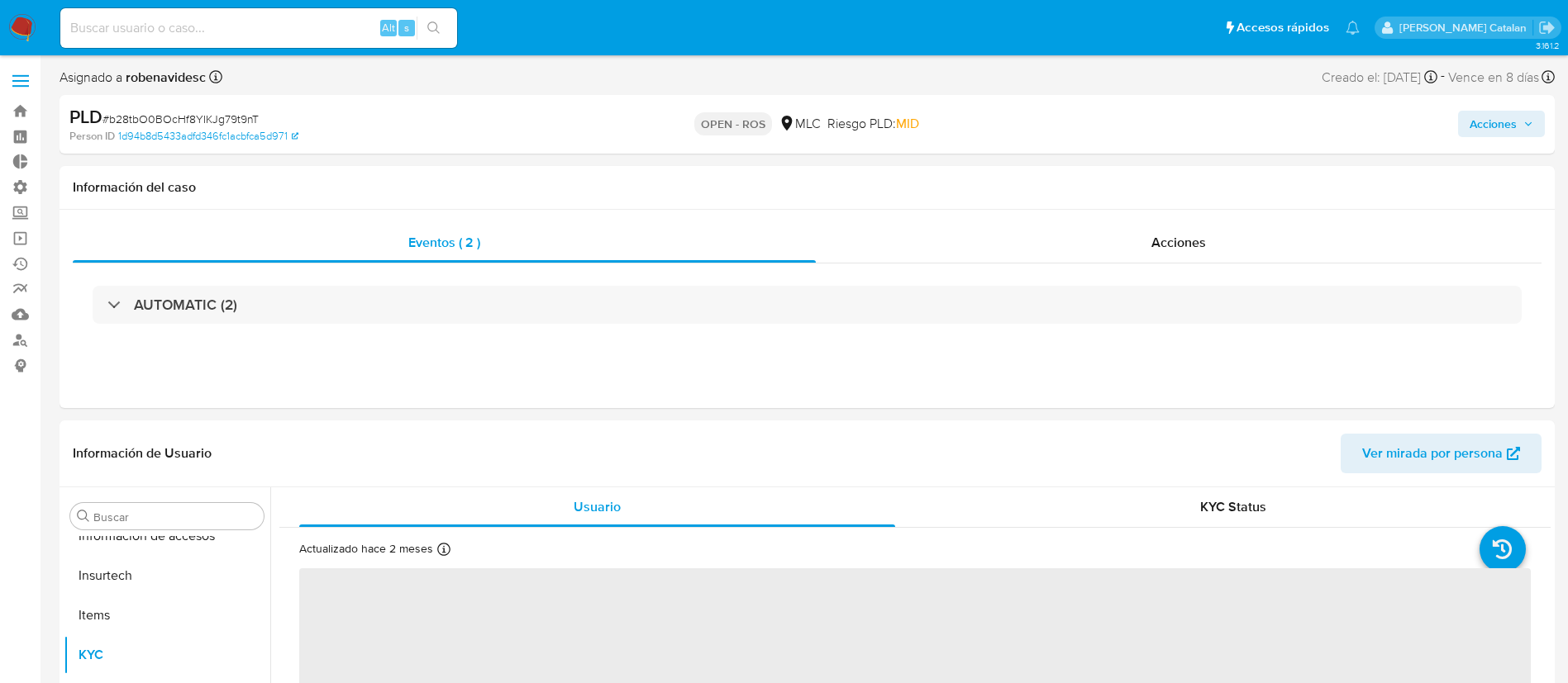
select select "10"
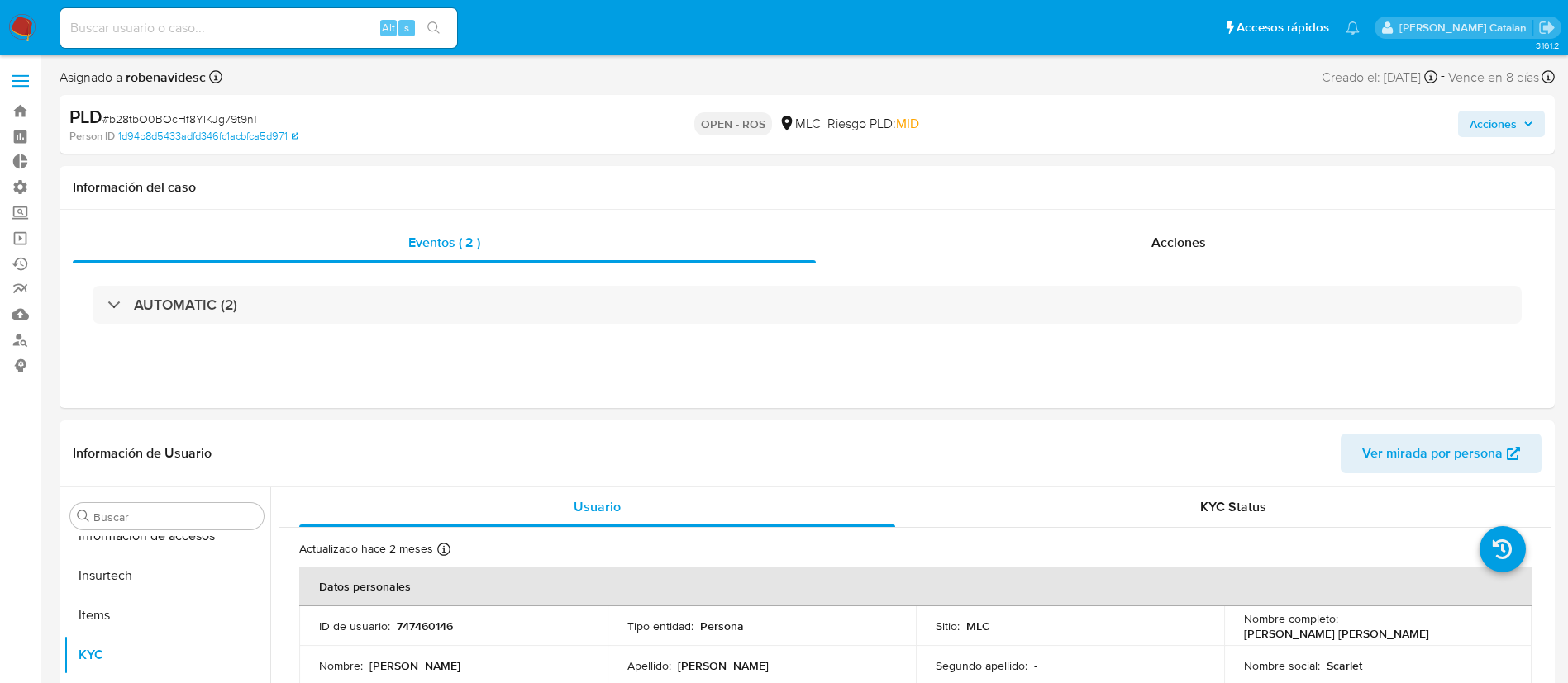
scroll to position [778, 0]
click at [1112, 234] on div "Acciones" at bounding box center [1179, 243] width 726 height 40
